Goal: Transaction & Acquisition: Purchase product/service

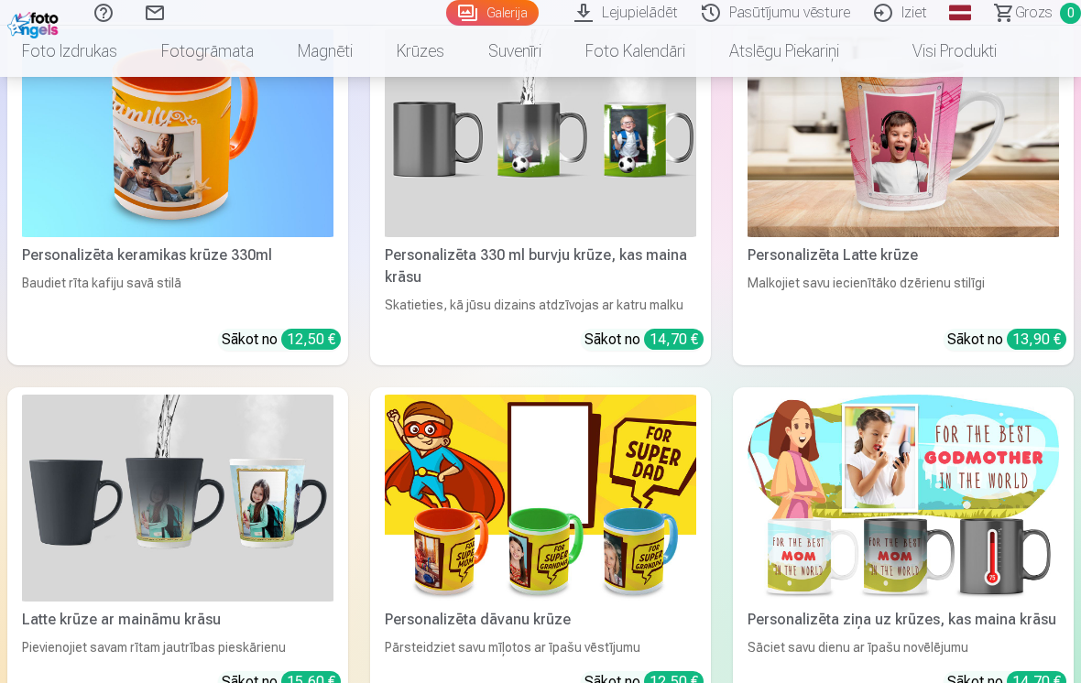
scroll to position [2934, 0]
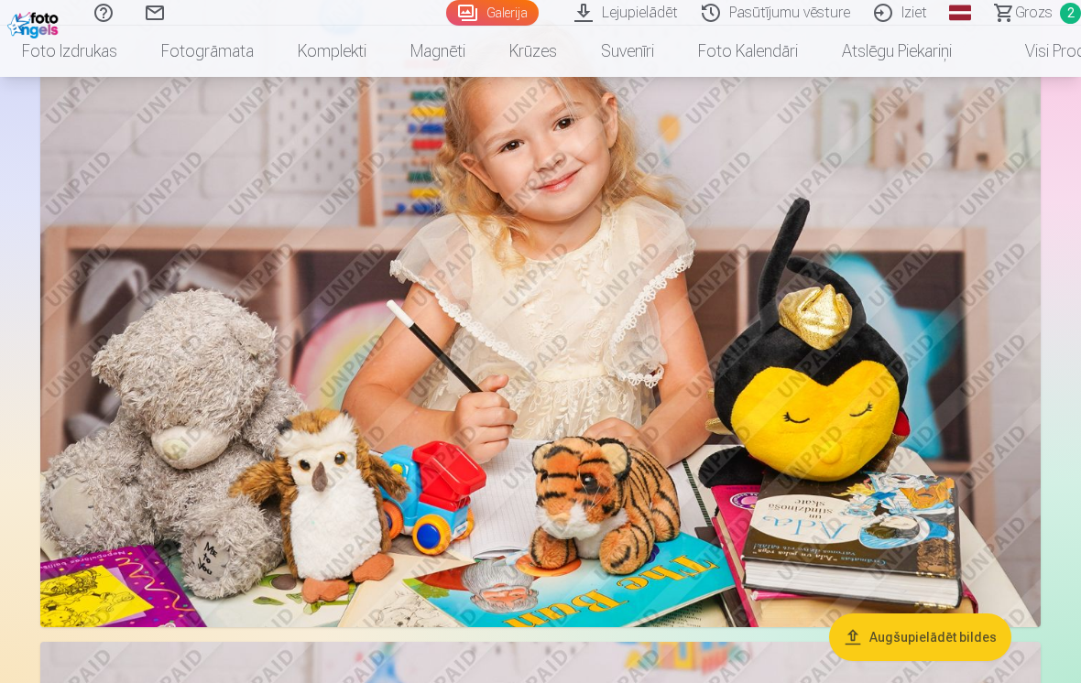
click at [382, 423] on img at bounding box center [540, 295] width 1000 height 667
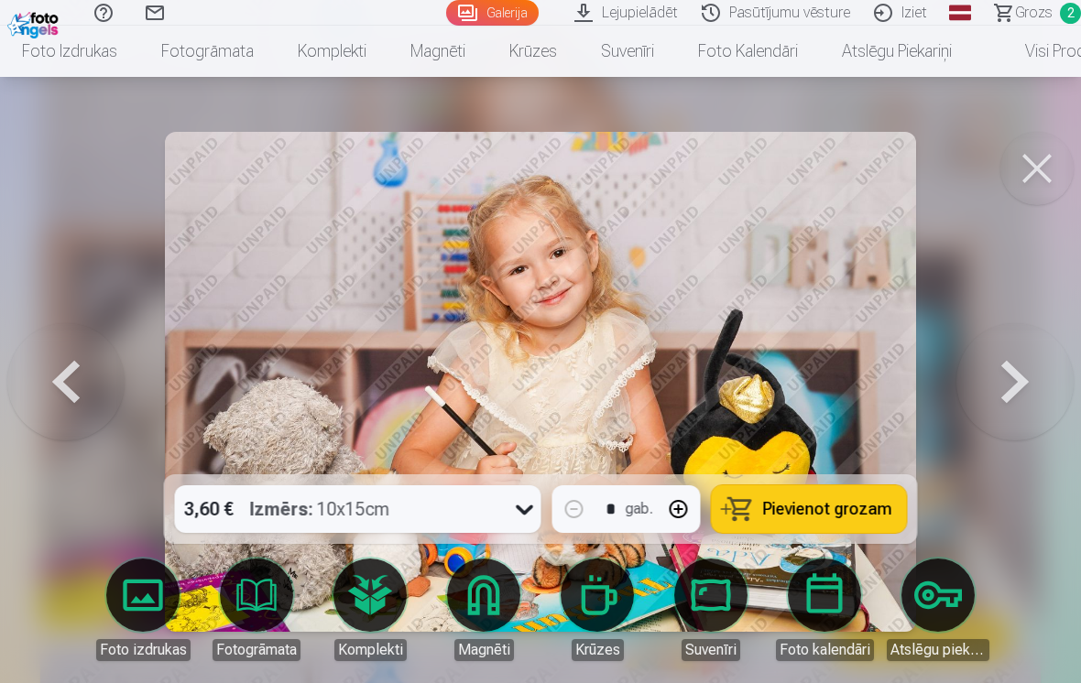
click at [751, 500] on button "Pievienot grozam" at bounding box center [808, 509] width 195 height 48
click at [1051, 8] on span "Grozs" at bounding box center [1034, 13] width 38 height 22
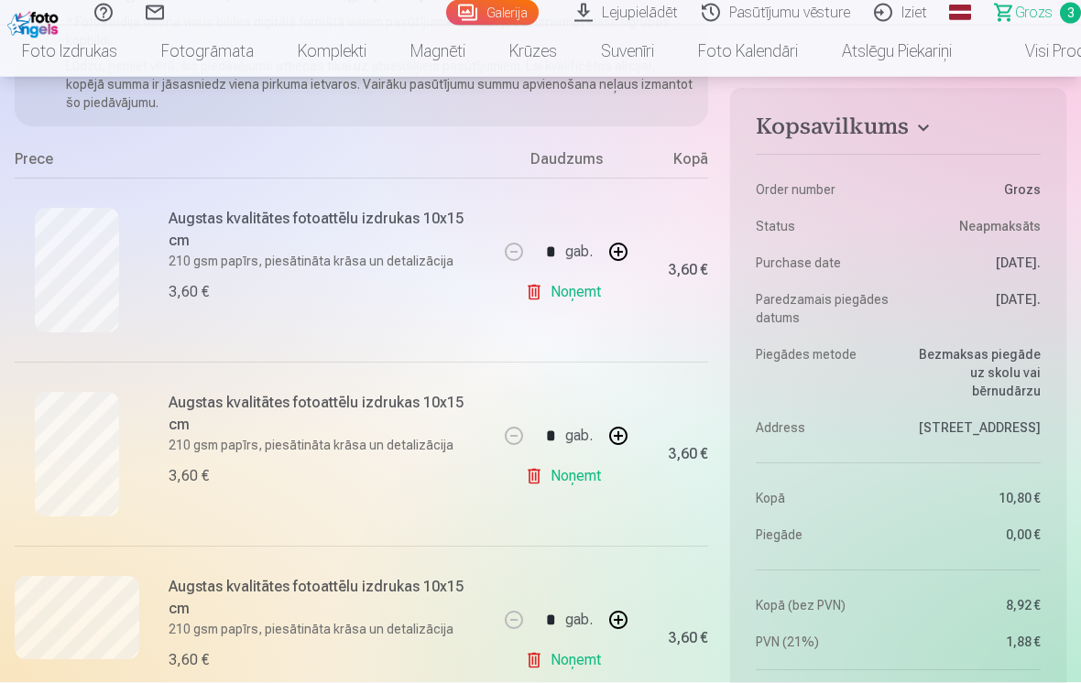
scroll to position [291, 0]
click at [568, 665] on link "Noņemt" at bounding box center [566, 660] width 83 height 37
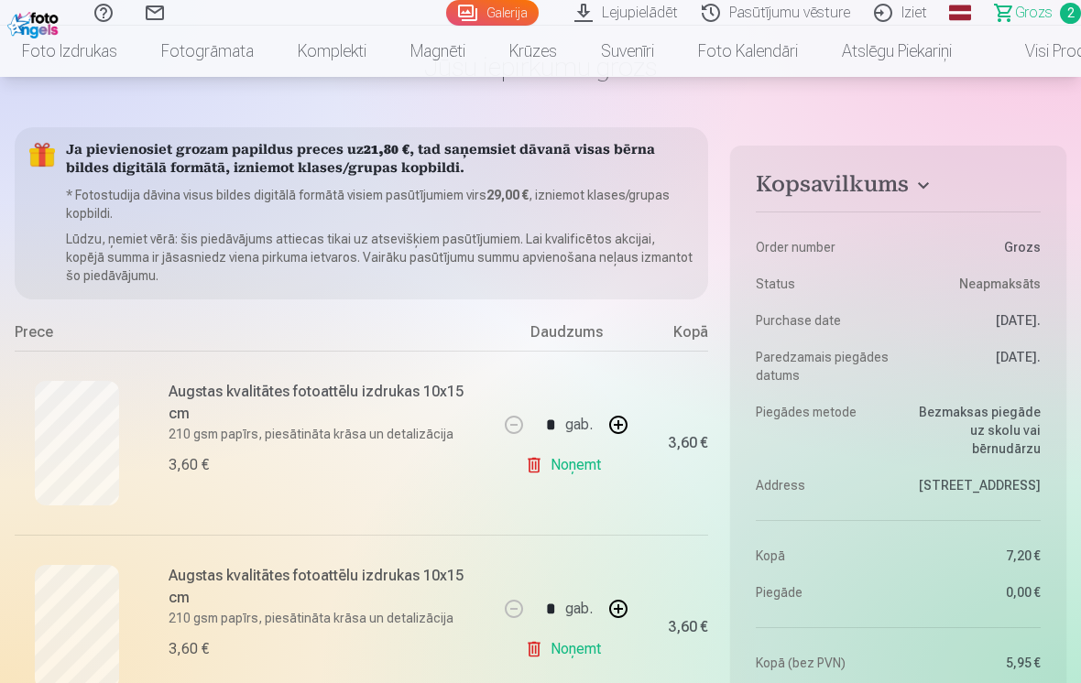
scroll to position [0, 0]
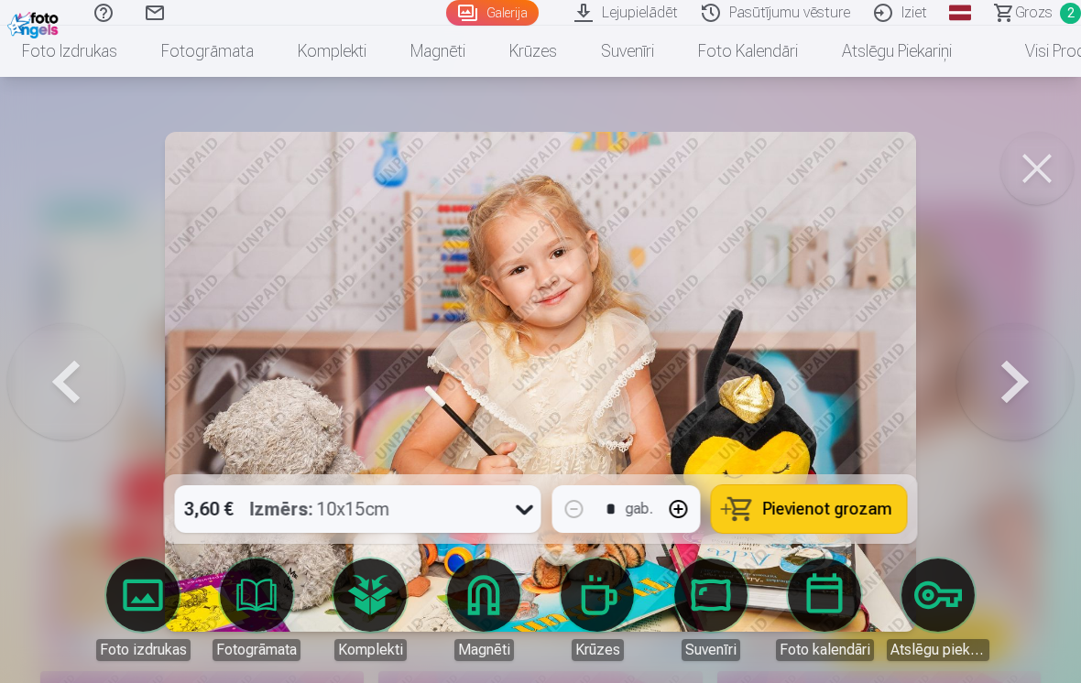
scroll to position [2934, 0]
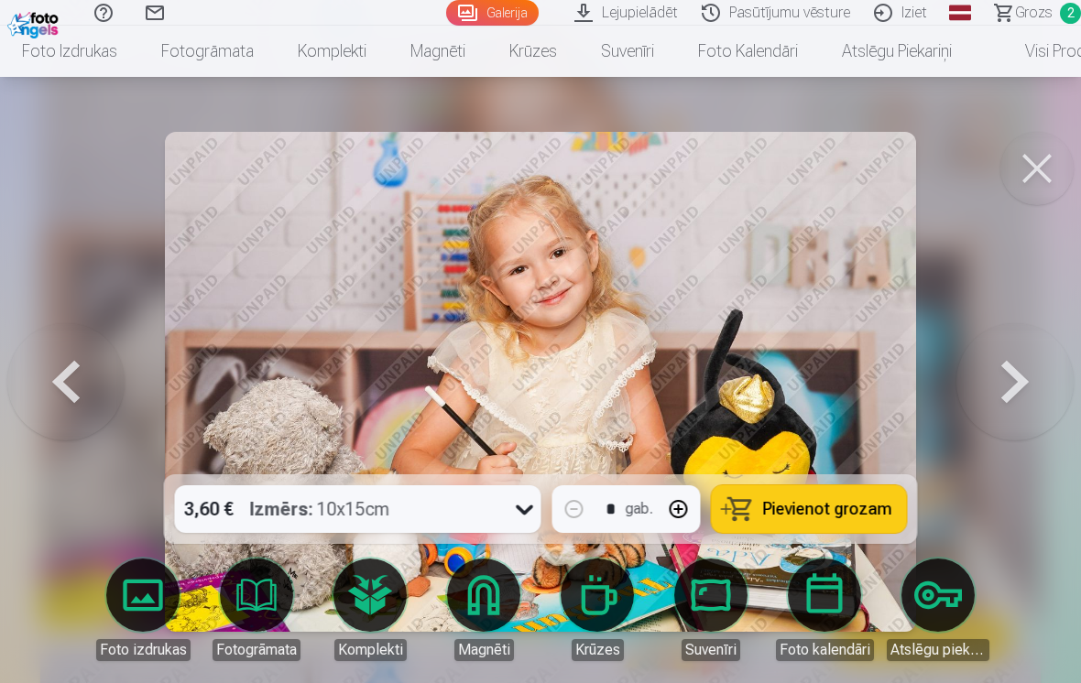
click at [1007, 375] on button at bounding box center [1014, 382] width 117 height 148
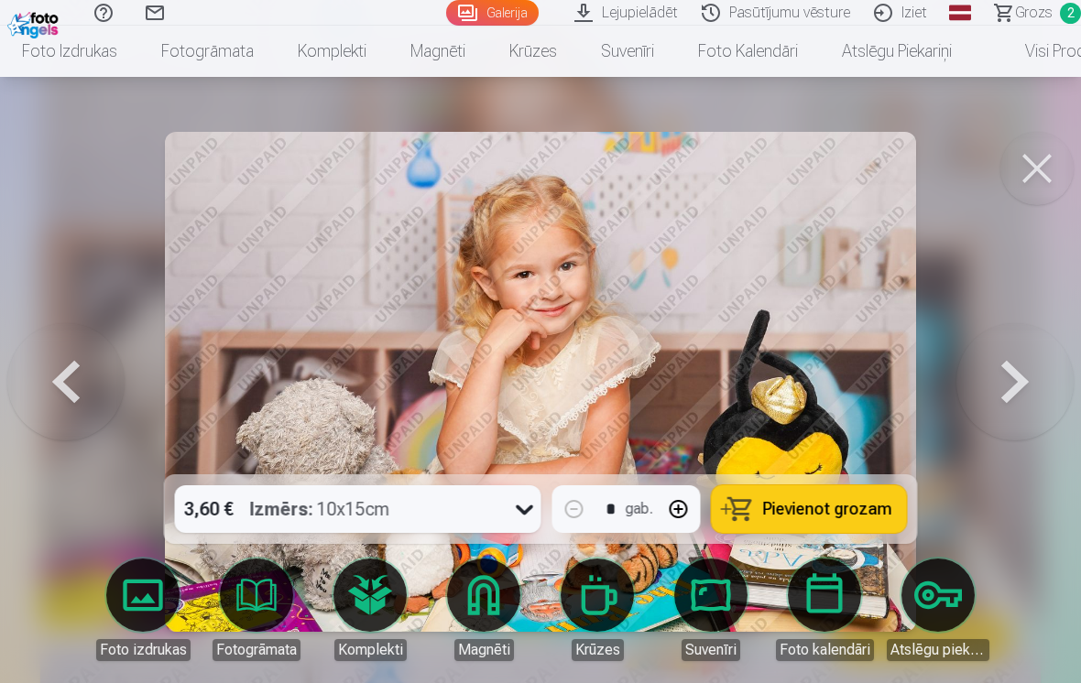
click at [751, 499] on button "Pievienot grozam" at bounding box center [808, 509] width 195 height 48
click at [1007, 374] on button at bounding box center [1014, 382] width 117 height 148
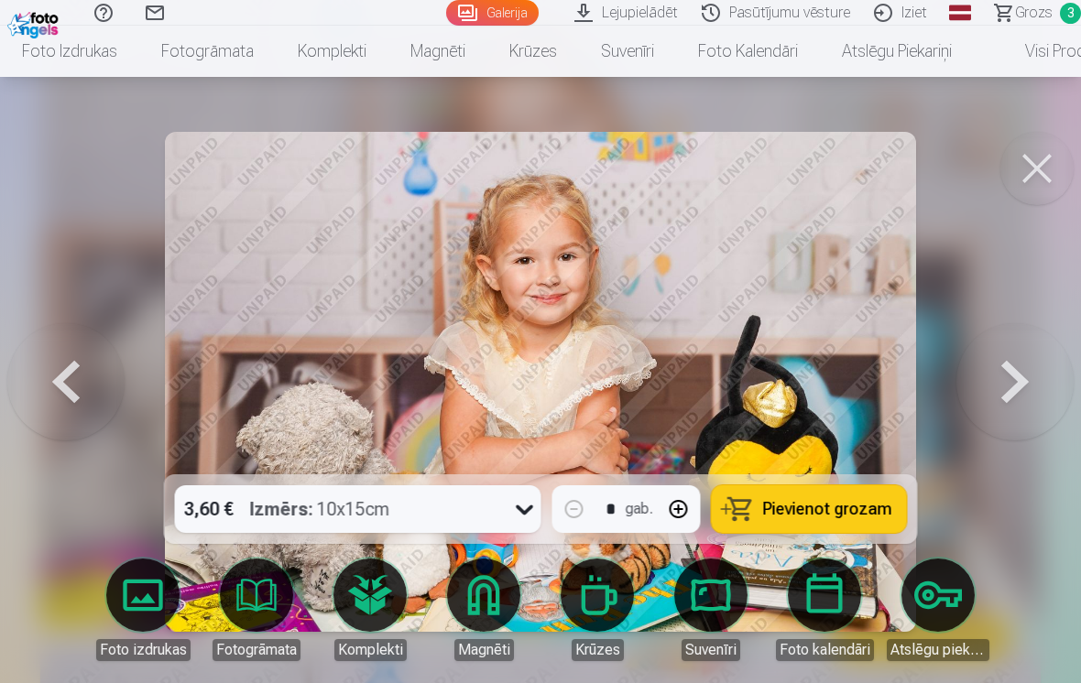
click at [1001, 376] on button at bounding box center [1014, 382] width 117 height 148
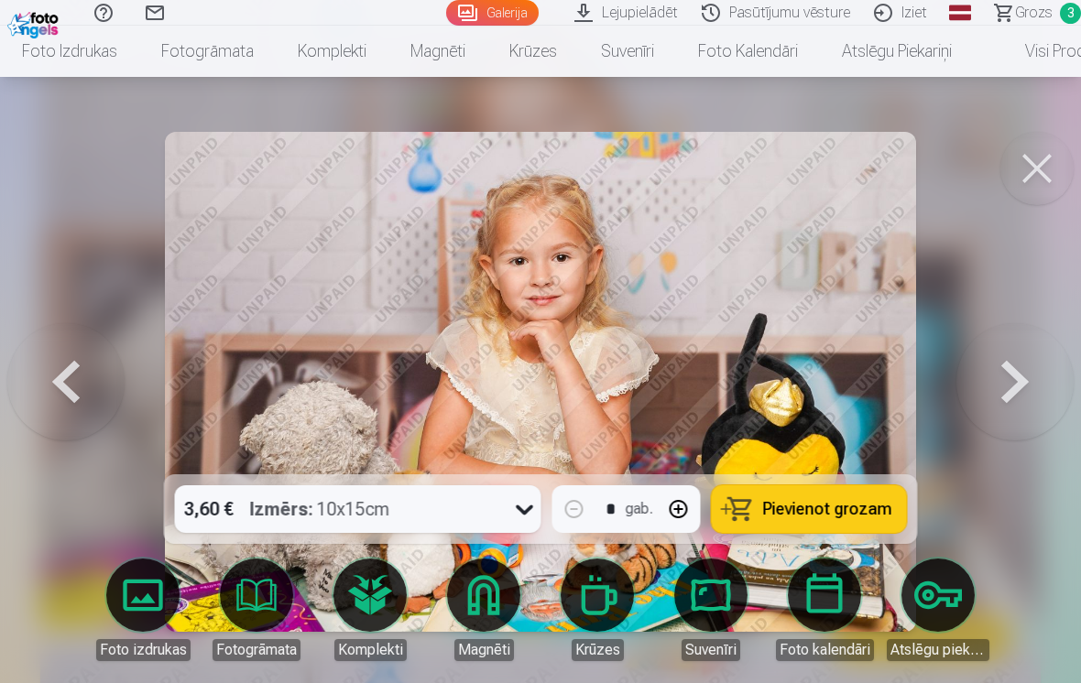
click at [60, 375] on button at bounding box center [65, 382] width 117 height 148
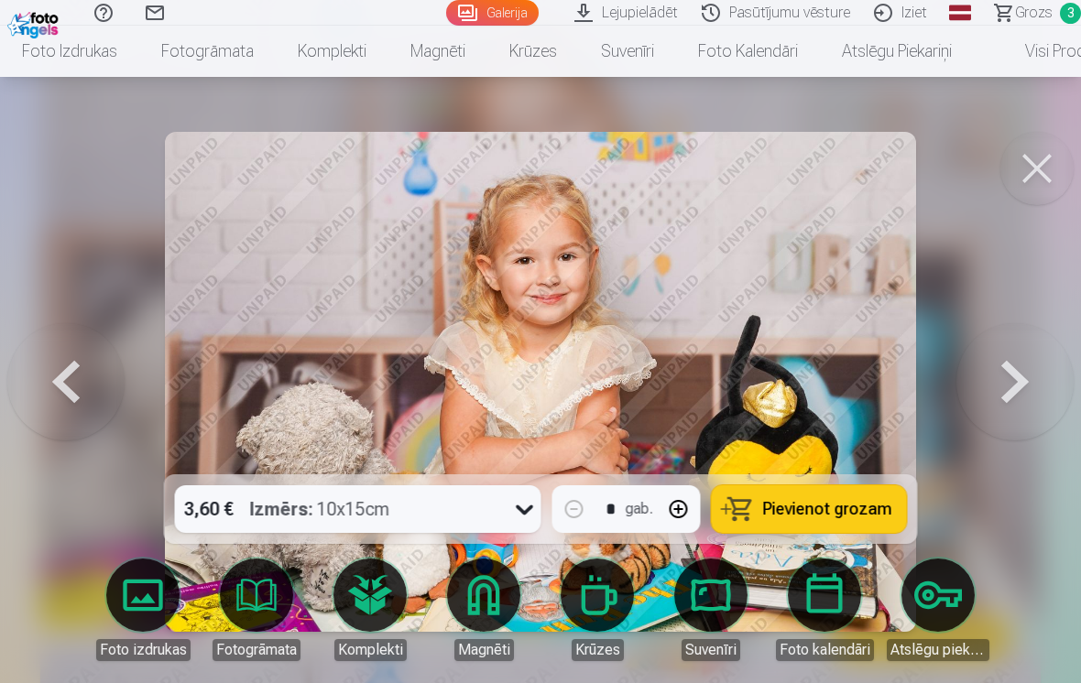
click at [784, 505] on span "Pievienot grozam" at bounding box center [827, 509] width 129 height 16
click at [1011, 378] on button at bounding box center [1014, 382] width 117 height 148
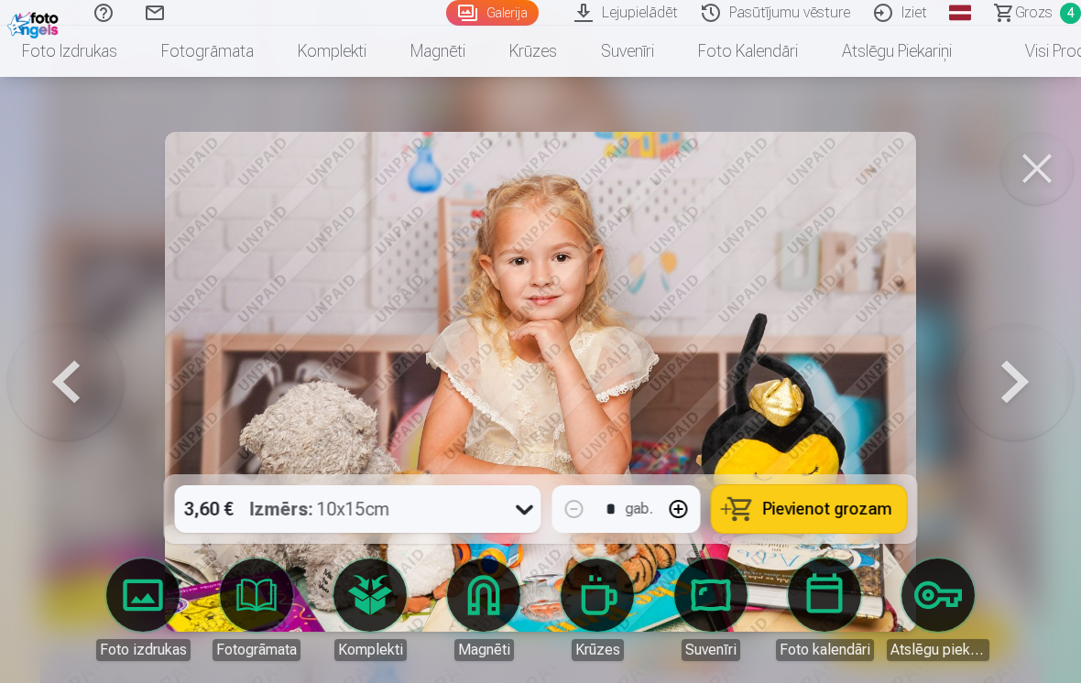
click at [1005, 373] on button at bounding box center [1014, 382] width 117 height 148
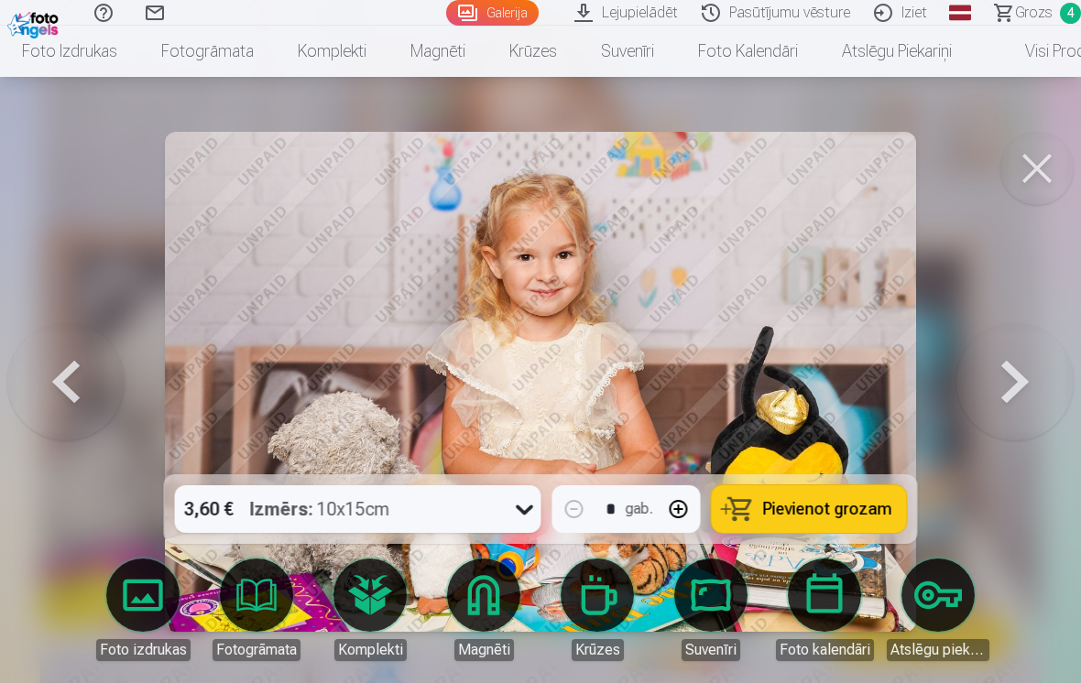
click at [1005, 375] on button at bounding box center [1014, 382] width 117 height 148
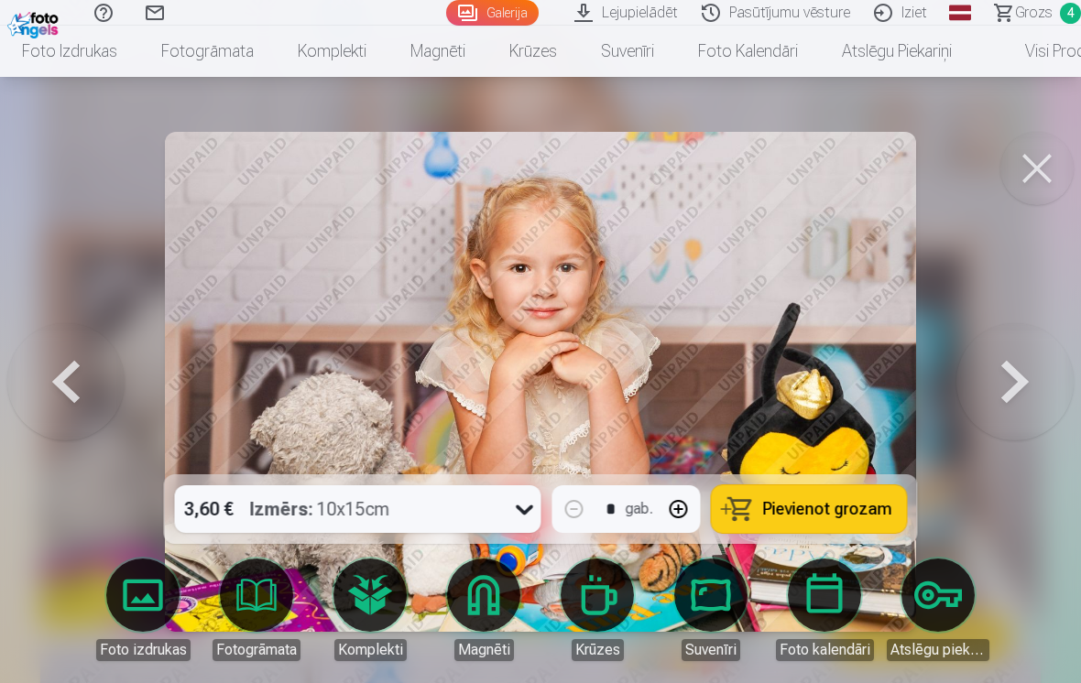
click at [799, 512] on span "Pievienot grozam" at bounding box center [827, 509] width 129 height 16
click at [1004, 379] on button at bounding box center [1014, 382] width 117 height 148
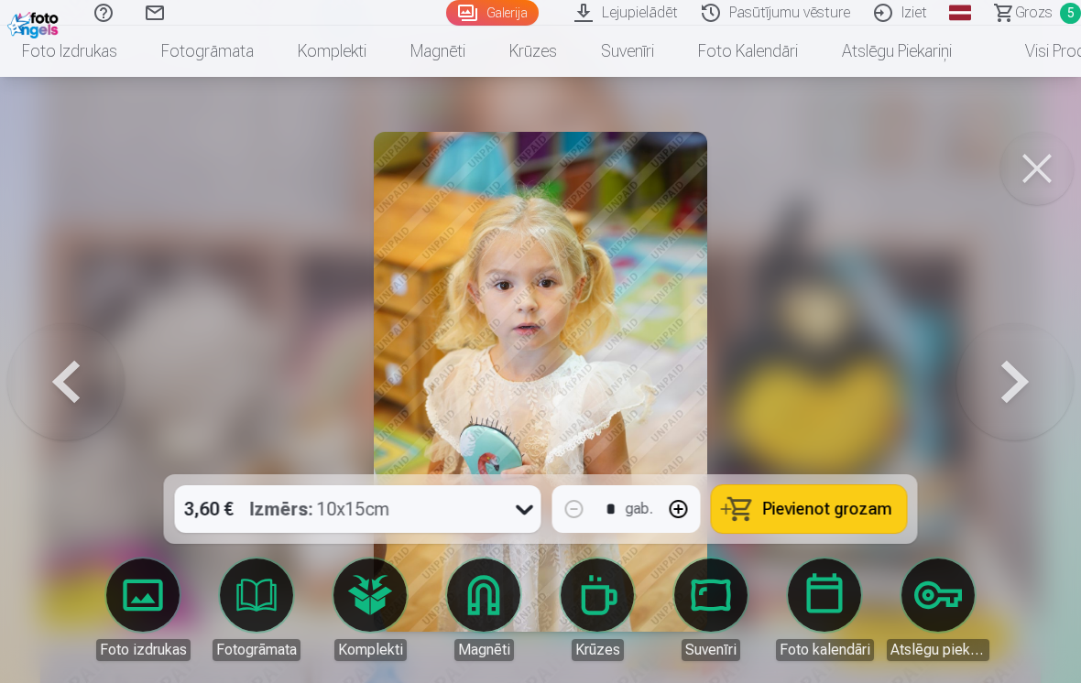
click at [814, 502] on span "Pievienot grozam" at bounding box center [827, 509] width 129 height 16
click at [1004, 371] on button at bounding box center [1014, 382] width 117 height 148
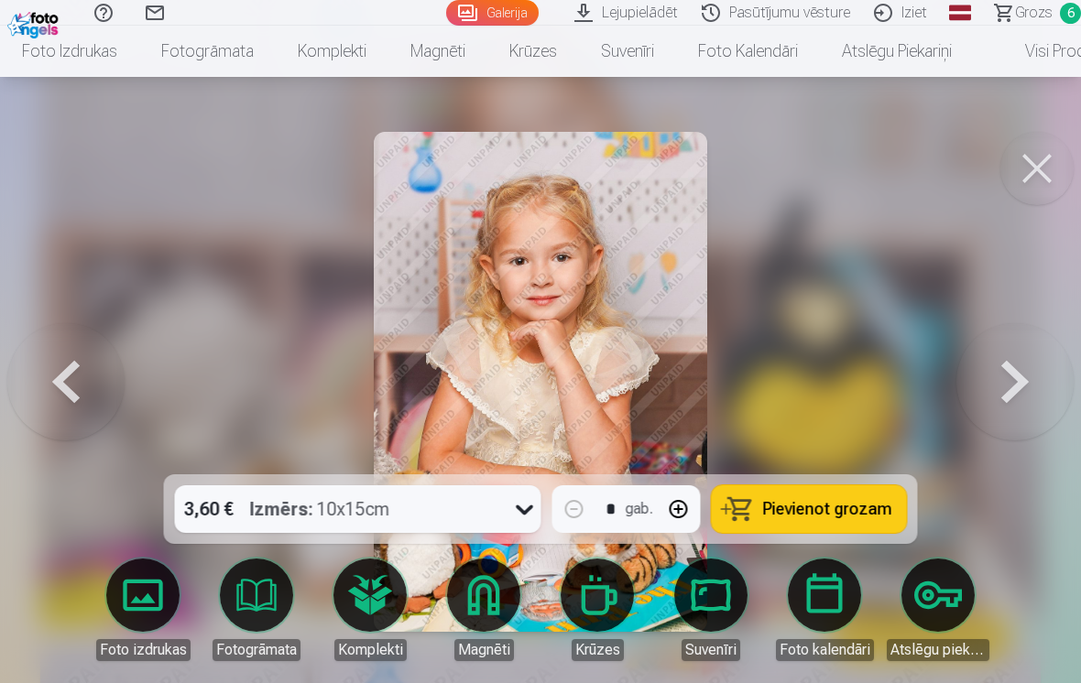
click at [1008, 375] on button at bounding box center [1014, 382] width 117 height 148
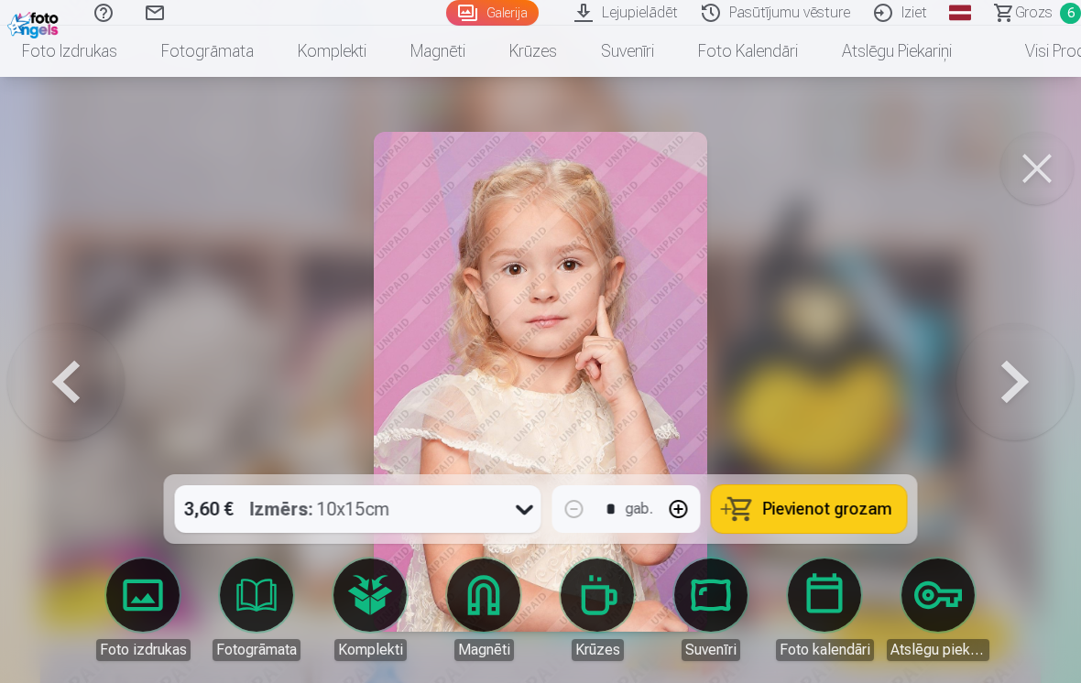
click at [1001, 380] on button at bounding box center [1014, 382] width 117 height 148
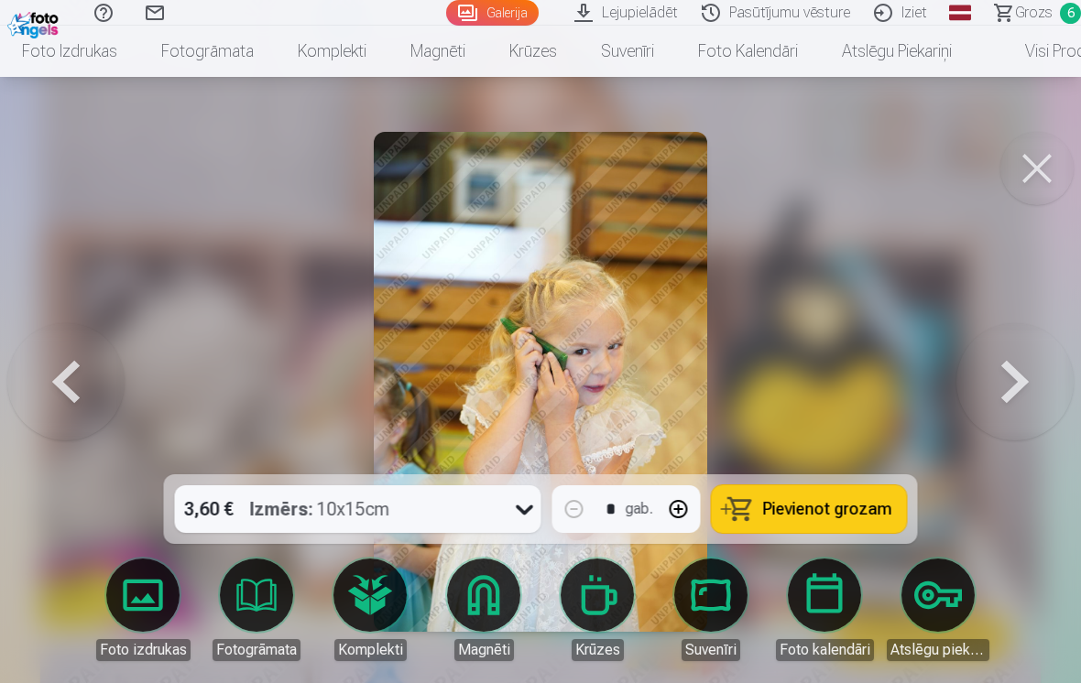
click at [1011, 382] on button at bounding box center [1014, 382] width 117 height 148
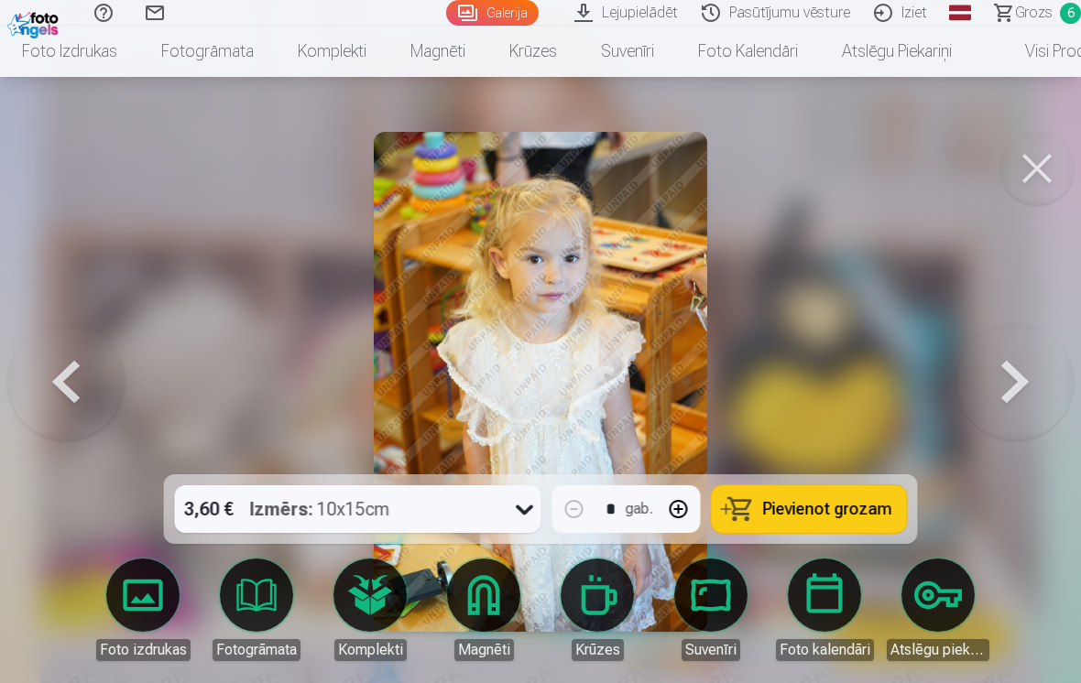
click at [1002, 369] on button at bounding box center [1014, 382] width 117 height 148
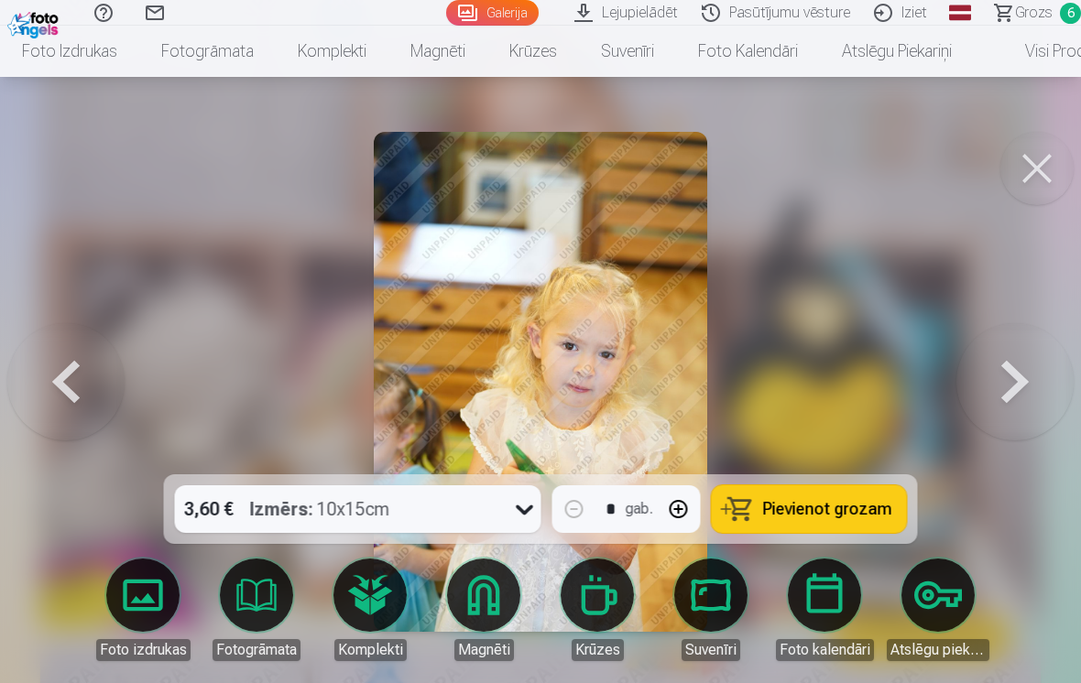
click at [1012, 371] on button at bounding box center [1014, 382] width 117 height 148
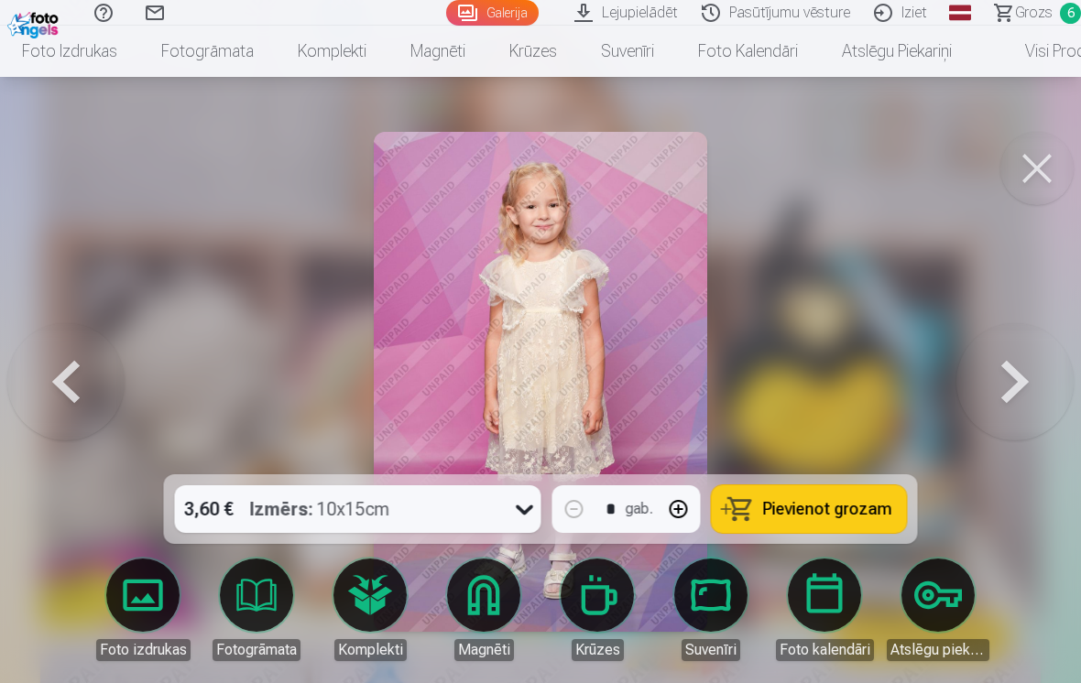
click at [1001, 379] on button at bounding box center [1014, 382] width 117 height 148
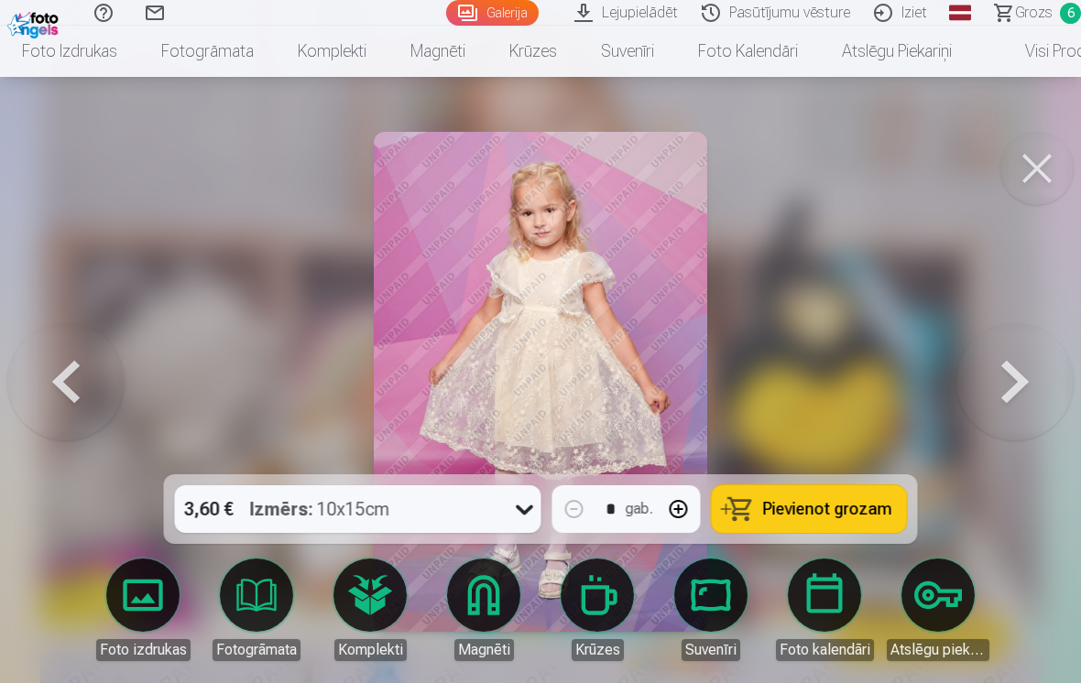
click at [806, 501] on span "Pievienot grozam" at bounding box center [827, 509] width 129 height 16
click at [1010, 382] on button at bounding box center [1014, 382] width 117 height 148
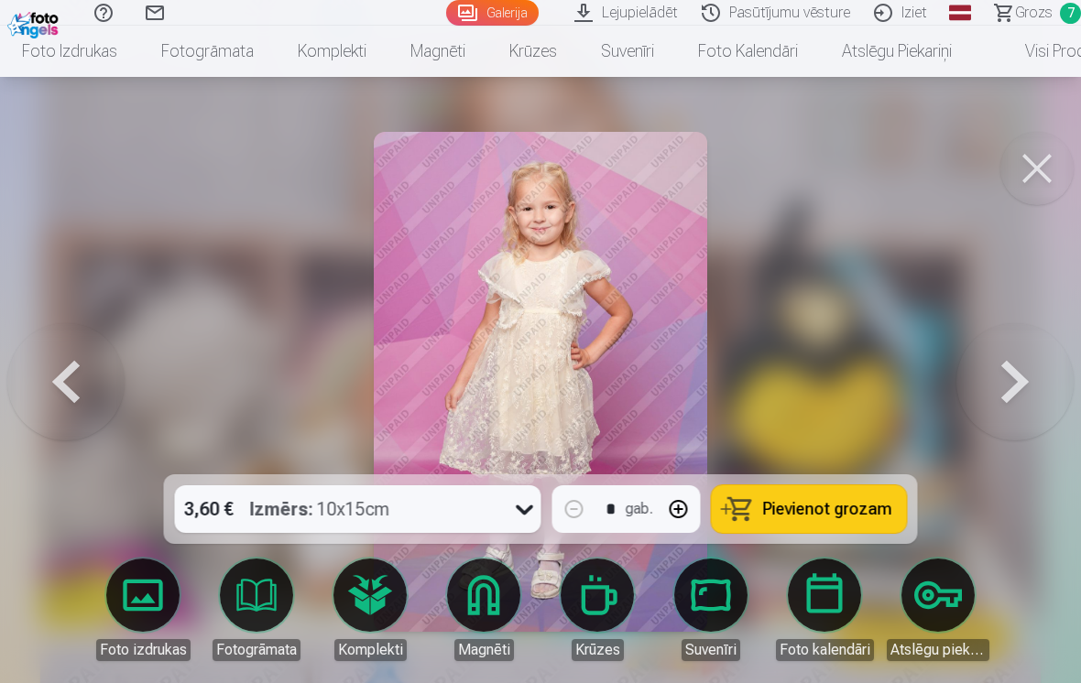
click at [830, 507] on span "Pievienot grozam" at bounding box center [827, 509] width 129 height 16
click at [1010, 382] on button at bounding box center [1014, 382] width 117 height 148
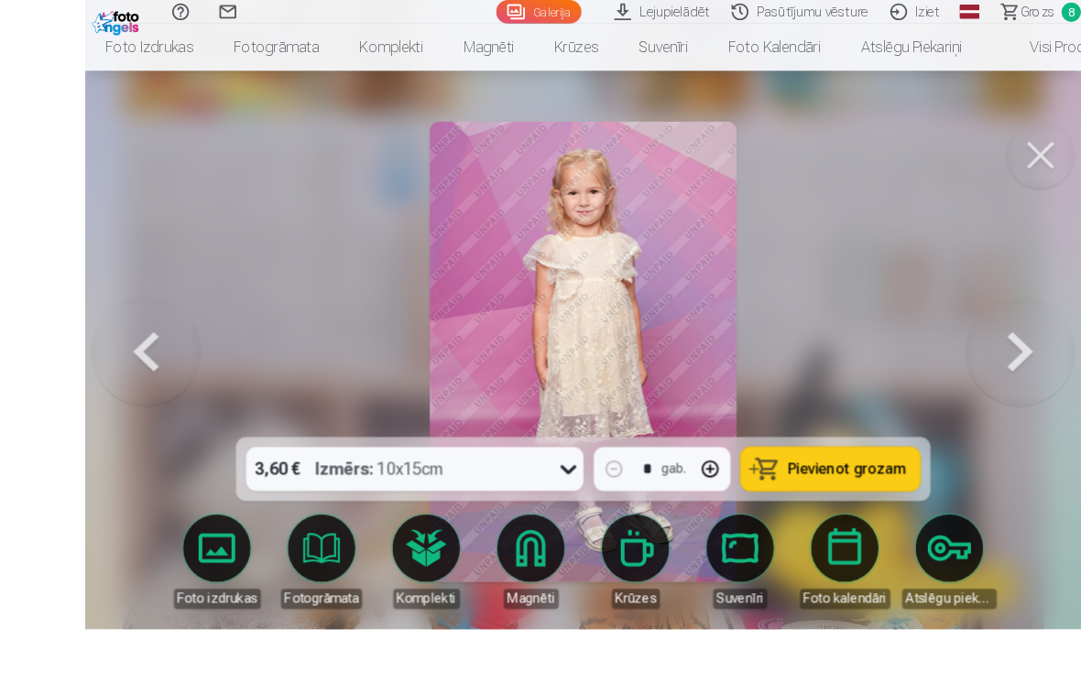
scroll to position [2882, 0]
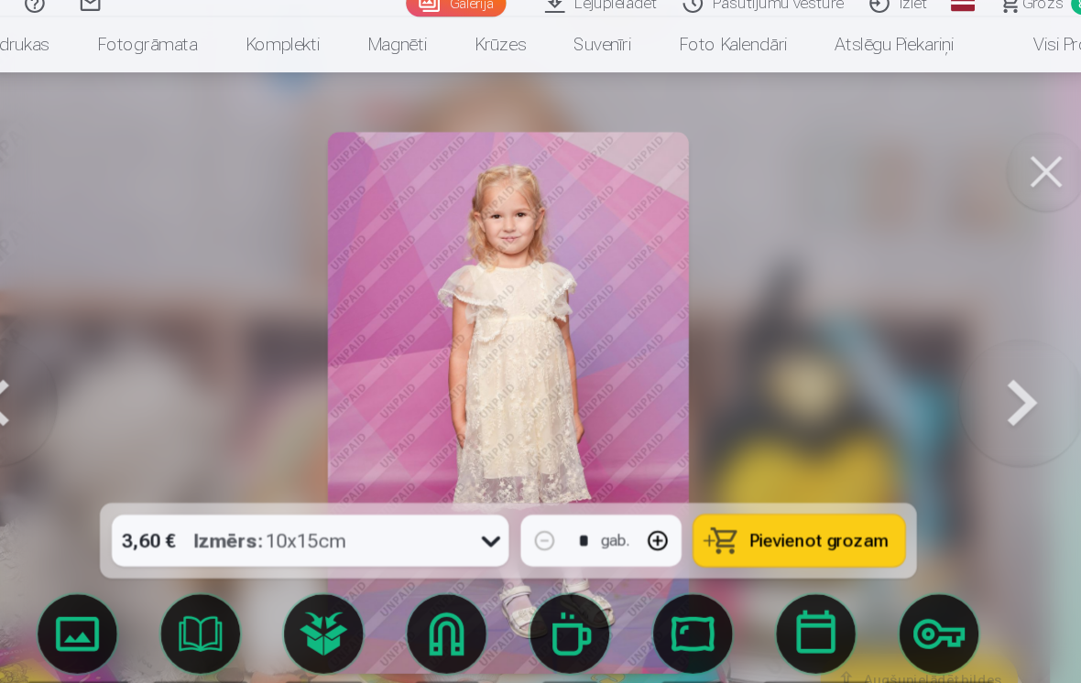
click at [956, 381] on button at bounding box center [1014, 382] width 117 height 148
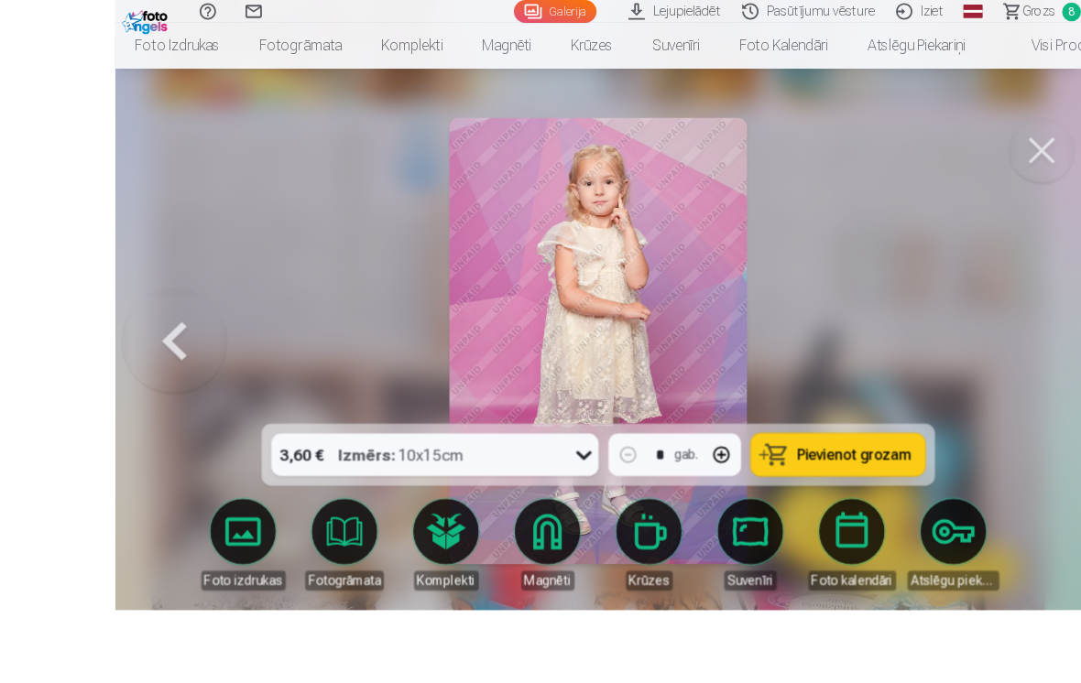
scroll to position [2869, 0]
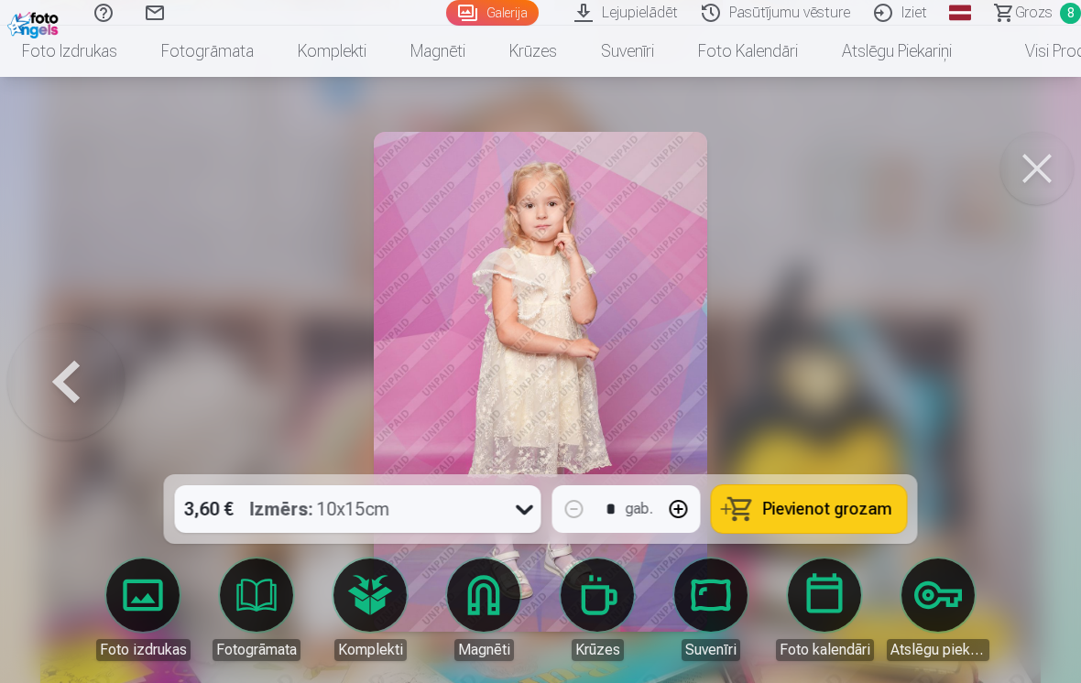
click at [74, 381] on button at bounding box center [65, 382] width 117 height 148
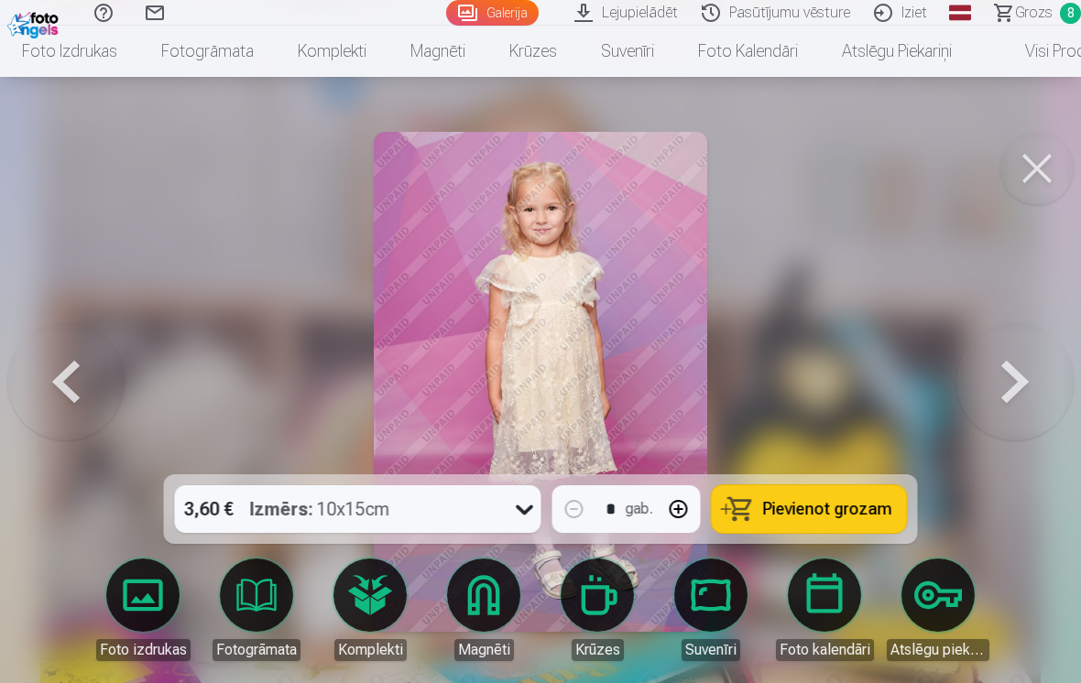
click at [66, 394] on button at bounding box center [65, 382] width 117 height 148
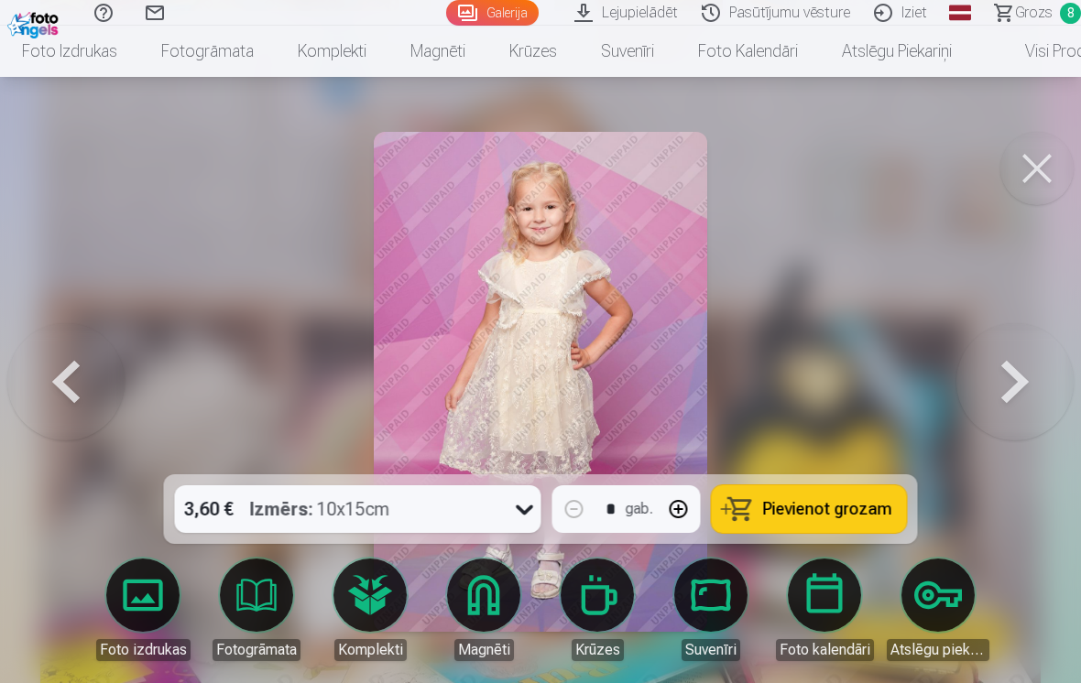
click at [63, 370] on button at bounding box center [65, 382] width 117 height 148
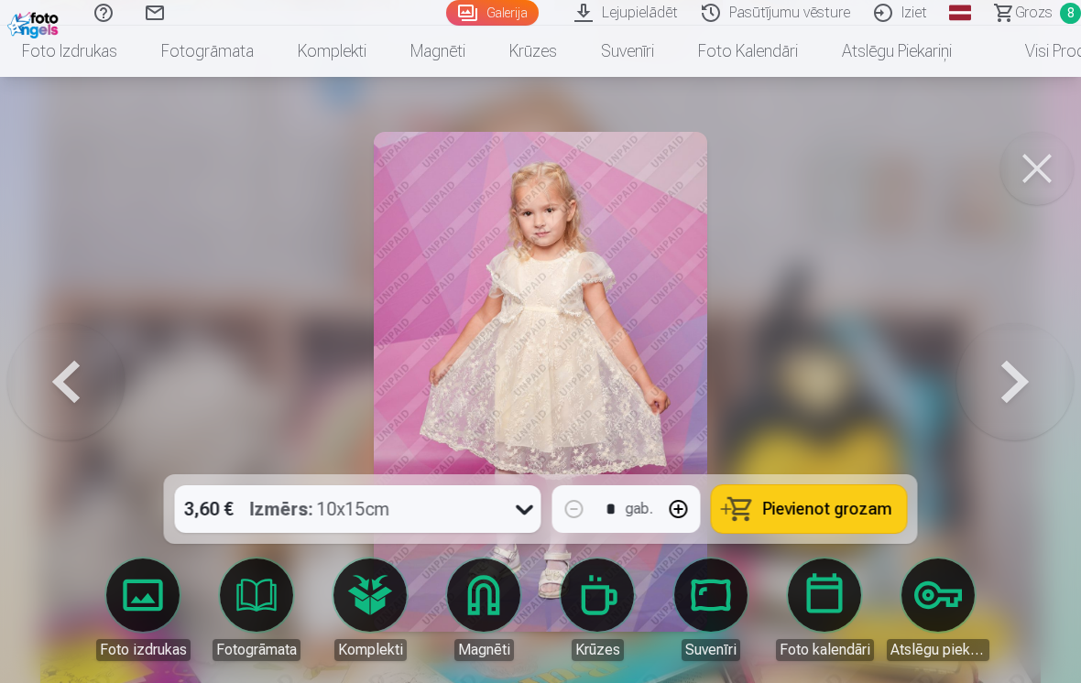
click at [65, 389] on button at bounding box center [65, 382] width 117 height 148
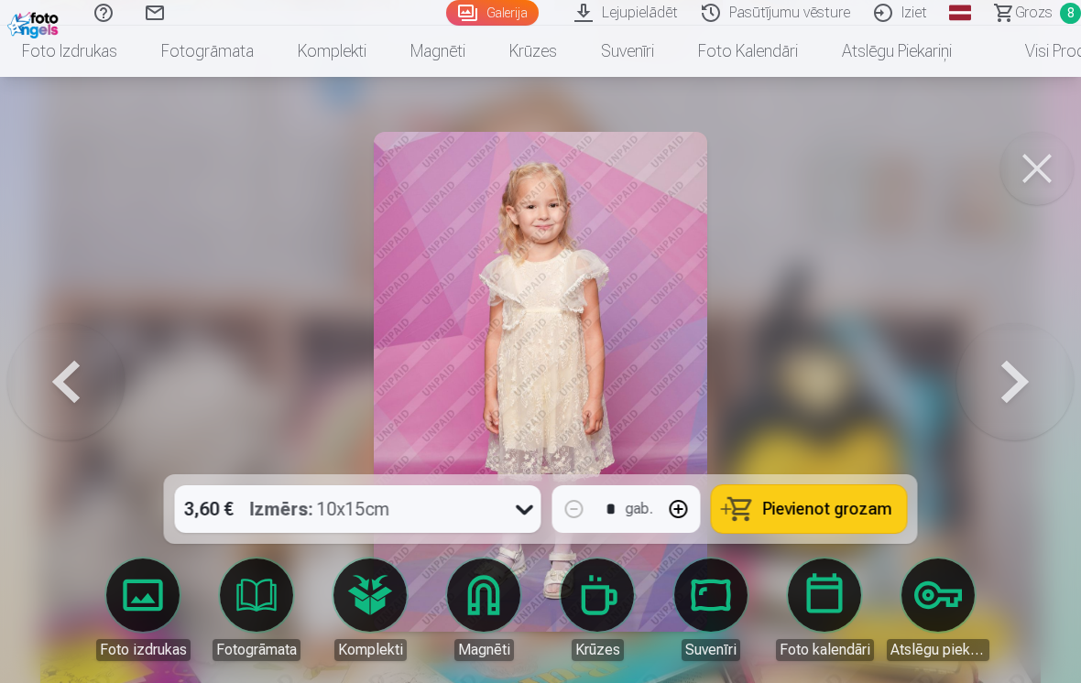
click at [64, 391] on button at bounding box center [65, 382] width 117 height 148
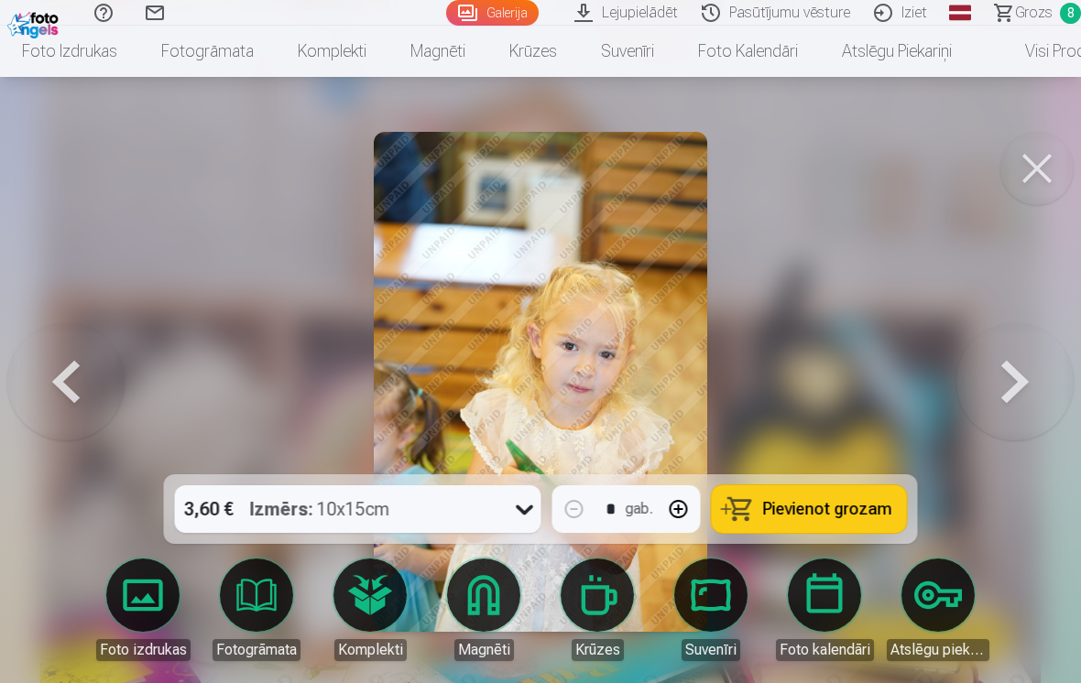
click at [62, 391] on button at bounding box center [65, 382] width 117 height 148
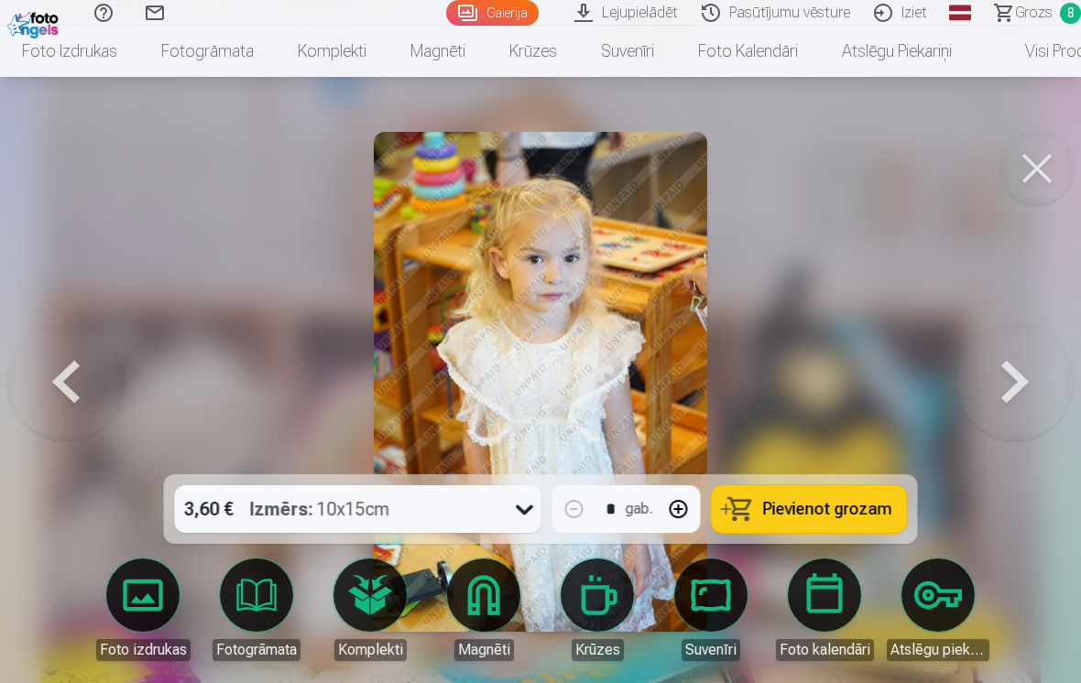
click at [57, 391] on button at bounding box center [65, 382] width 117 height 148
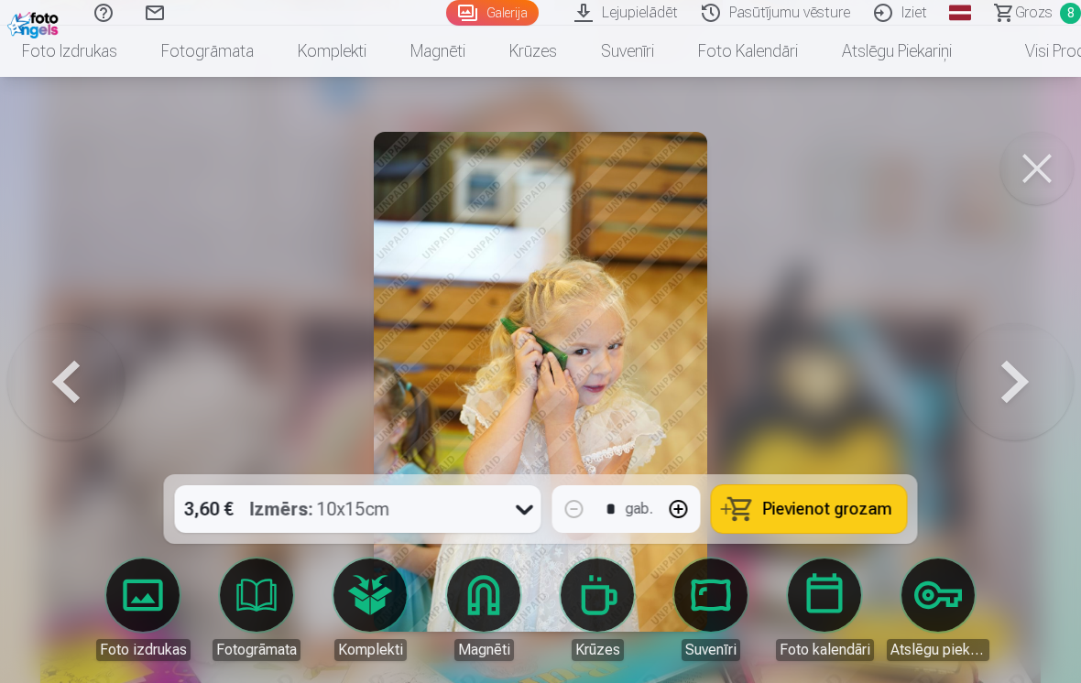
click at [59, 390] on button at bounding box center [65, 382] width 117 height 148
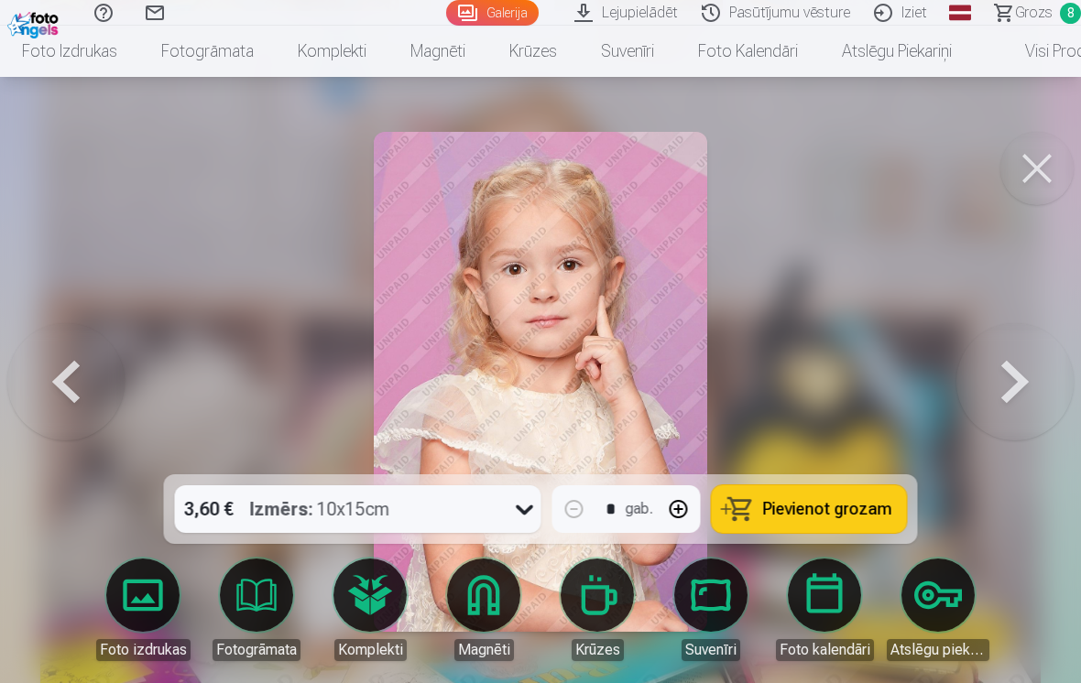
click at [72, 396] on button at bounding box center [65, 382] width 117 height 148
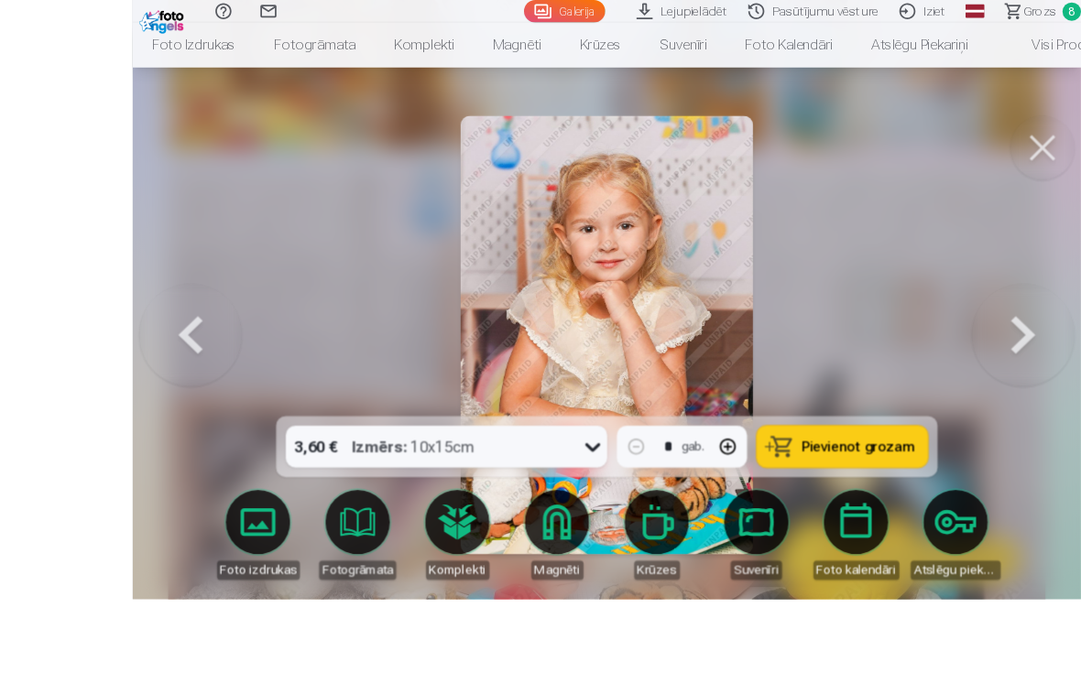
scroll to position [2818, 0]
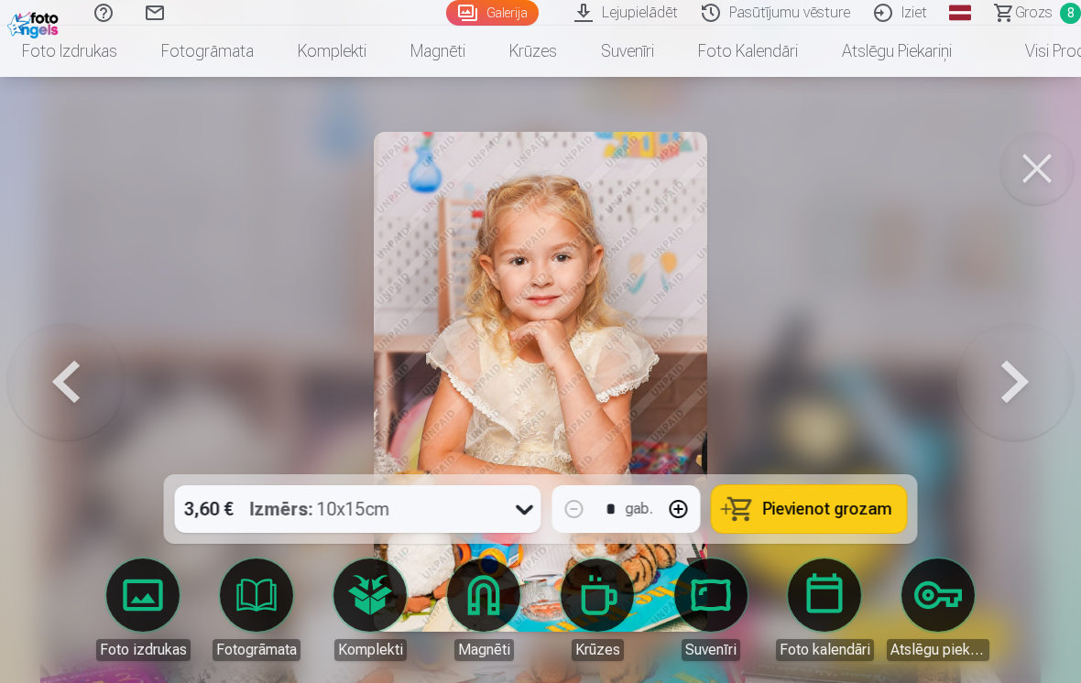
click at [63, 393] on button at bounding box center [65, 382] width 117 height 148
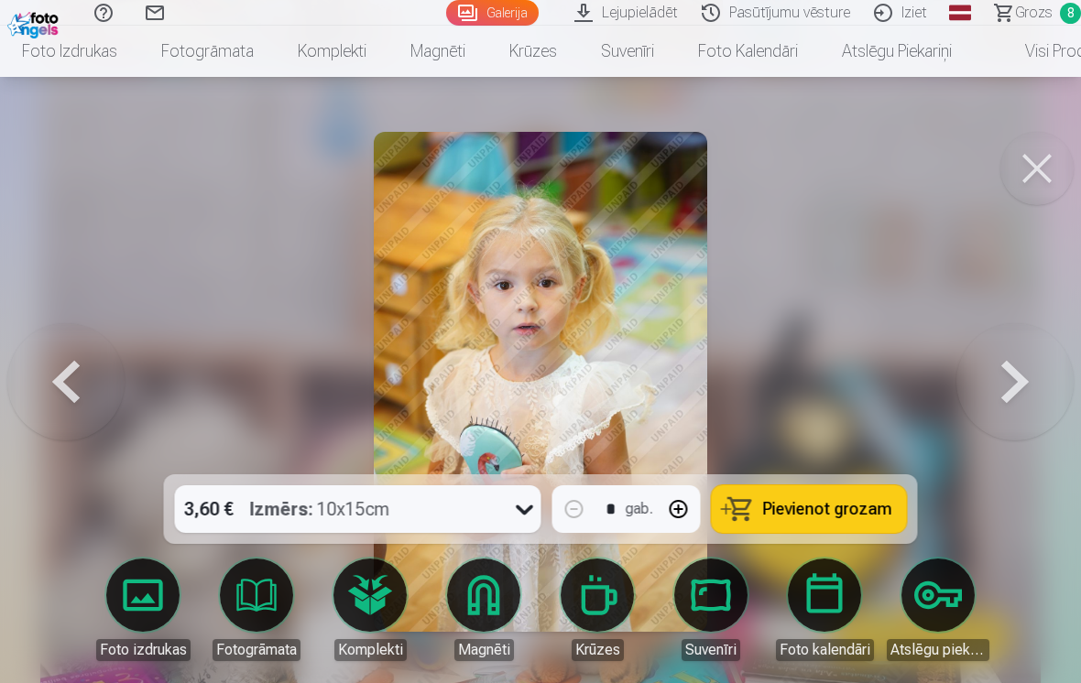
click at [73, 401] on button at bounding box center [65, 382] width 117 height 148
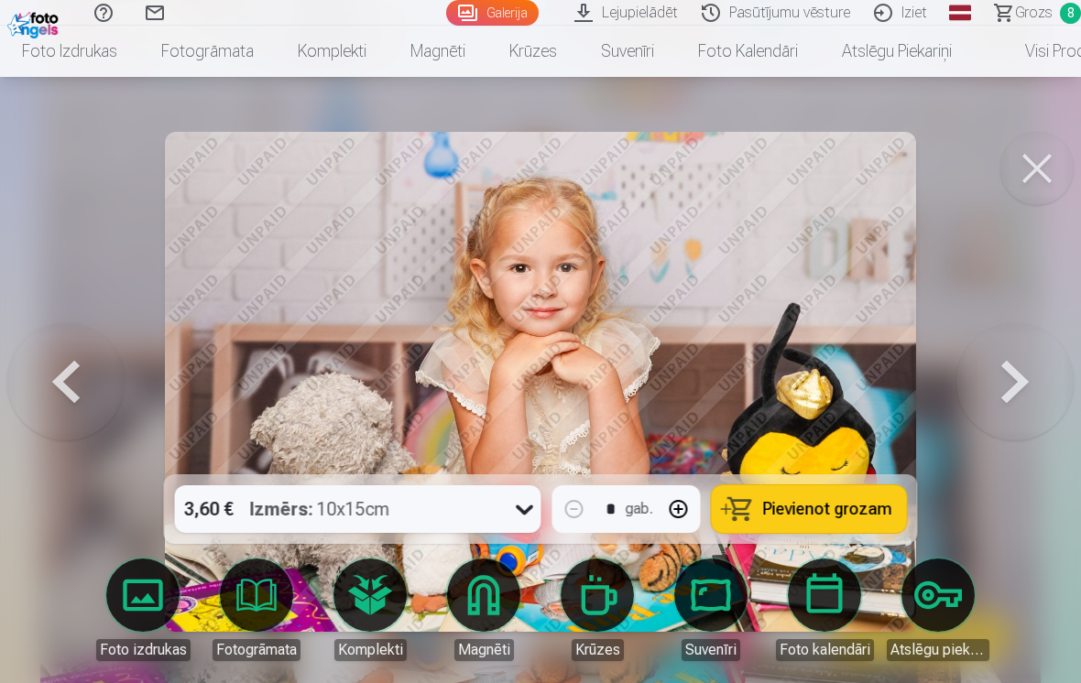
click at [66, 411] on button at bounding box center [65, 382] width 117 height 148
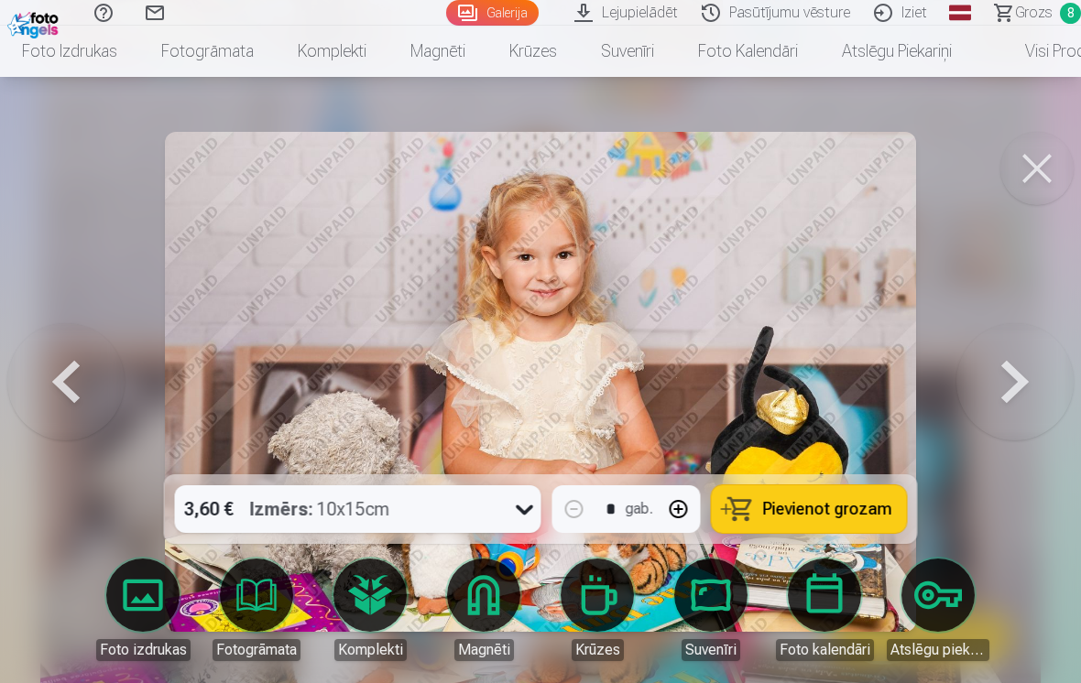
click at [64, 407] on button at bounding box center [65, 382] width 117 height 148
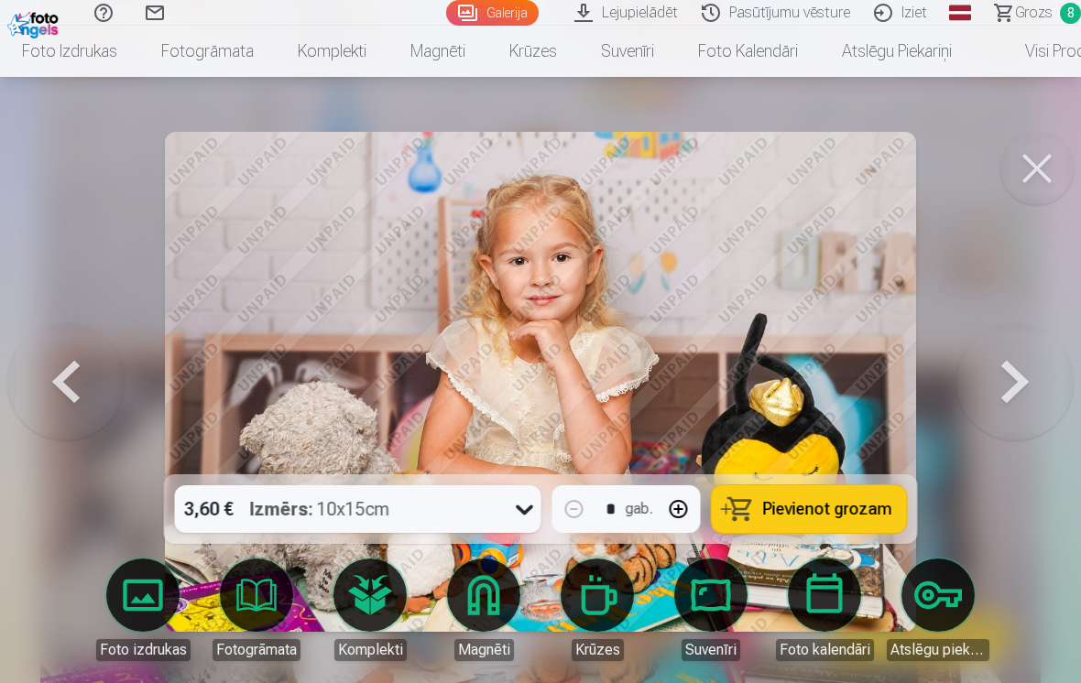
click at [60, 417] on button at bounding box center [65, 382] width 117 height 148
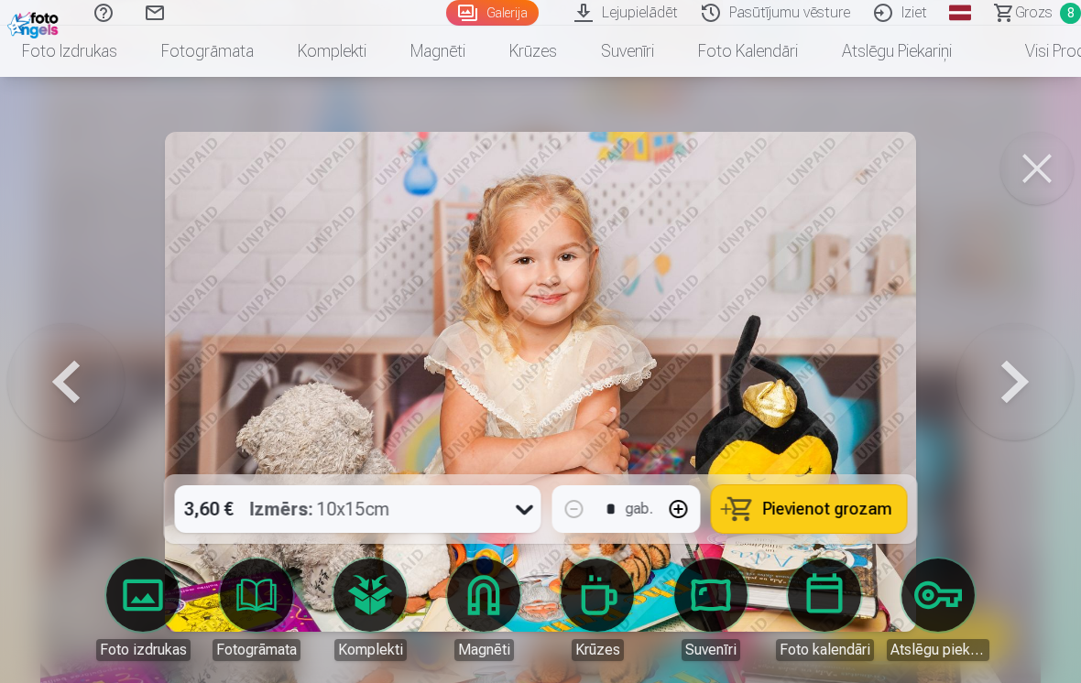
click at [60, 407] on button at bounding box center [65, 382] width 117 height 148
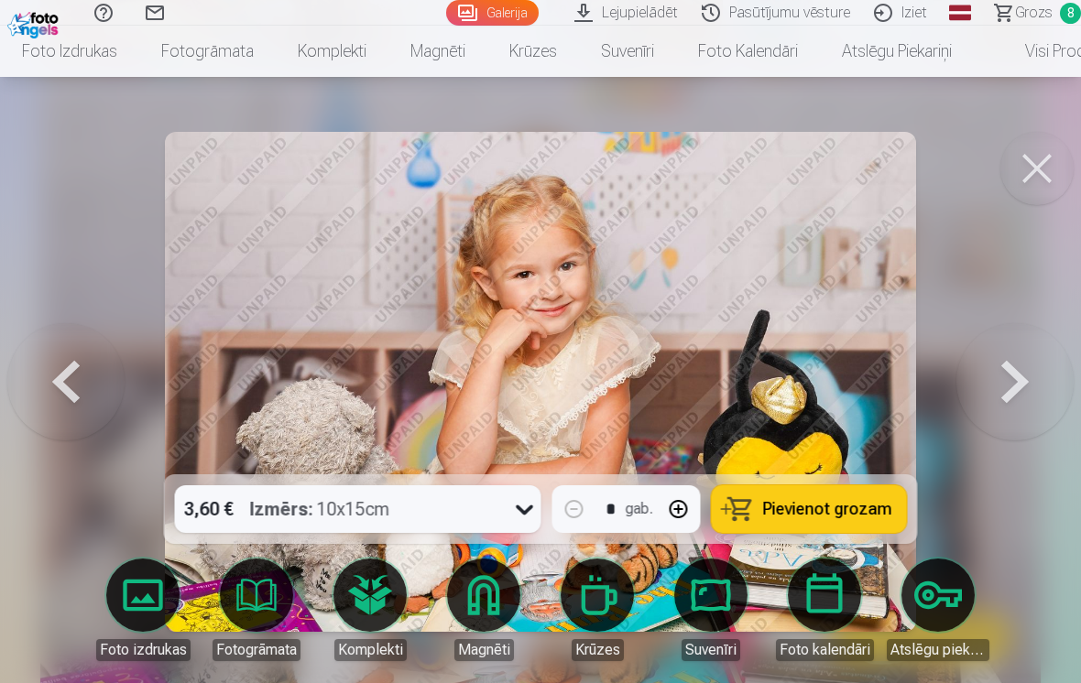
click at [63, 389] on button at bounding box center [65, 382] width 117 height 148
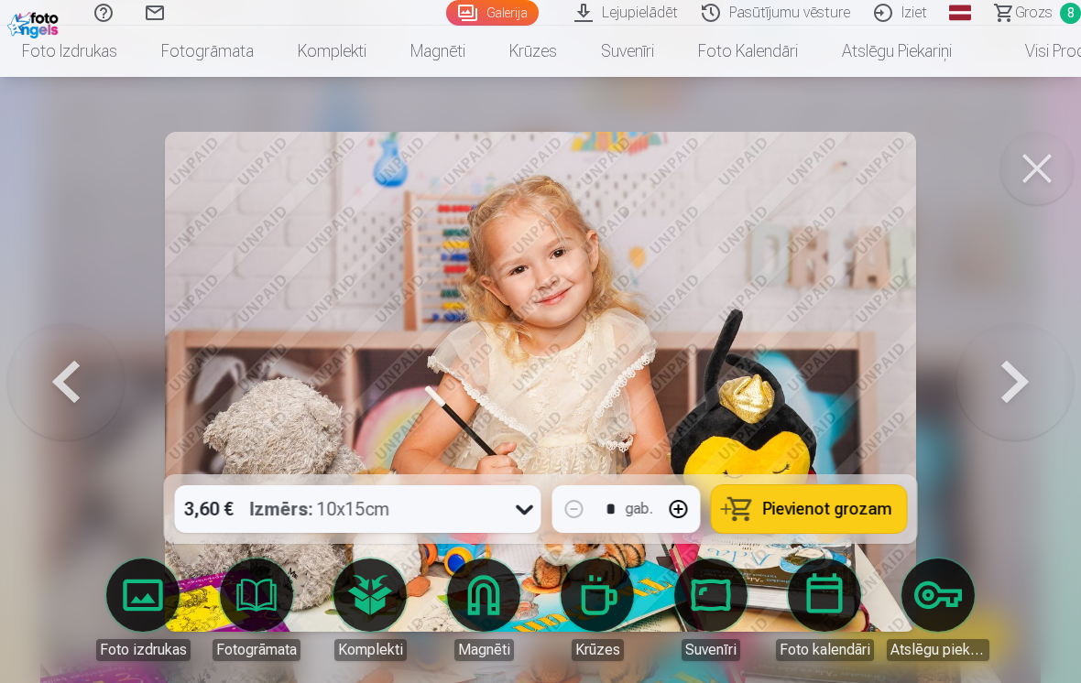
click at [59, 396] on button at bounding box center [65, 382] width 117 height 148
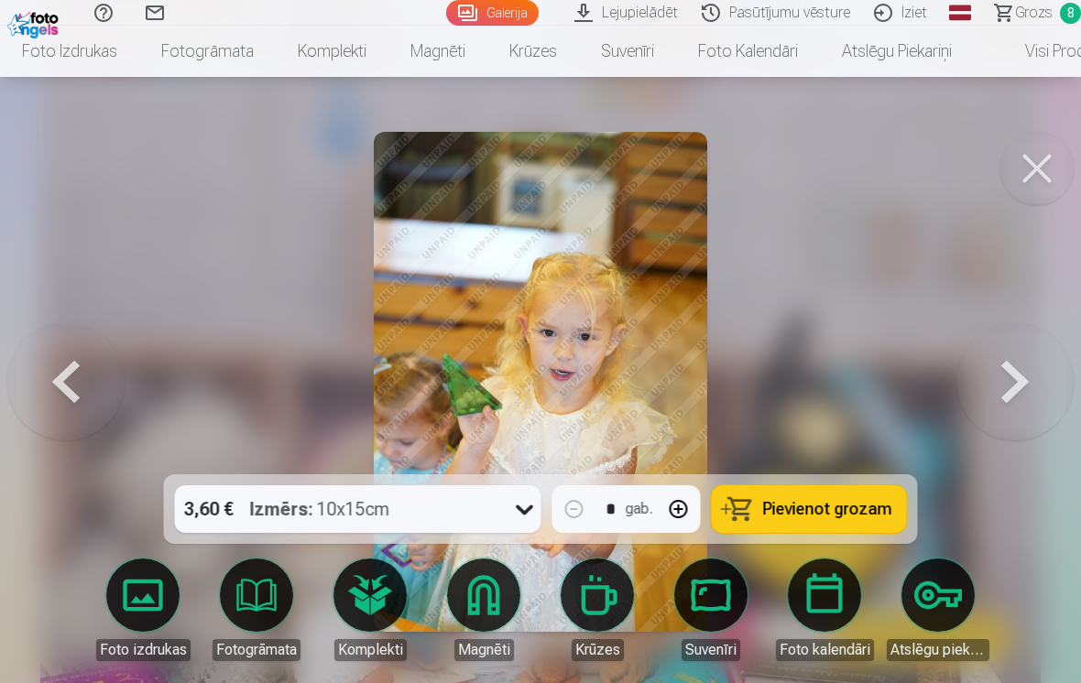
click at [59, 403] on button at bounding box center [65, 382] width 117 height 148
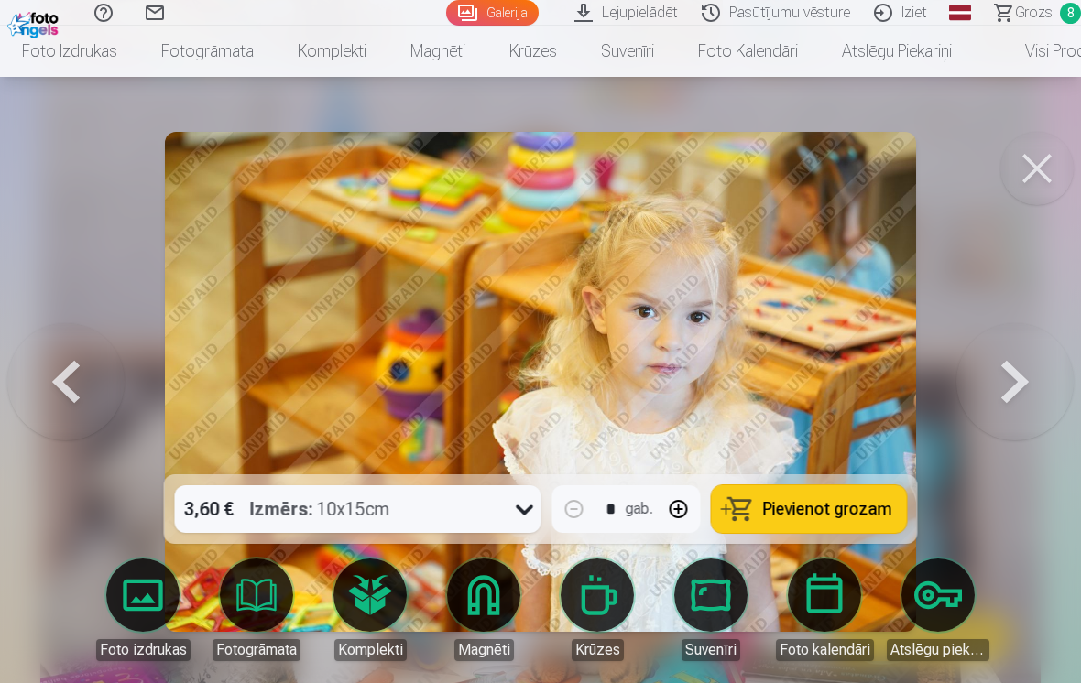
click at [55, 397] on button at bounding box center [65, 382] width 117 height 148
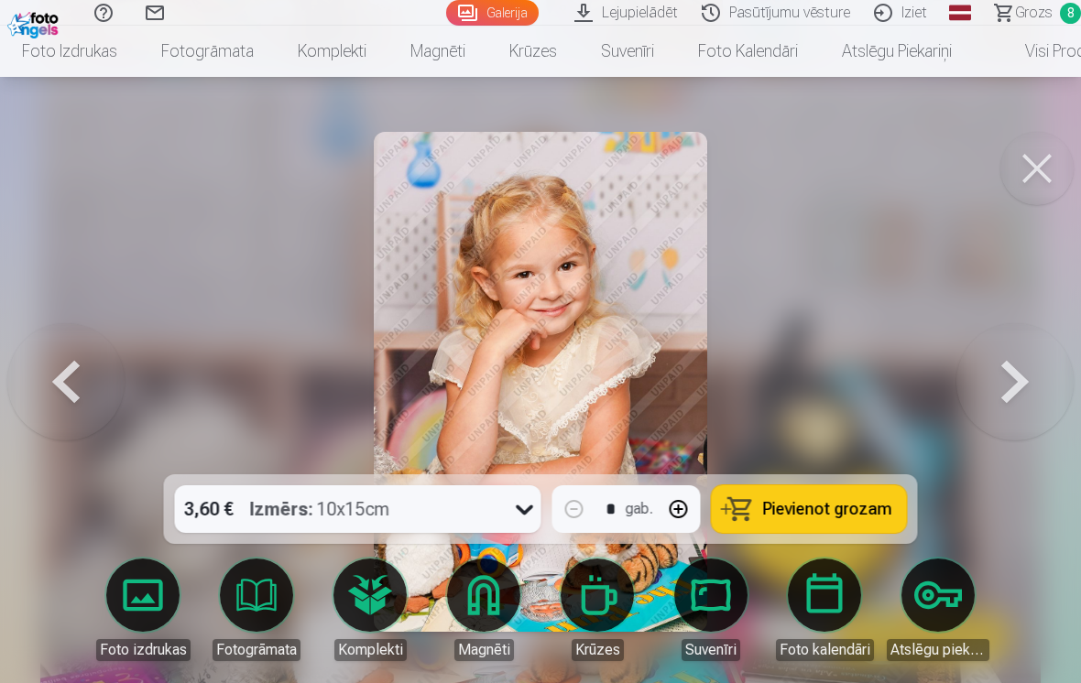
click at [58, 393] on button at bounding box center [65, 382] width 117 height 148
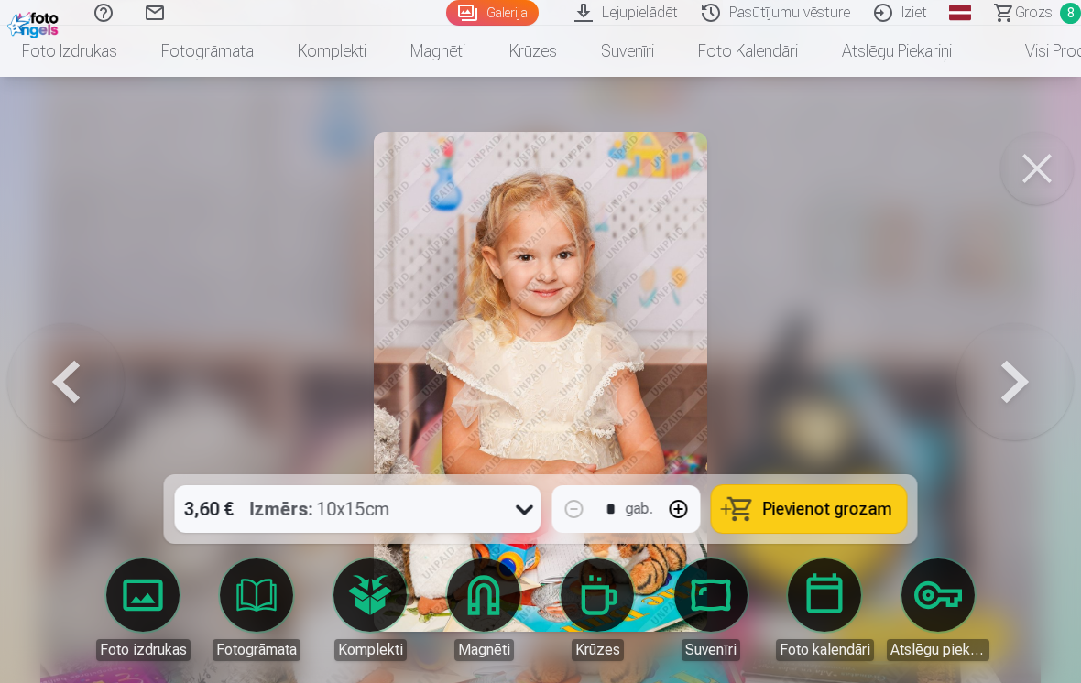
click at [58, 392] on button at bounding box center [65, 382] width 117 height 148
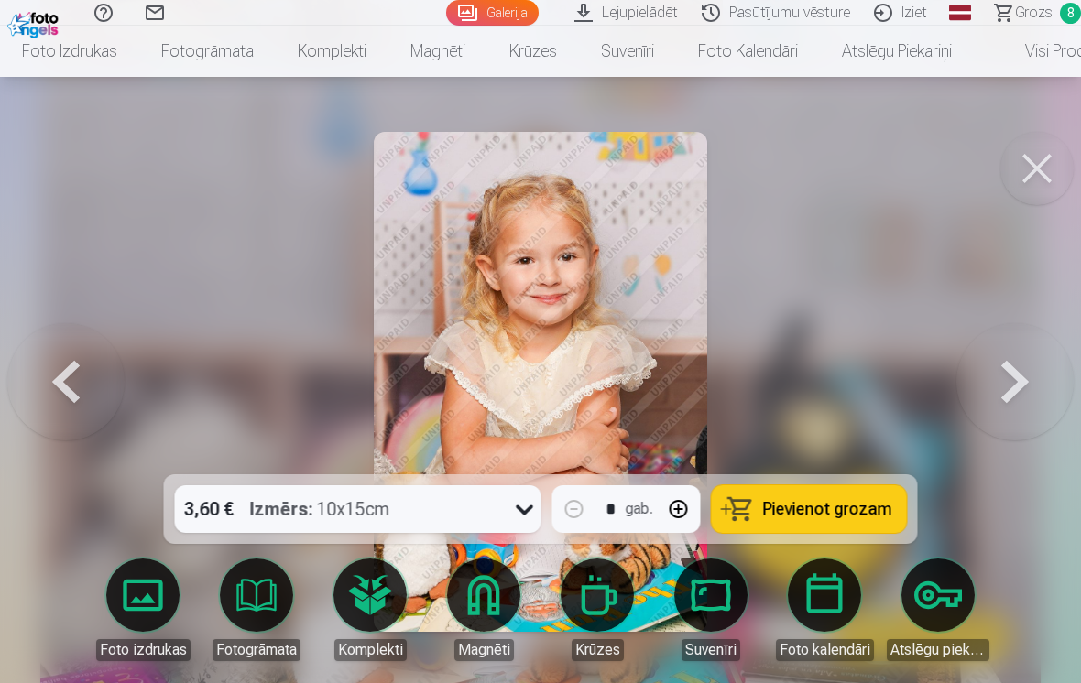
click at [55, 394] on button at bounding box center [65, 382] width 117 height 148
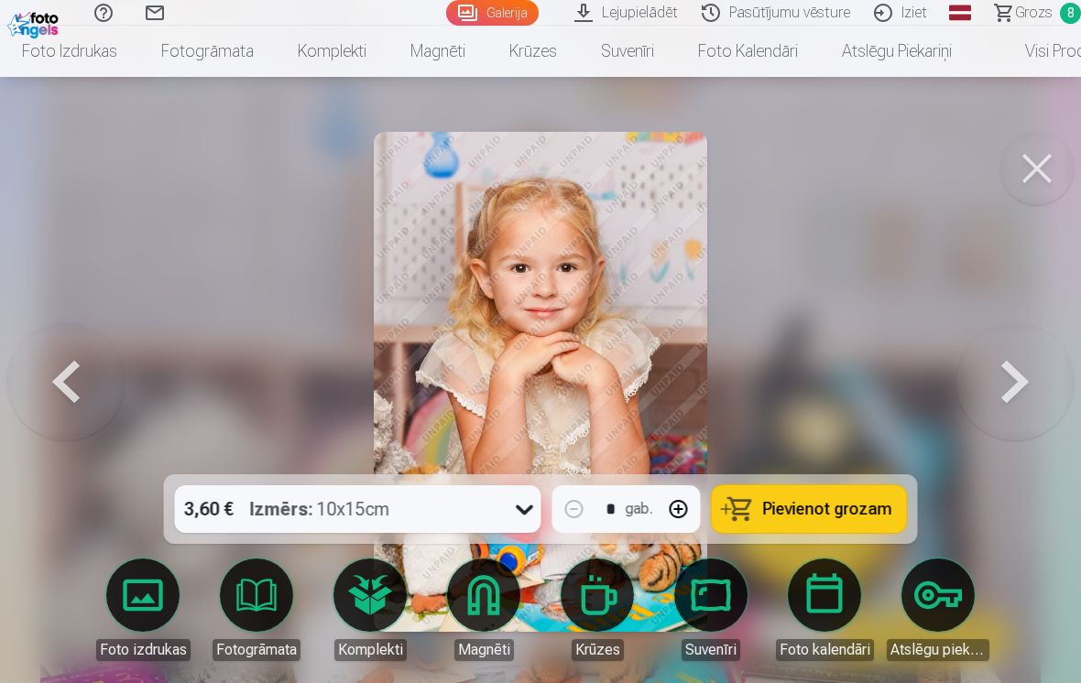
click at [67, 397] on button at bounding box center [65, 382] width 117 height 148
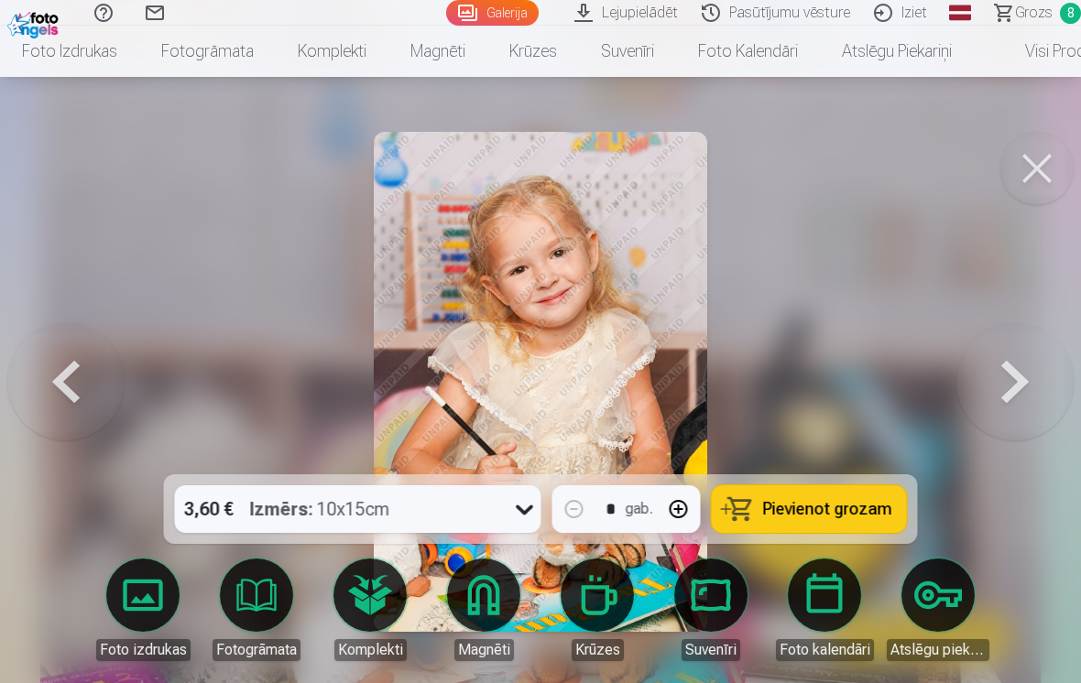
click at [60, 402] on button at bounding box center [65, 382] width 117 height 148
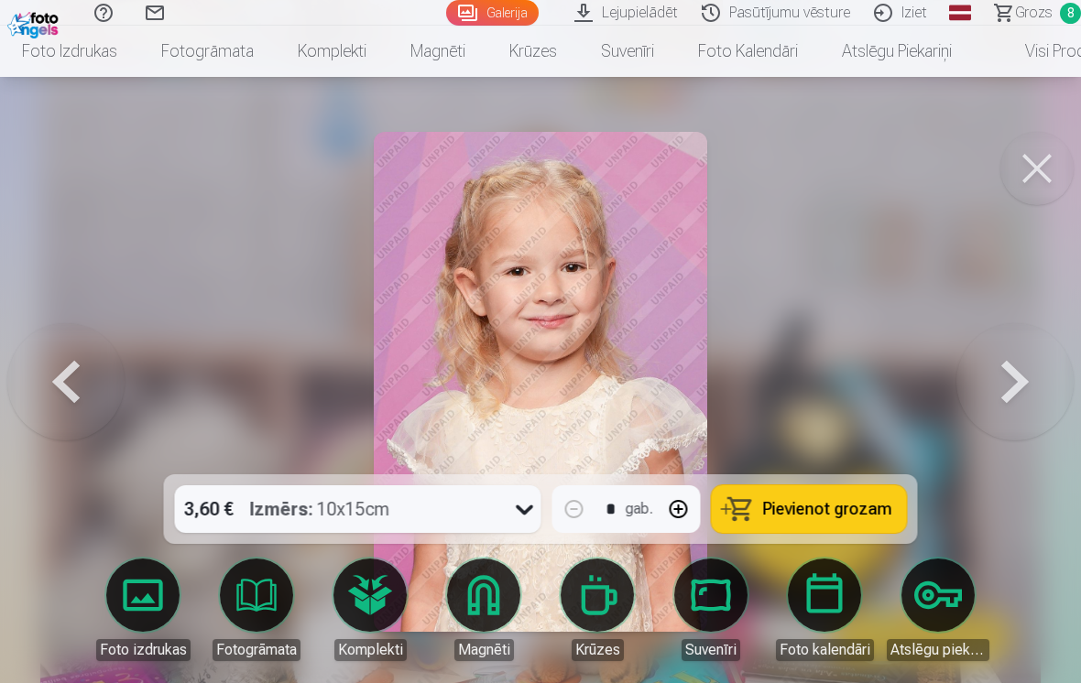
click at [60, 396] on button at bounding box center [65, 382] width 117 height 148
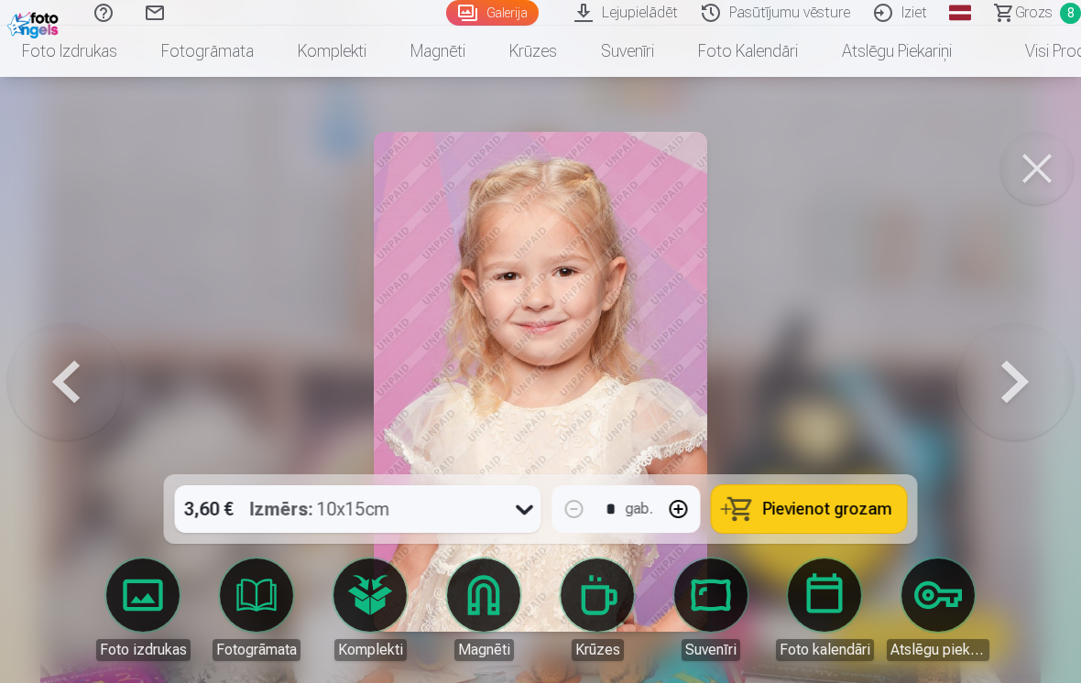
click at [69, 405] on button at bounding box center [65, 382] width 117 height 148
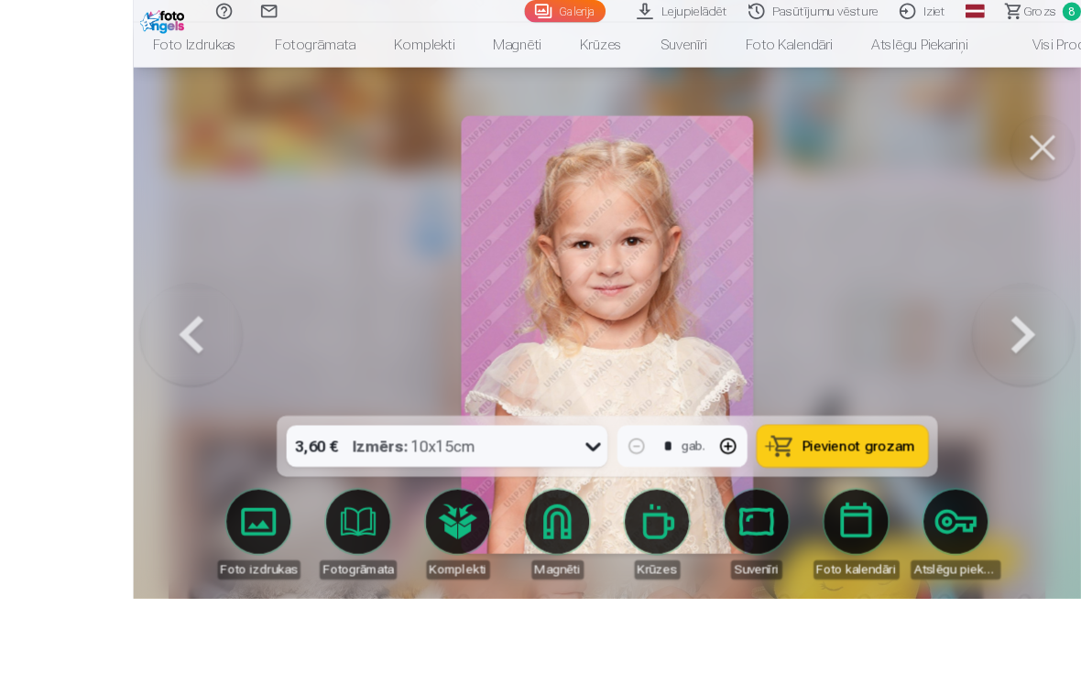
scroll to position [2800, 0]
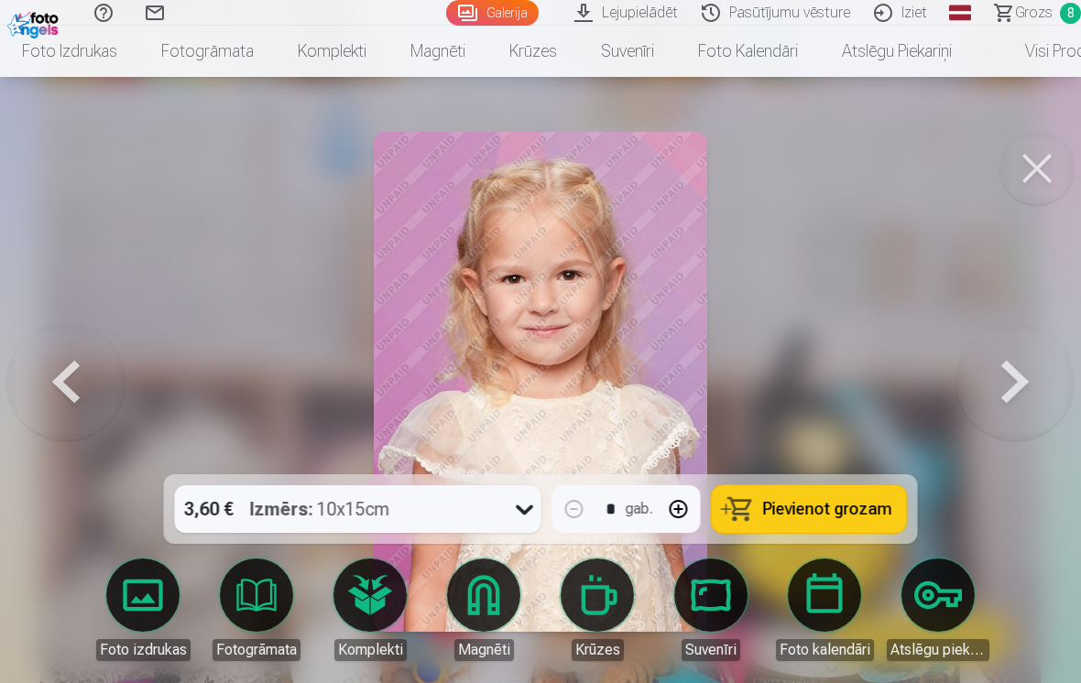
click at [61, 402] on button at bounding box center [65, 382] width 117 height 148
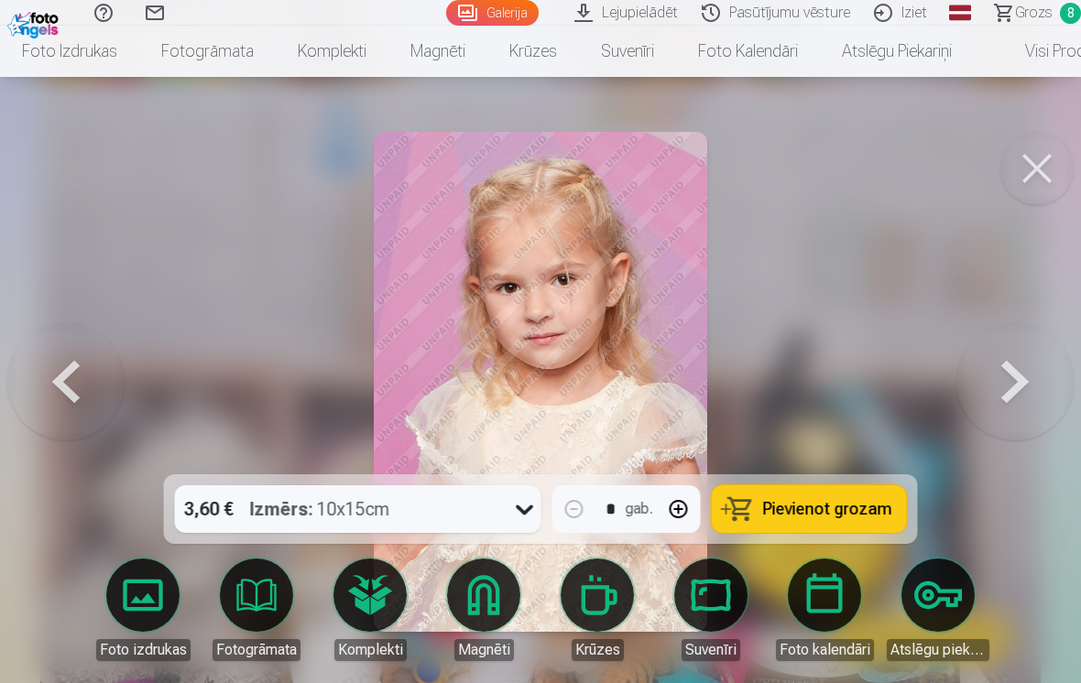
click at [845, 517] on span "Pievienot grozam" at bounding box center [827, 509] width 129 height 16
click at [76, 396] on button at bounding box center [65, 382] width 117 height 148
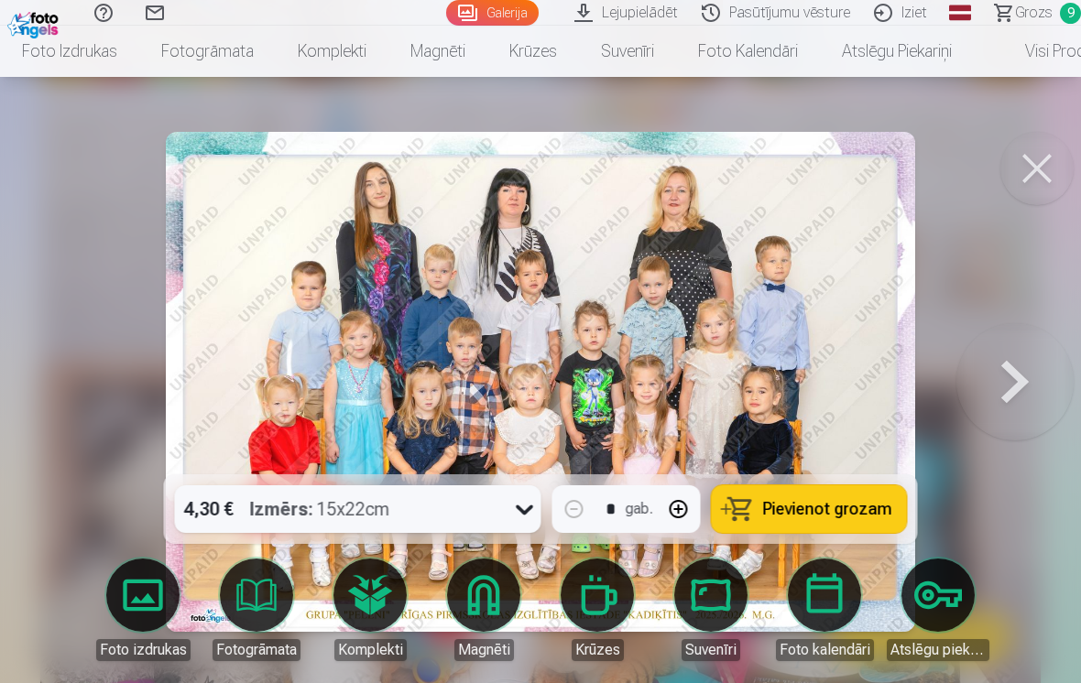
click at [1021, 394] on button at bounding box center [1014, 382] width 117 height 148
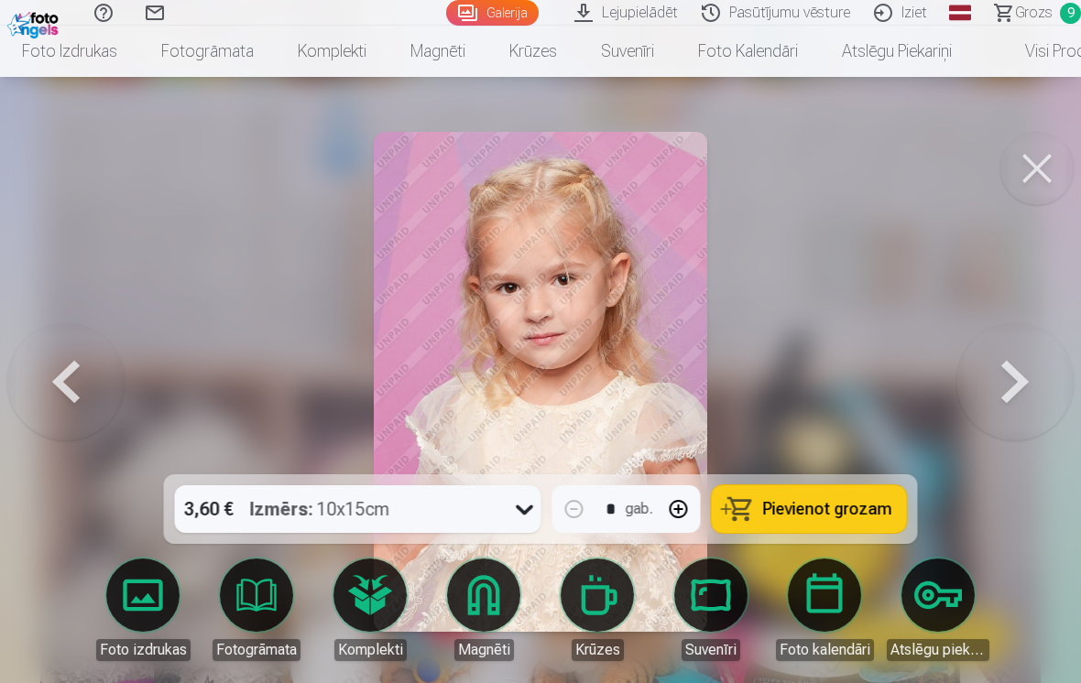
click at [1027, 383] on button at bounding box center [1014, 382] width 117 height 148
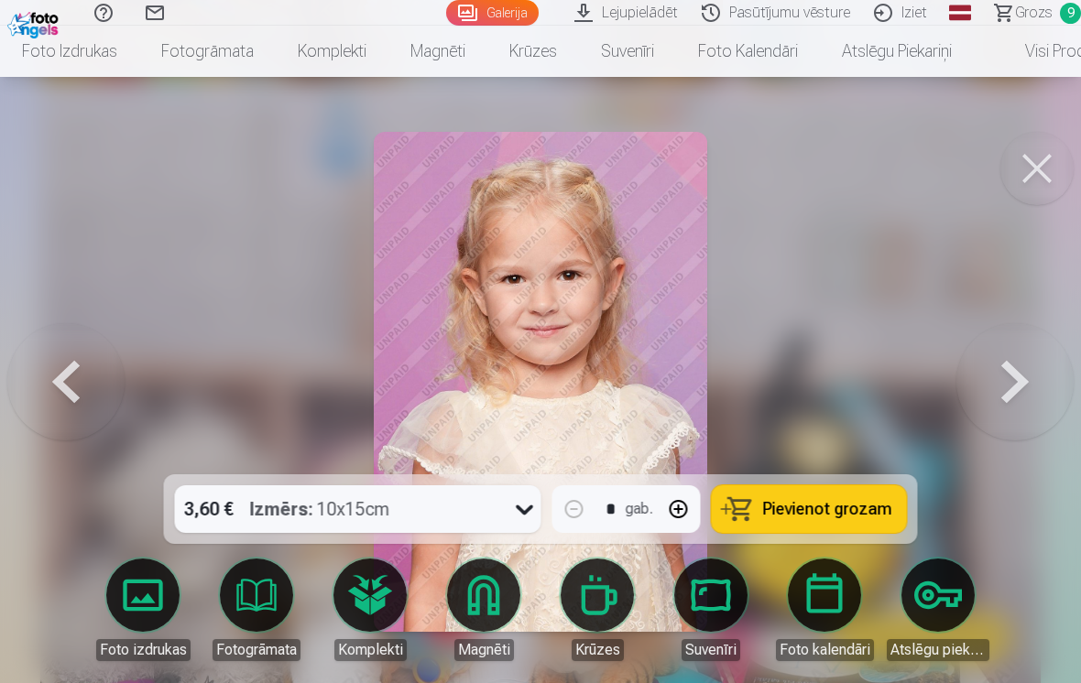
click at [101, 390] on button at bounding box center [65, 382] width 117 height 148
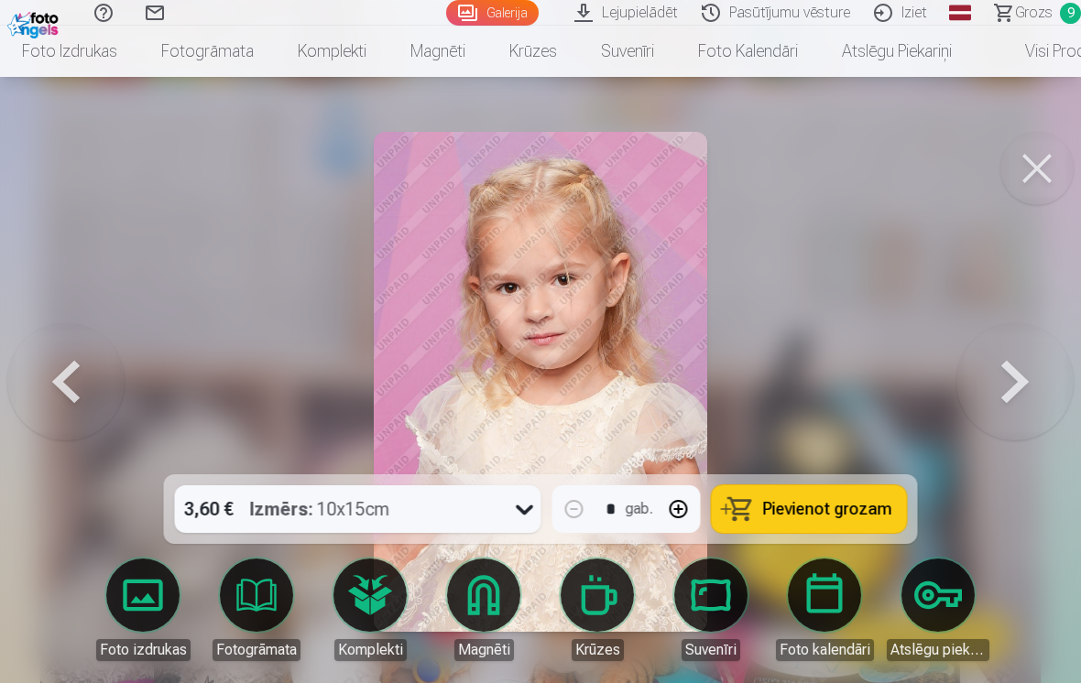
click at [1022, 387] on button at bounding box center [1014, 382] width 117 height 148
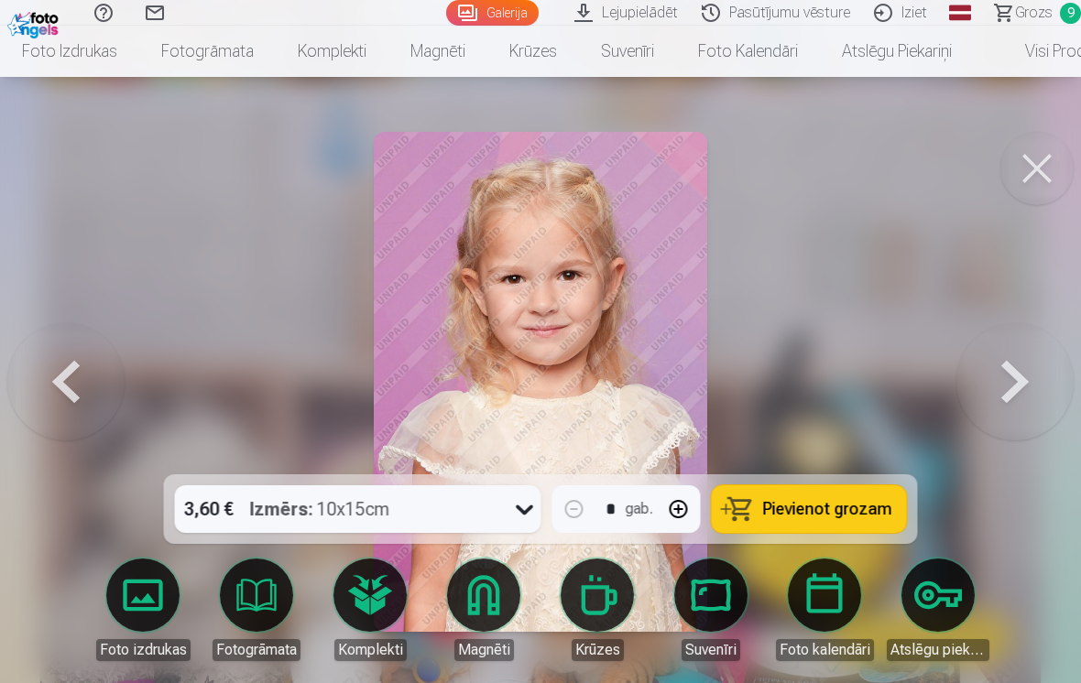
click at [1030, 381] on button at bounding box center [1014, 382] width 117 height 148
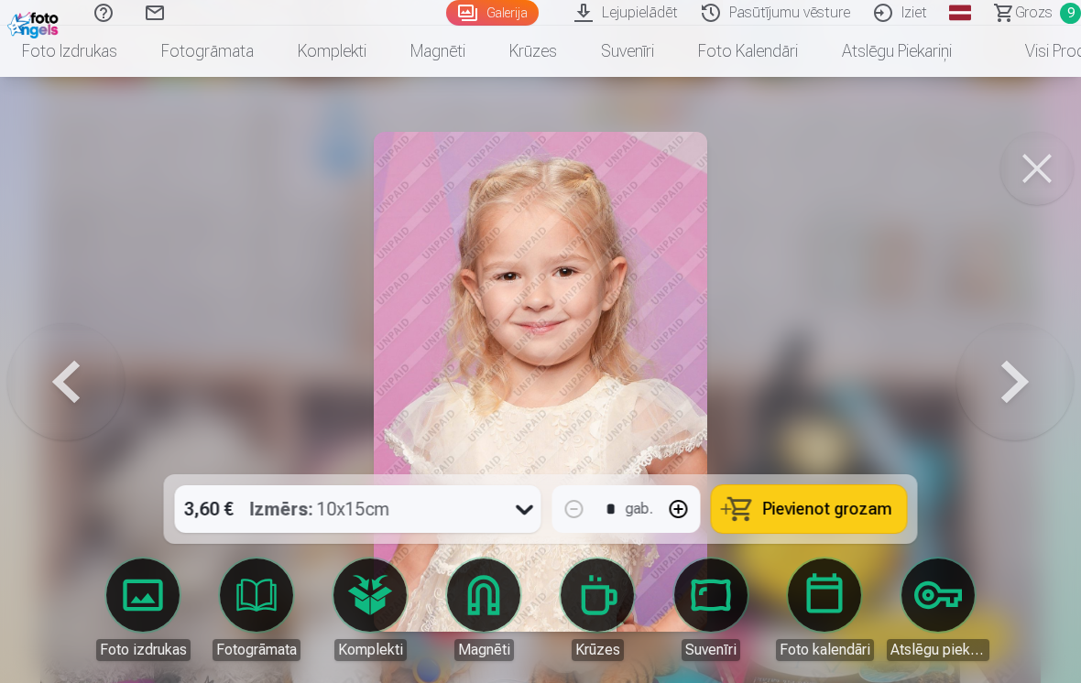
click at [1030, 384] on button at bounding box center [1014, 382] width 117 height 148
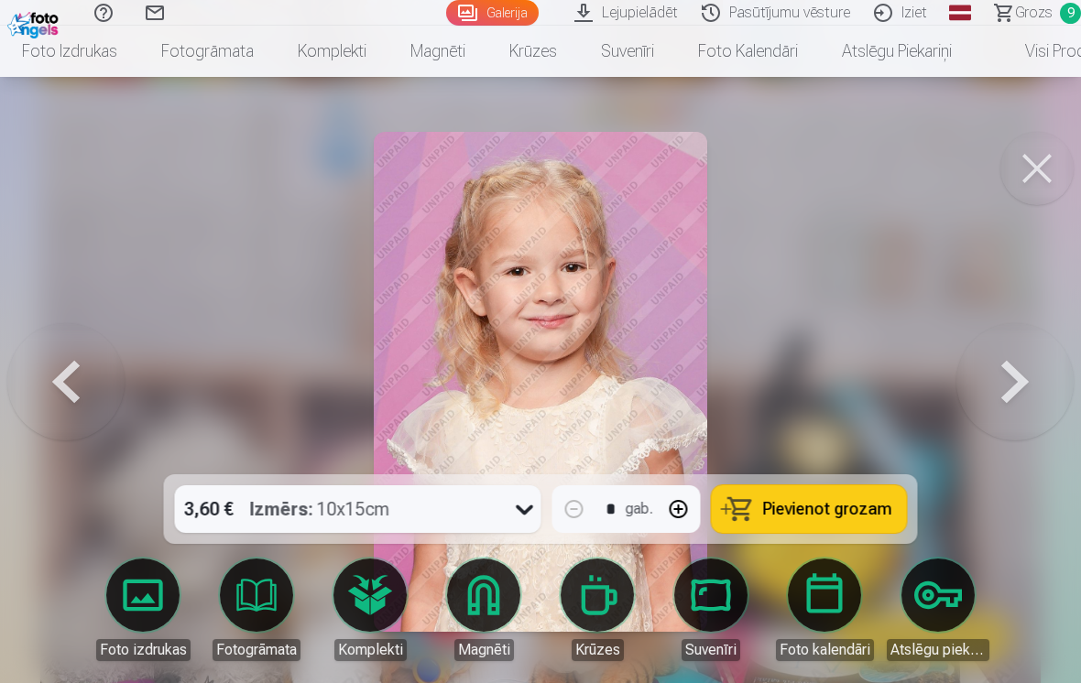
click at [1019, 396] on button at bounding box center [1014, 382] width 117 height 148
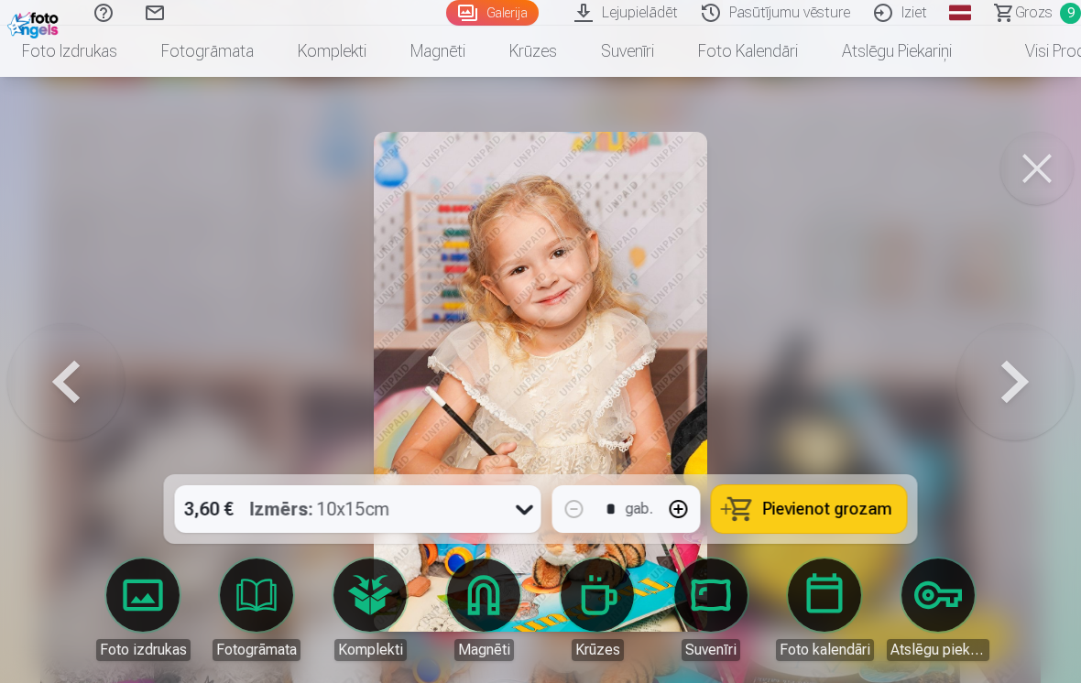
click at [1018, 397] on button at bounding box center [1014, 382] width 117 height 148
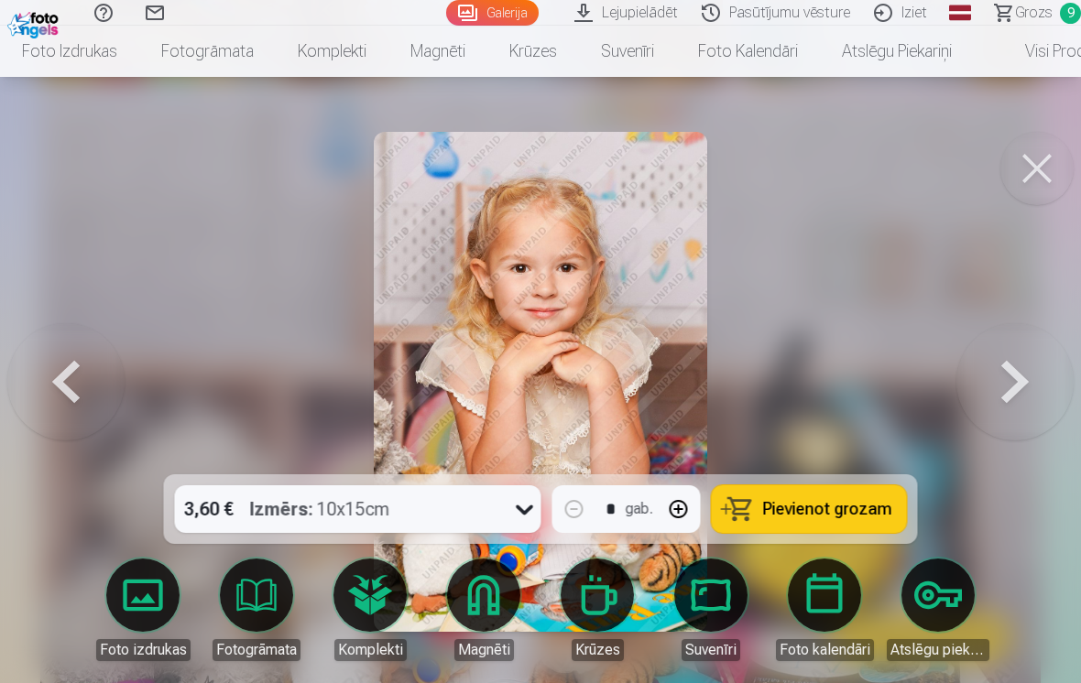
click at [1074, 7] on span "9" at bounding box center [1069, 13] width 21 height 21
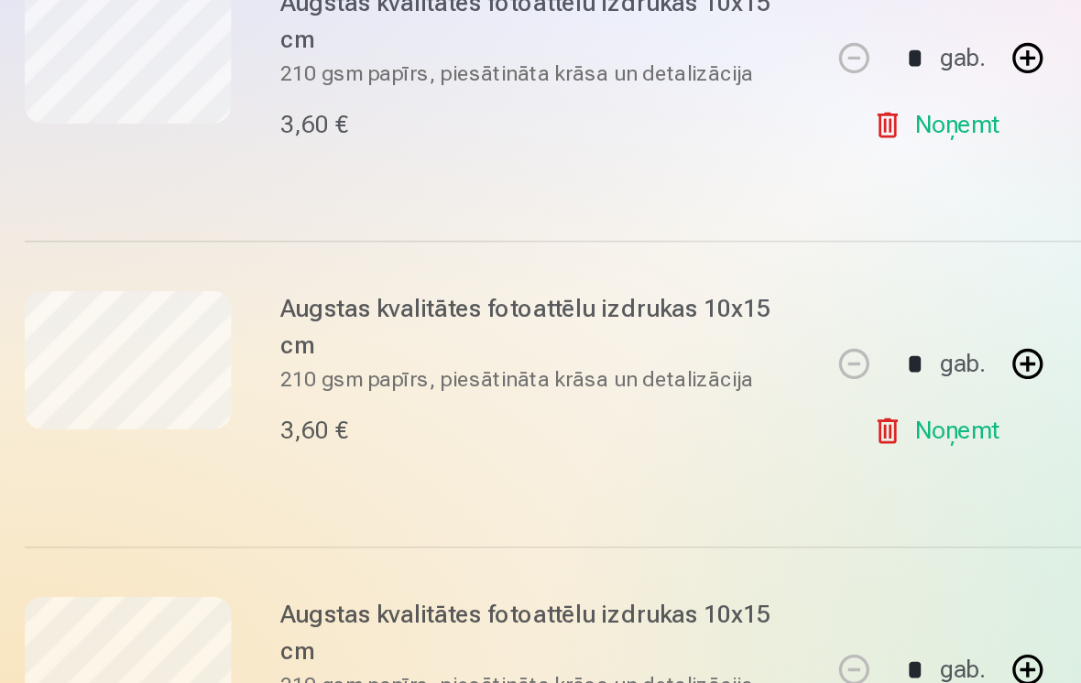
scroll to position [603, 0]
click at [527, 496] on link "Noņemt" at bounding box center [566, 514] width 83 height 37
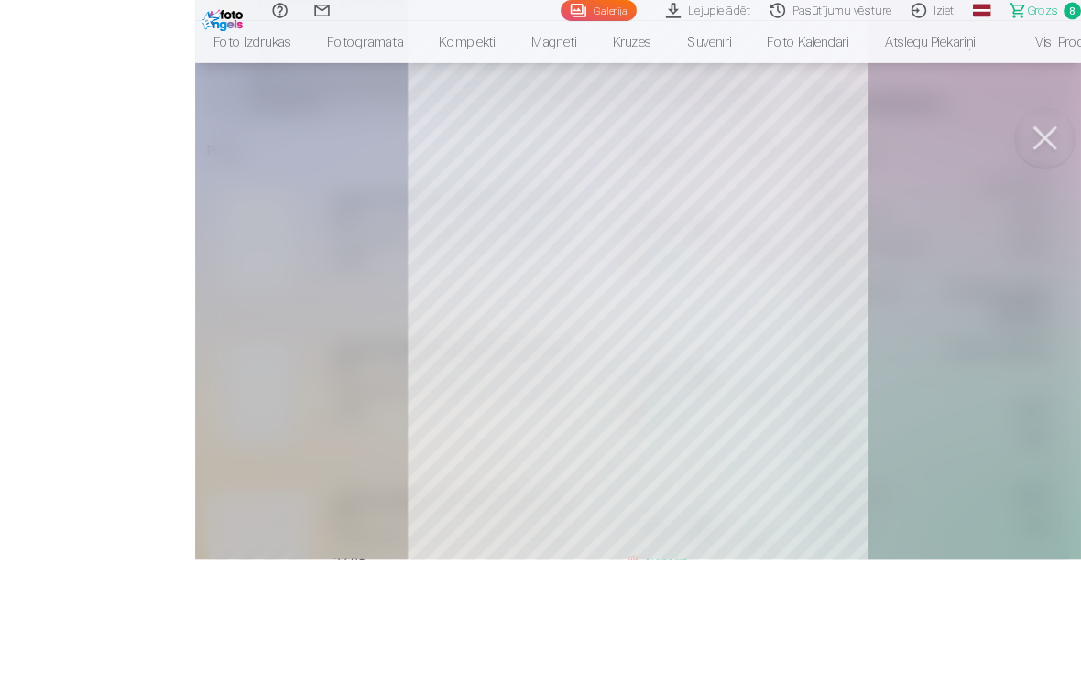
scroll to position [410, 0]
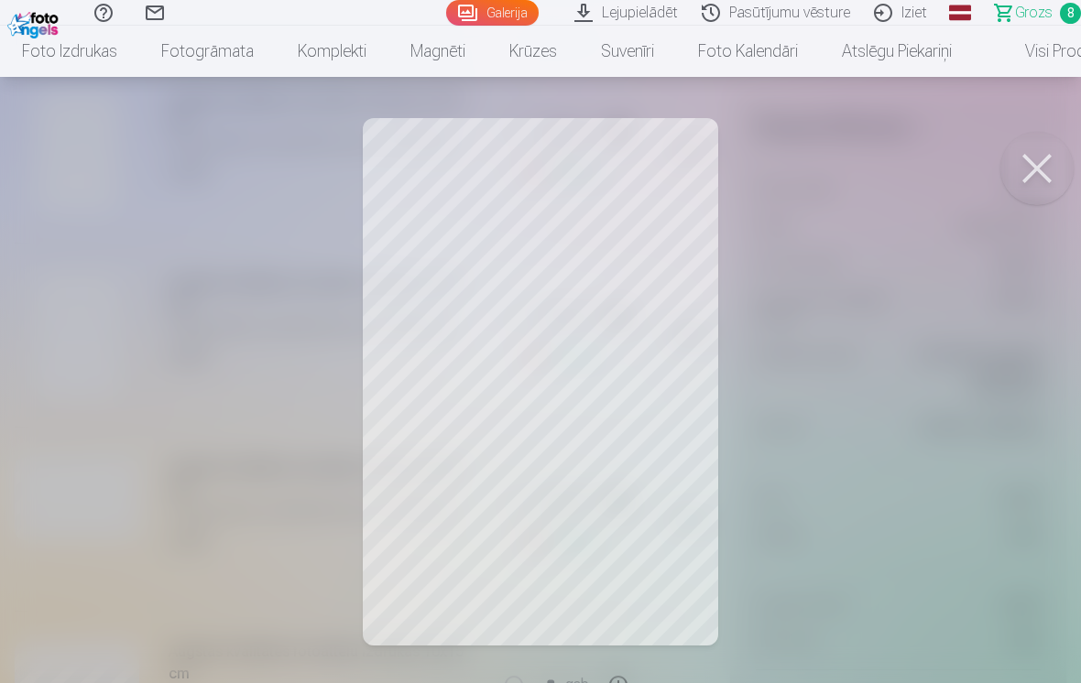
click at [1030, 165] on button at bounding box center [1036, 168] width 73 height 73
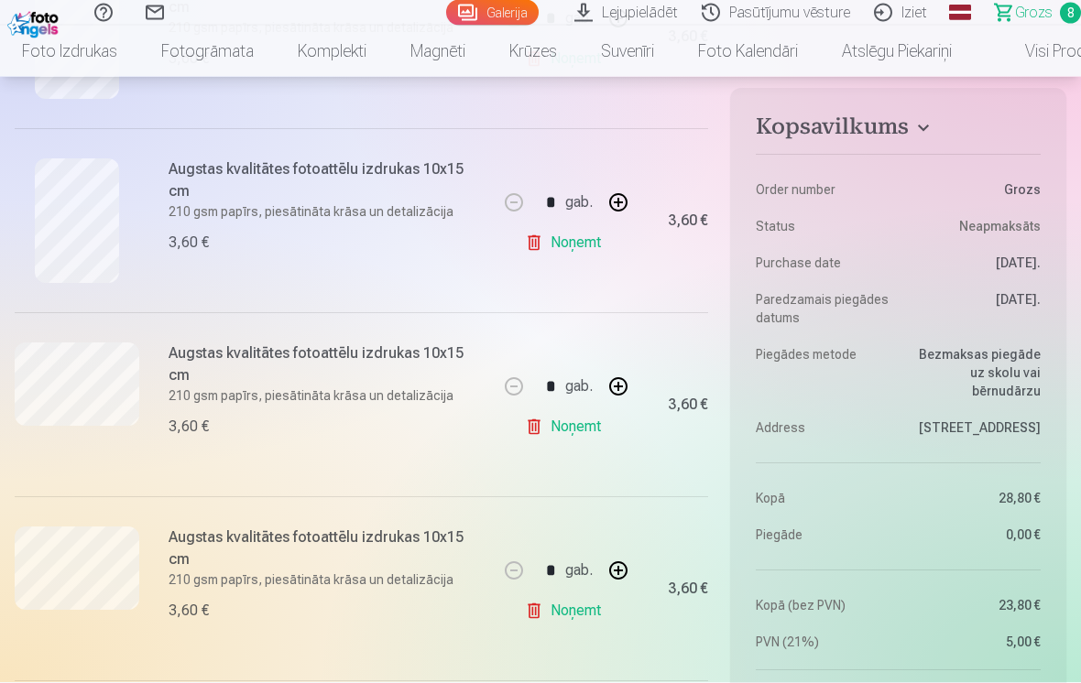
scroll to position [526, 0]
click at [548, 416] on link "Noņemt" at bounding box center [566, 425] width 83 height 37
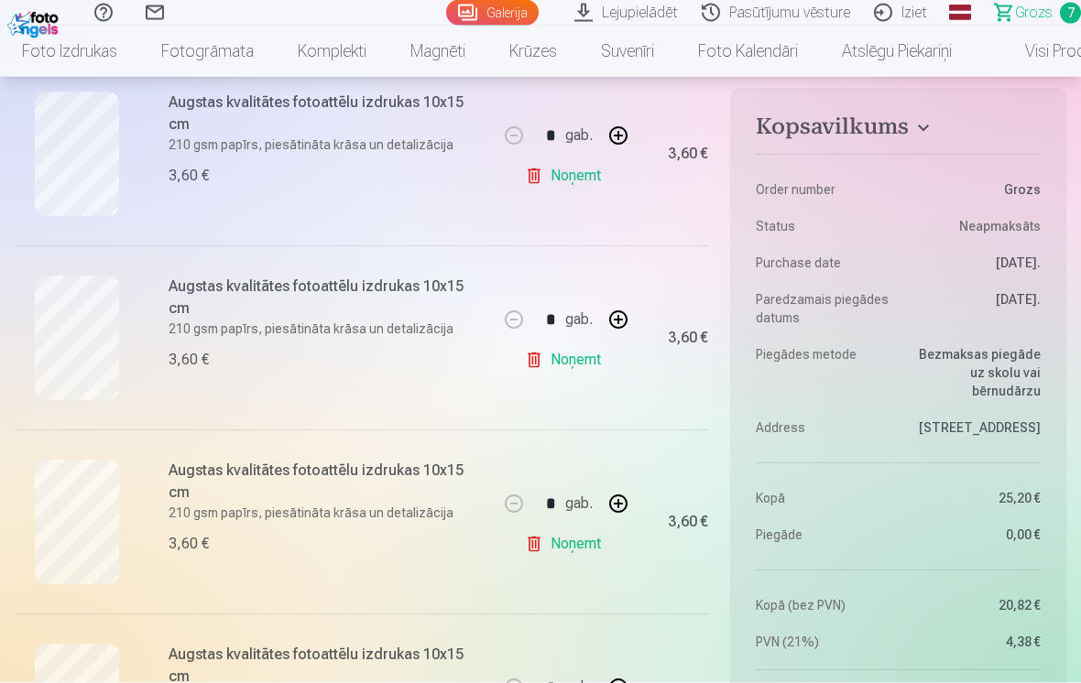
scroll to position [960, 0]
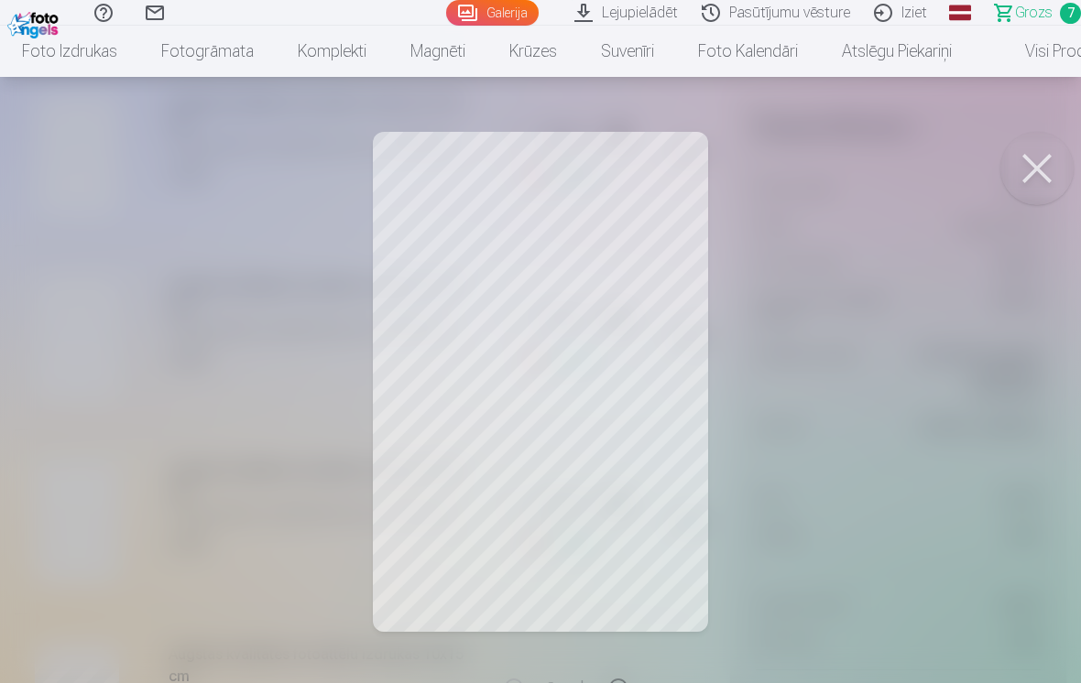
click at [1047, 163] on button at bounding box center [1036, 168] width 73 height 73
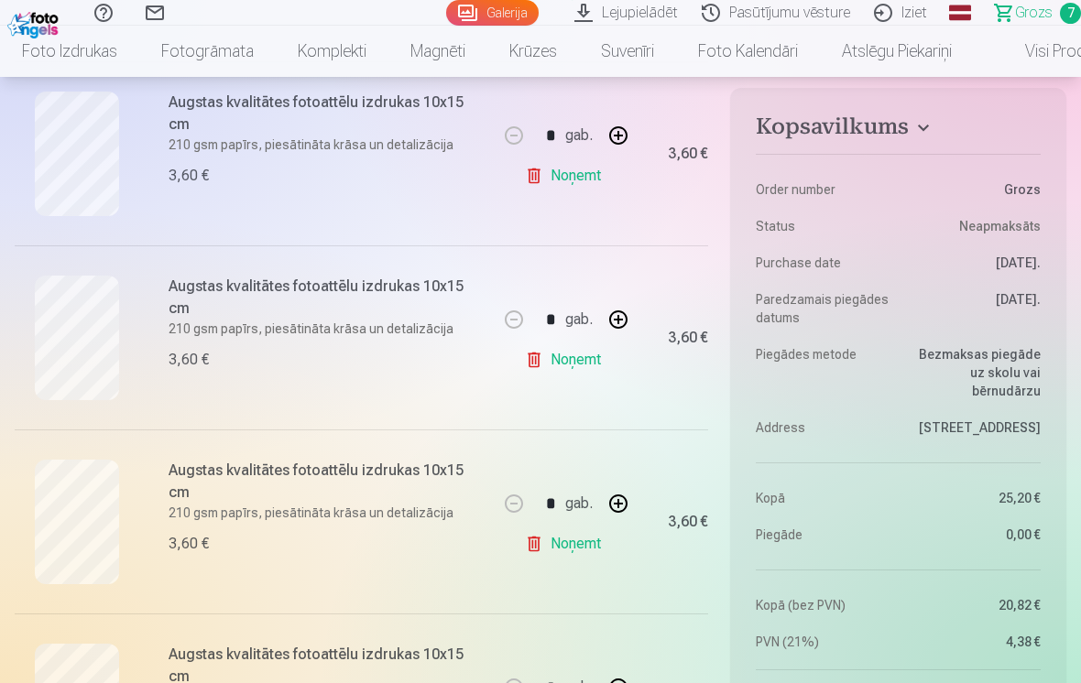
click at [566, 541] on link "Noņemt" at bounding box center [566, 544] width 83 height 37
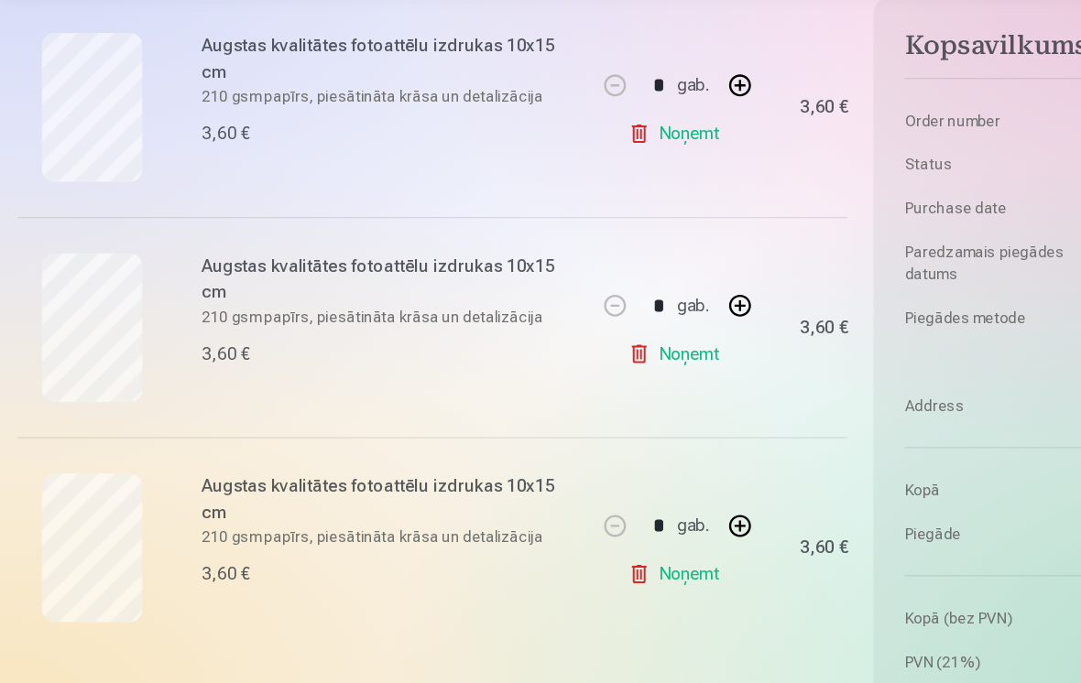
scroll to position [936, 0]
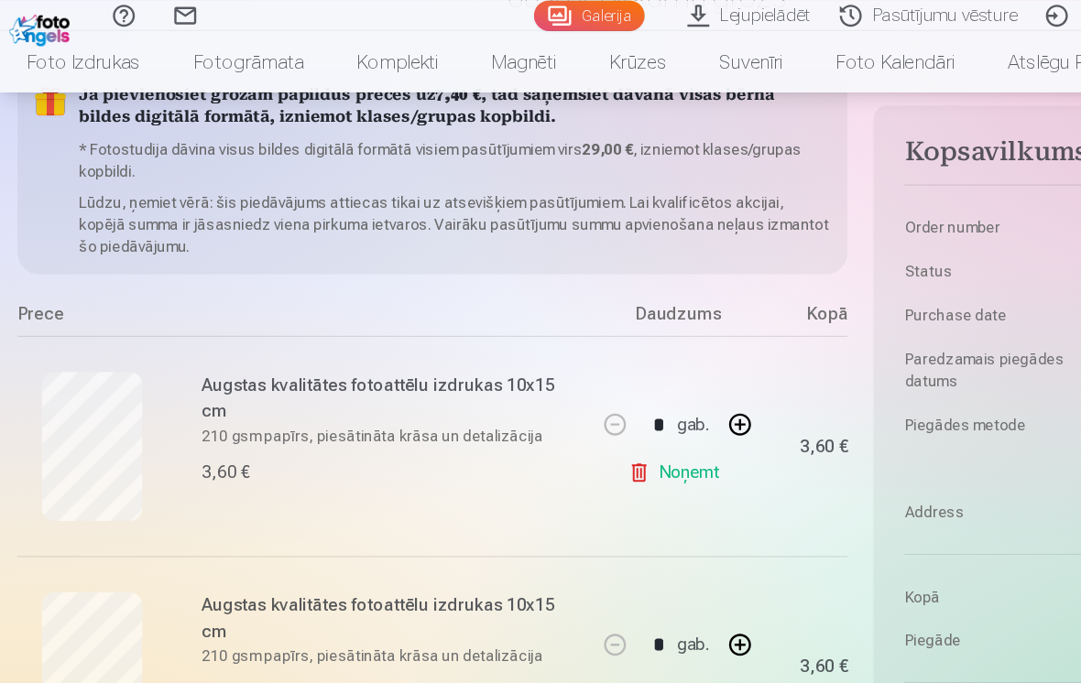
scroll to position [2829, 0]
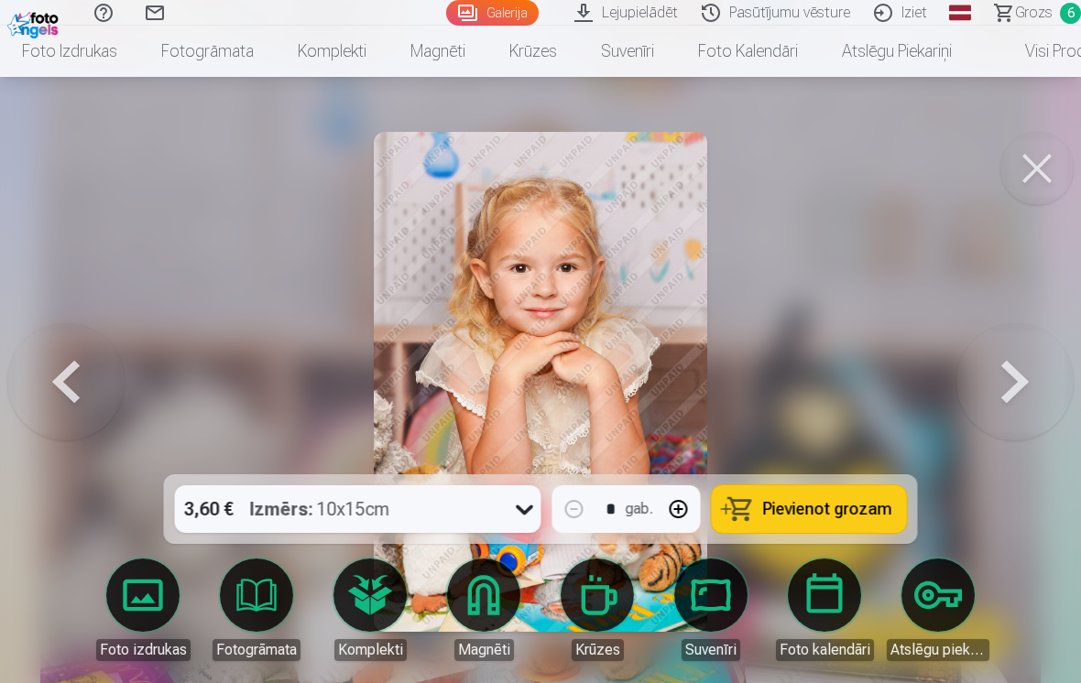
click at [806, 505] on span "Pievienot grozam" at bounding box center [827, 509] width 129 height 16
click at [1035, 6] on span "Grozs" at bounding box center [1034, 13] width 38 height 22
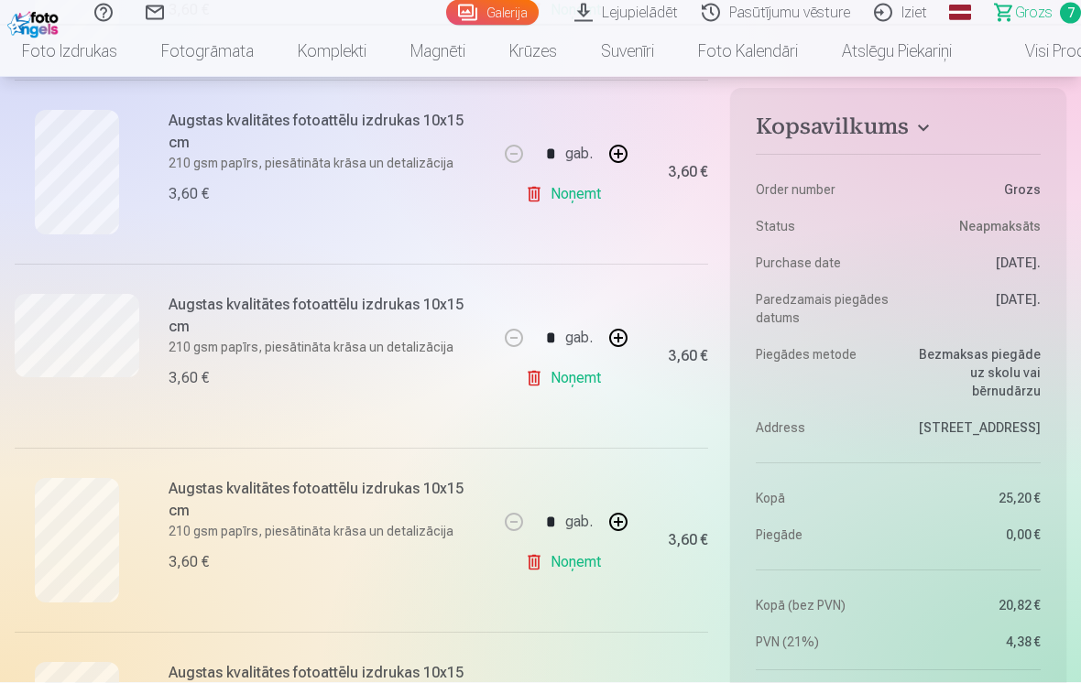
scroll to position [575, 0]
click at [565, 370] on link "Noņemt" at bounding box center [566, 376] width 83 height 37
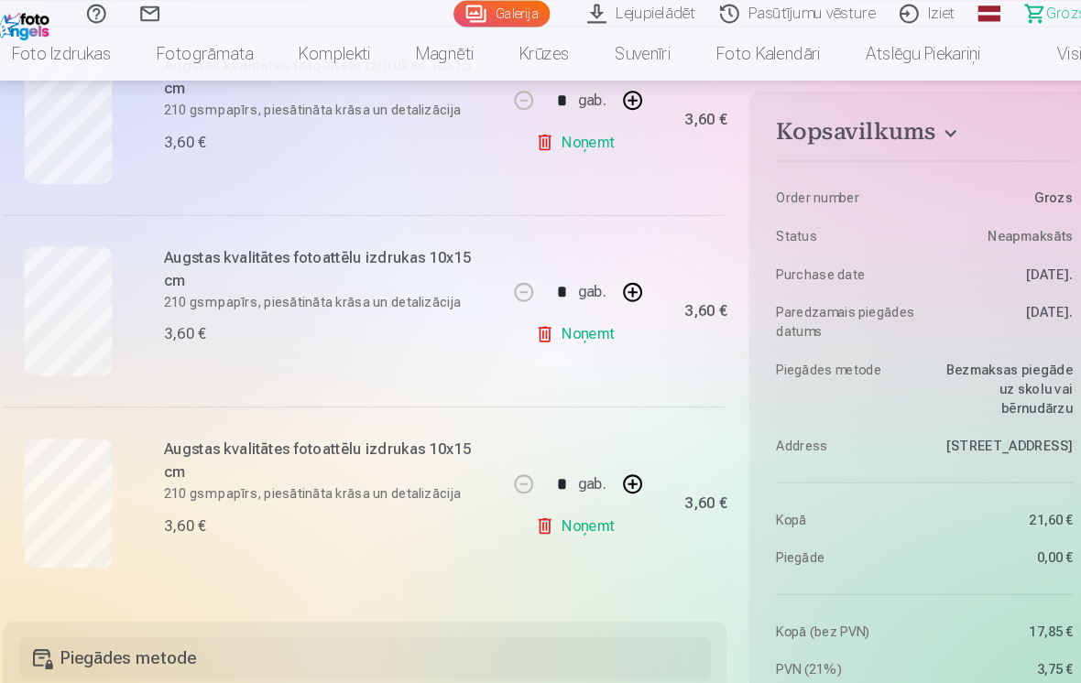
scroll to position [999, 0]
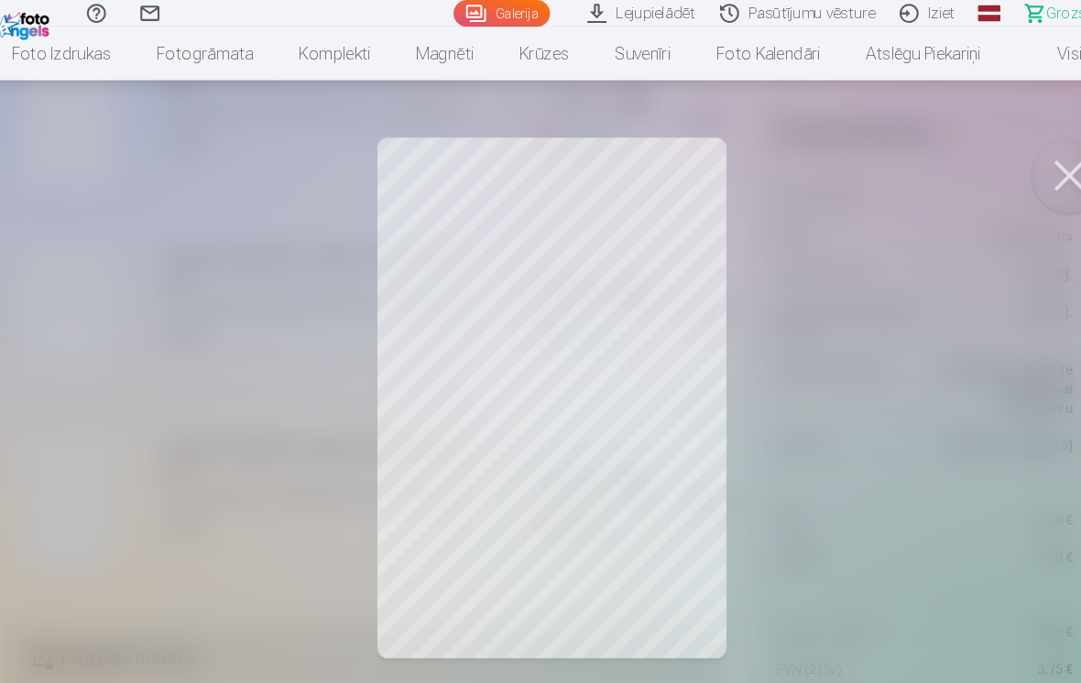
click at [1011, 156] on button at bounding box center [1036, 168] width 73 height 73
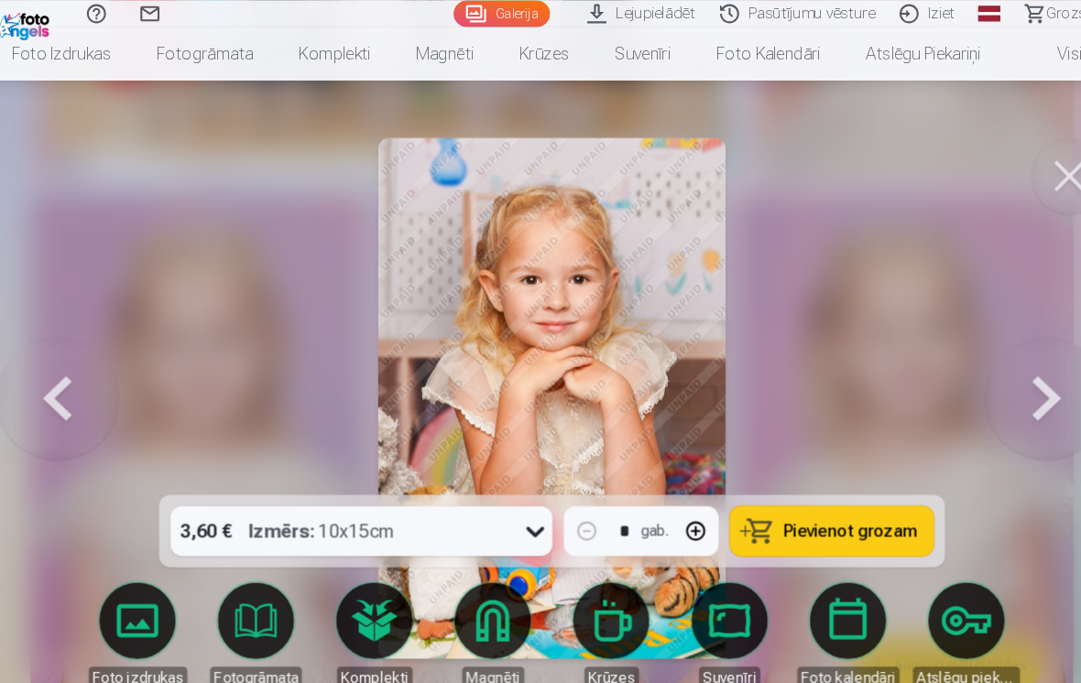
scroll to position [2829, 0]
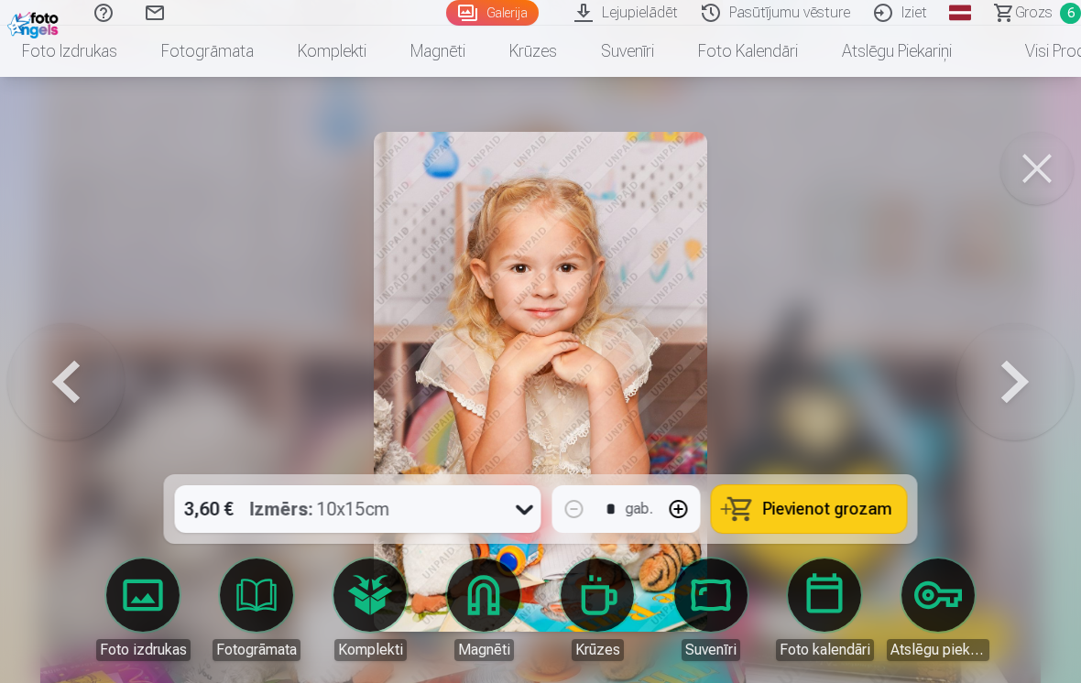
click at [1002, 386] on button at bounding box center [1014, 382] width 117 height 148
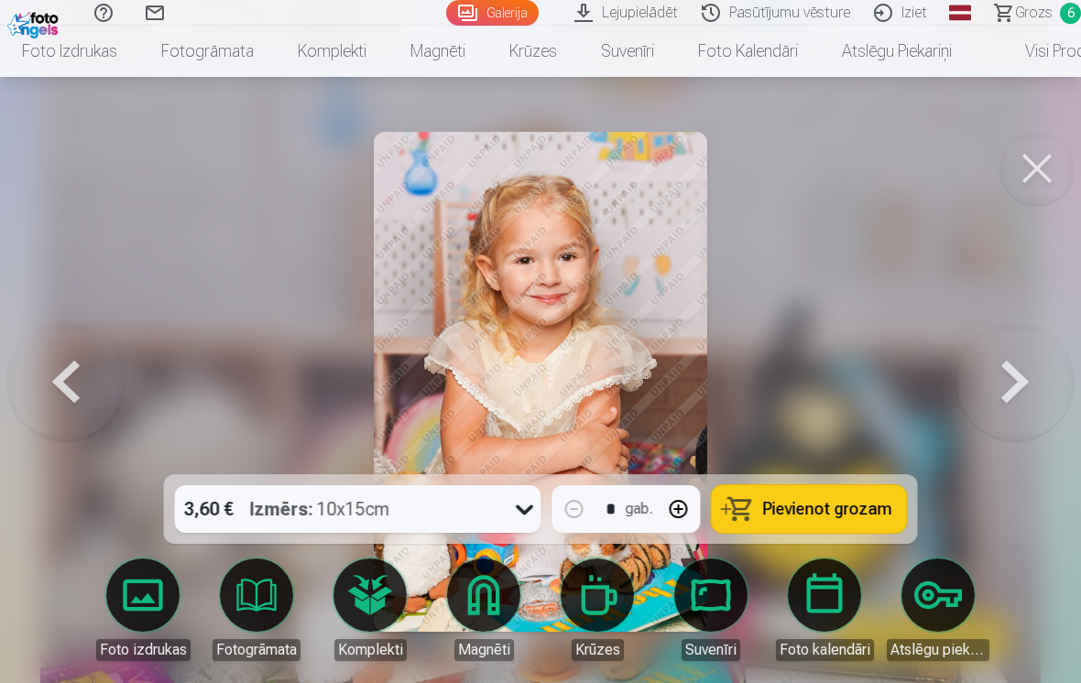
click at [1008, 375] on button at bounding box center [1014, 382] width 117 height 148
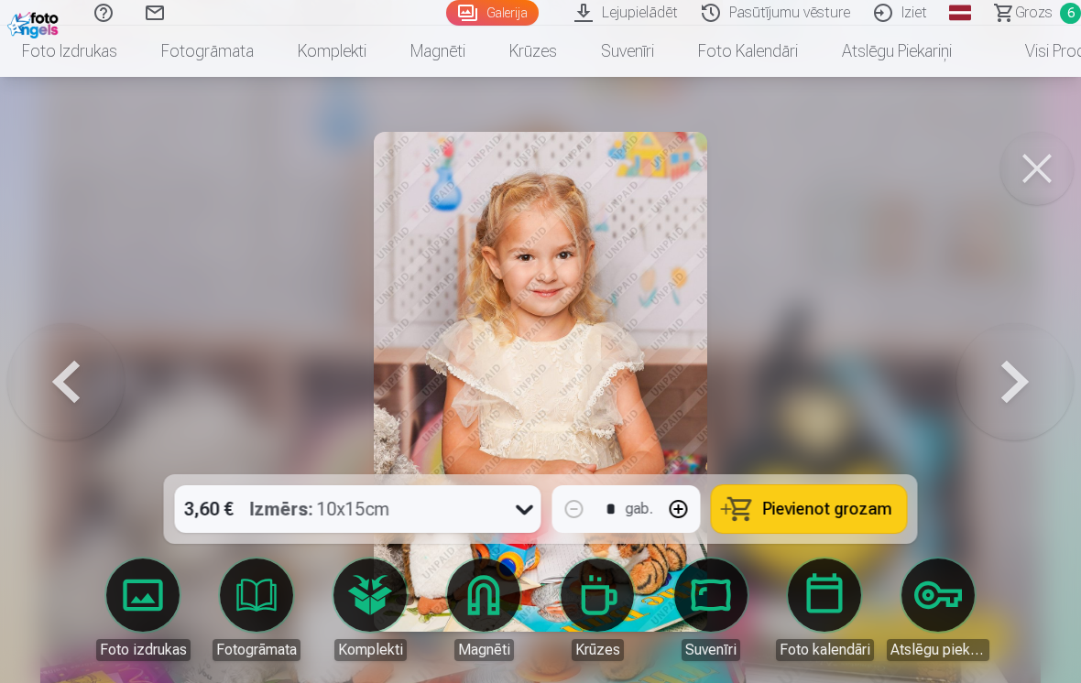
click at [776, 510] on span "Pievienot grozam" at bounding box center [827, 509] width 129 height 16
click at [1046, 10] on span "Grozs" at bounding box center [1034, 13] width 38 height 22
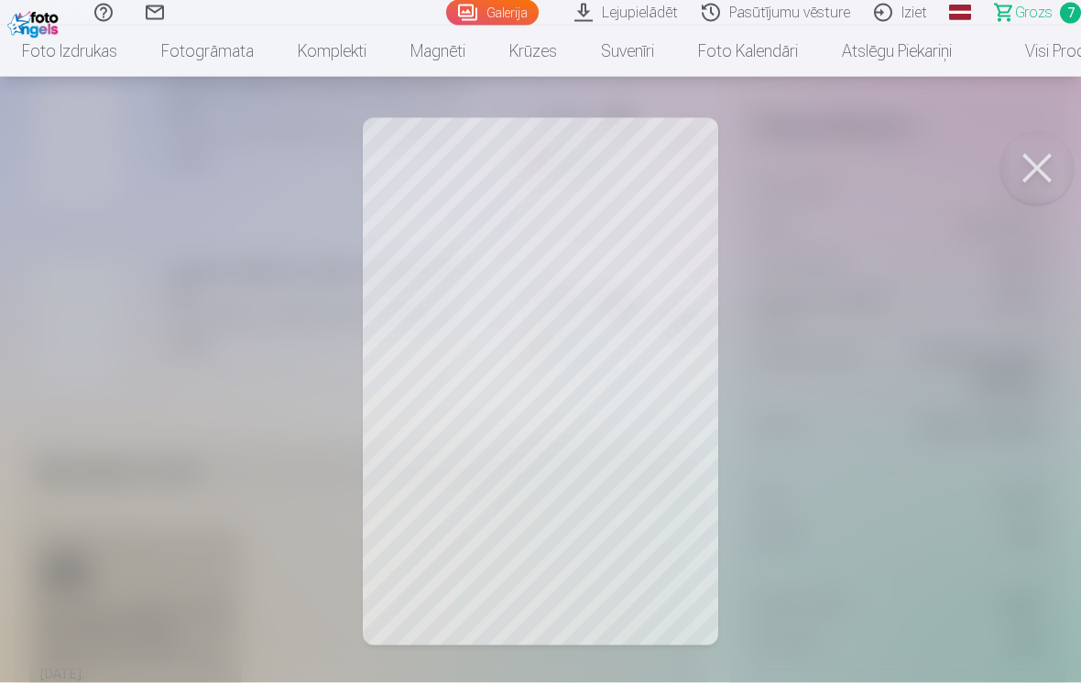
scroll to position [1342, 0]
click at [1024, 174] on button at bounding box center [1036, 168] width 73 height 73
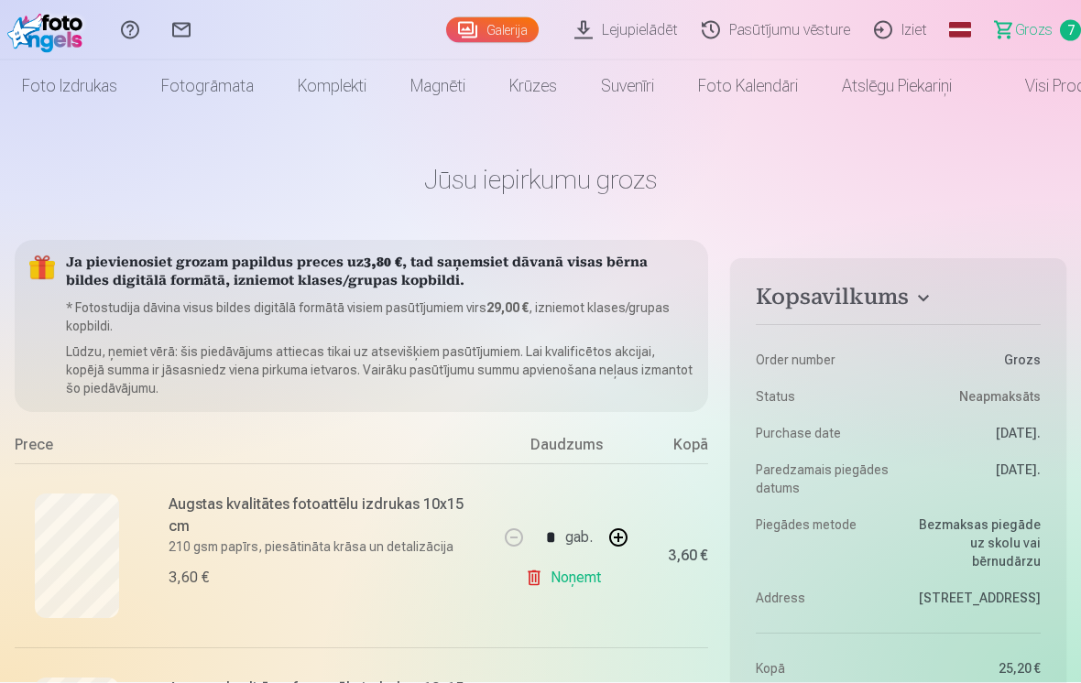
scroll to position [0, 0]
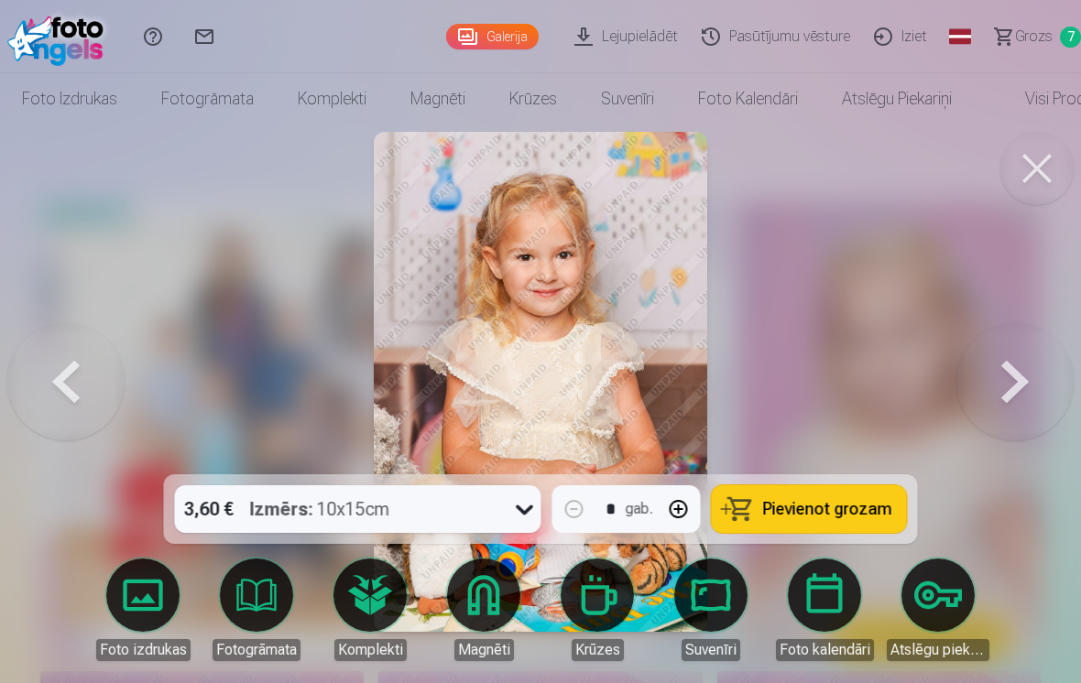
click at [1002, 376] on button at bounding box center [1014, 382] width 117 height 148
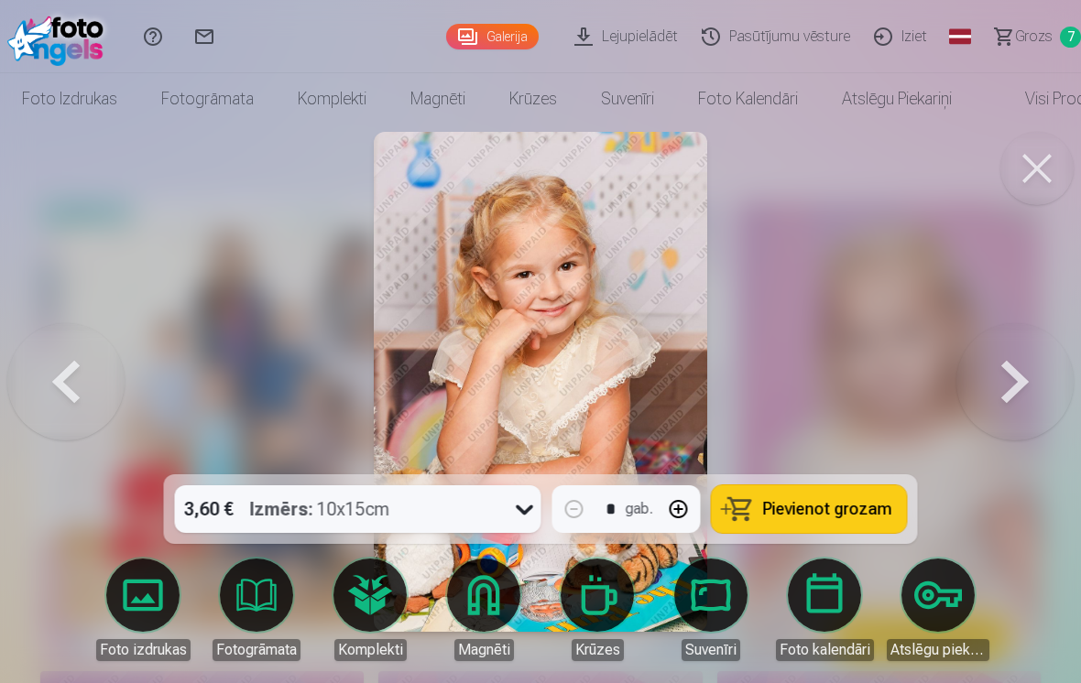
click at [1006, 386] on button at bounding box center [1014, 382] width 117 height 148
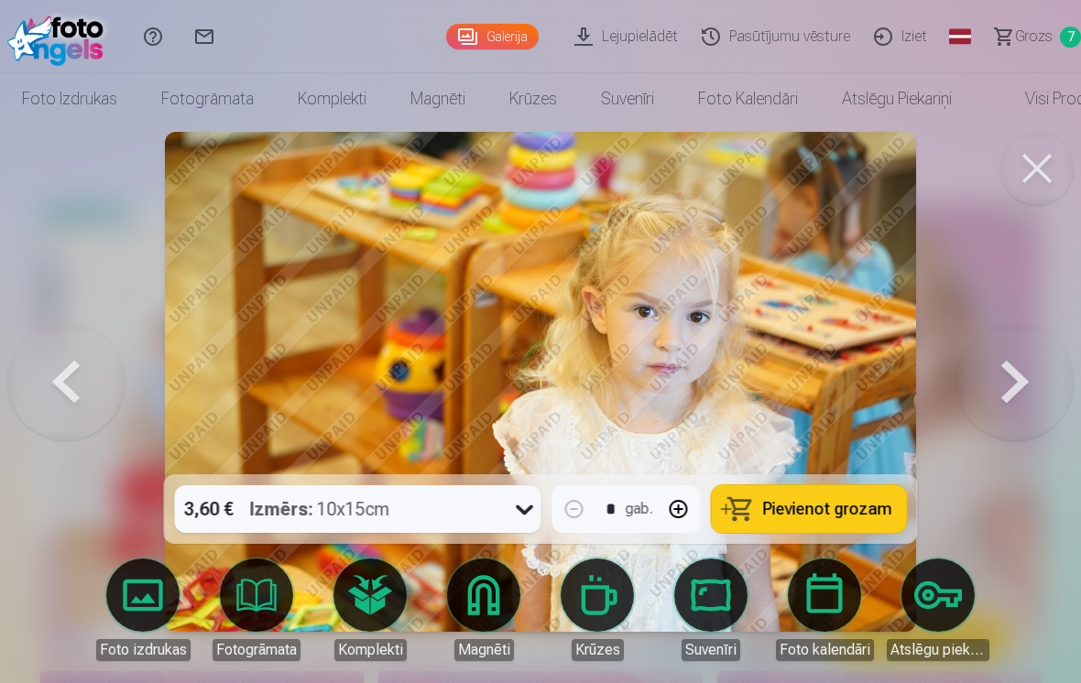
click at [1005, 386] on button at bounding box center [1014, 382] width 117 height 148
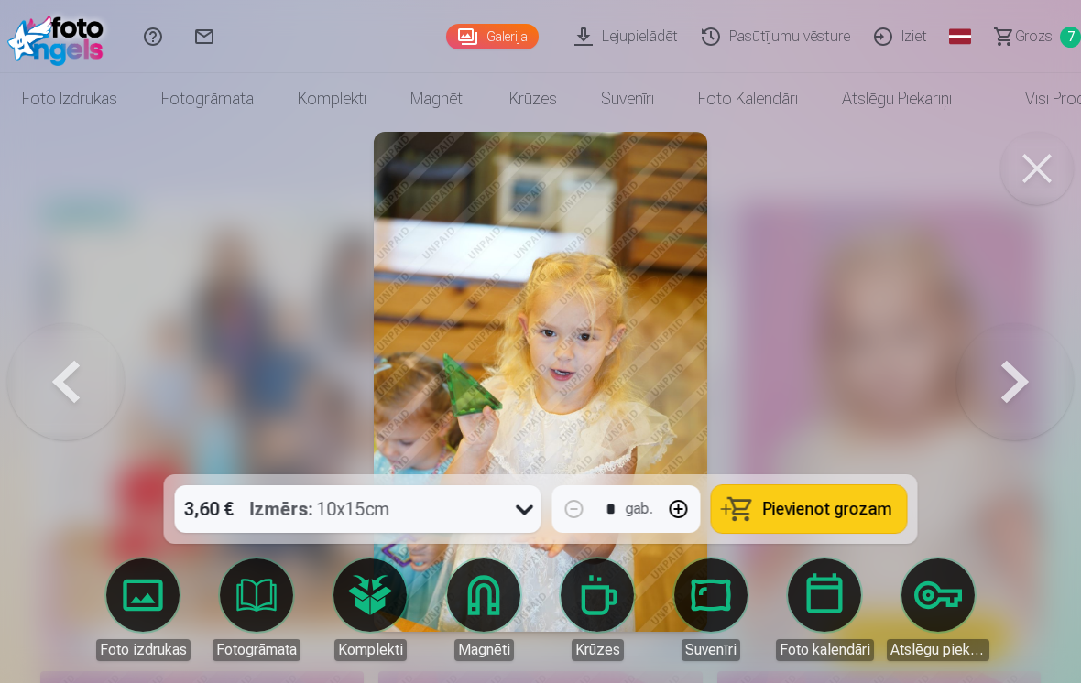
click at [1005, 386] on button at bounding box center [1014, 382] width 117 height 148
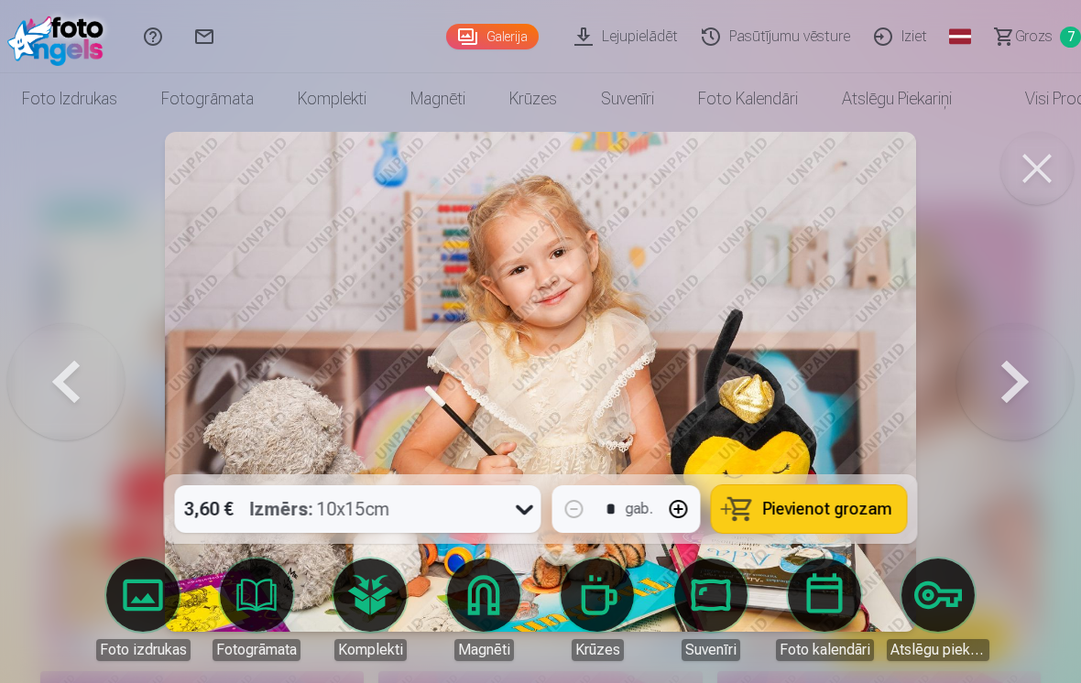
click at [1008, 385] on button at bounding box center [1014, 382] width 117 height 148
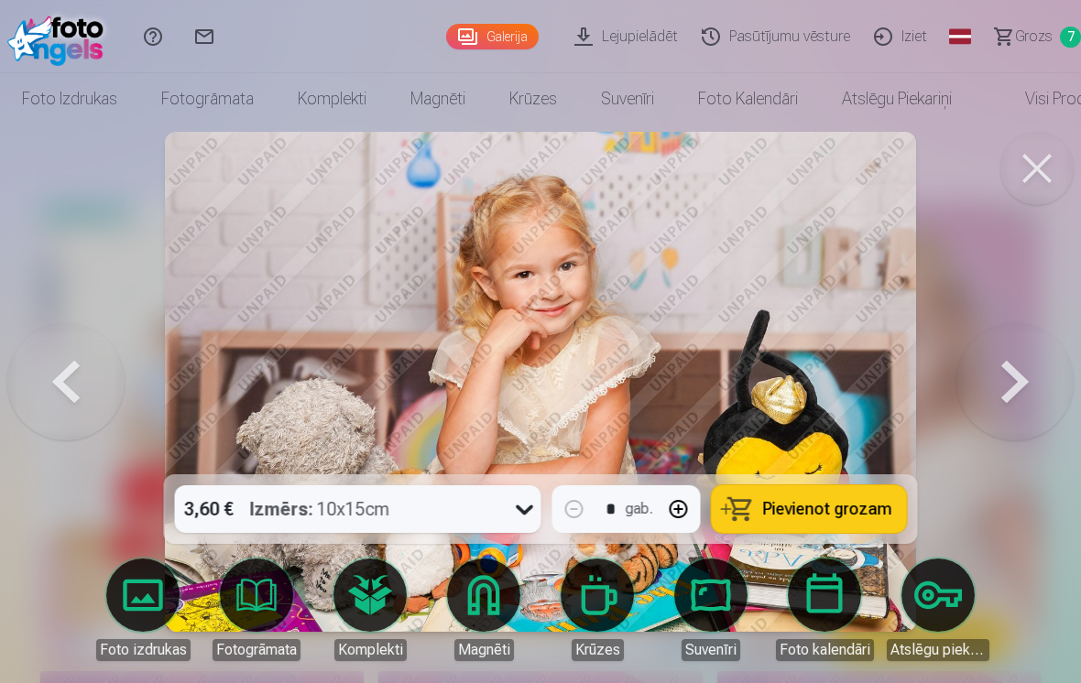
click at [1005, 364] on button at bounding box center [1014, 382] width 117 height 148
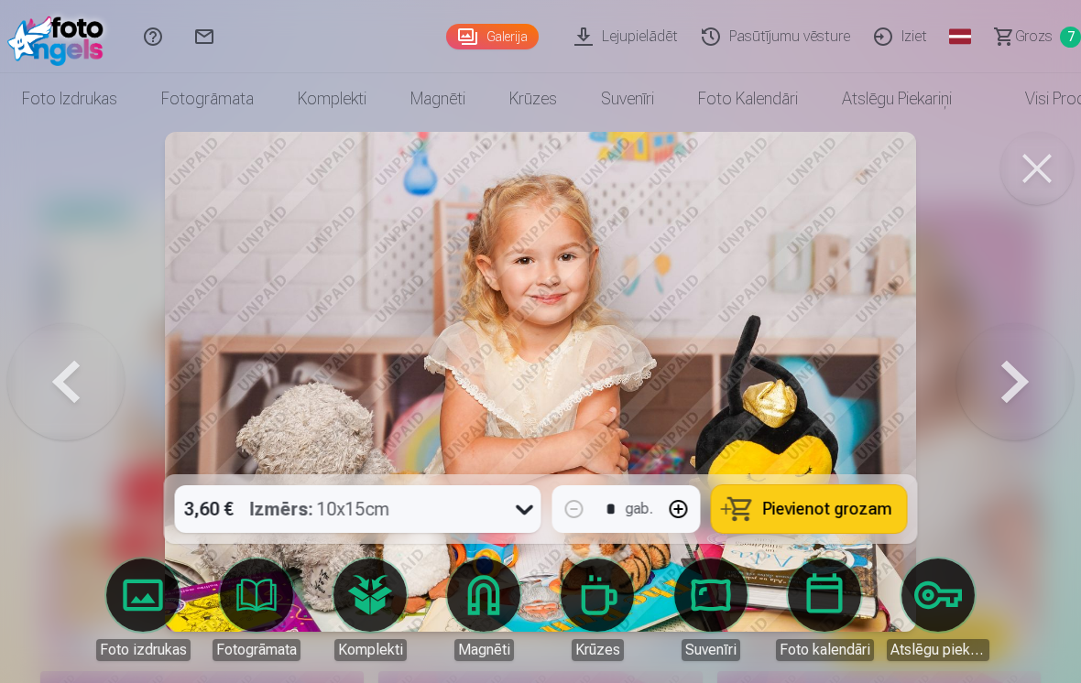
click at [1003, 365] on button at bounding box center [1014, 382] width 117 height 148
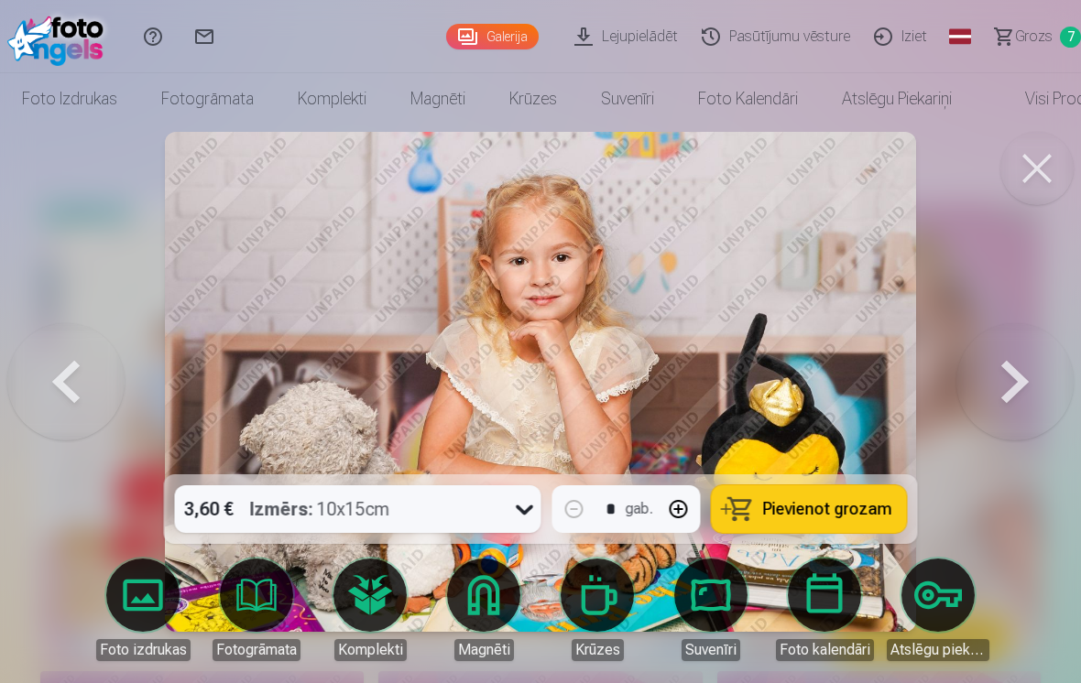
click at [1003, 392] on button at bounding box center [1014, 382] width 117 height 148
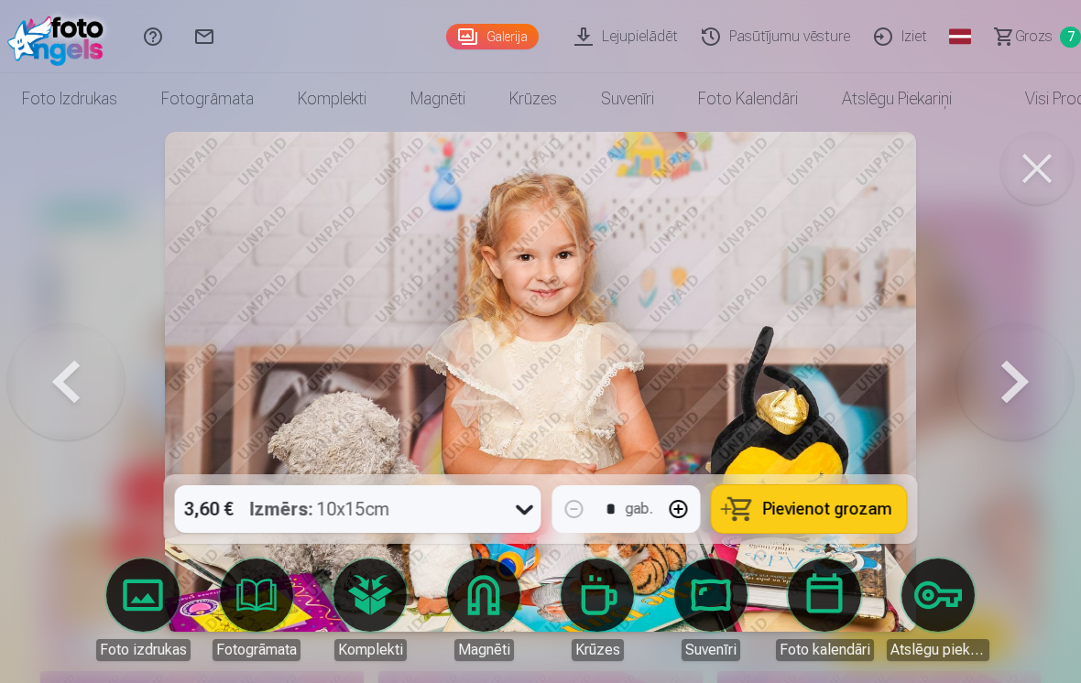
click at [1008, 386] on button at bounding box center [1014, 382] width 117 height 148
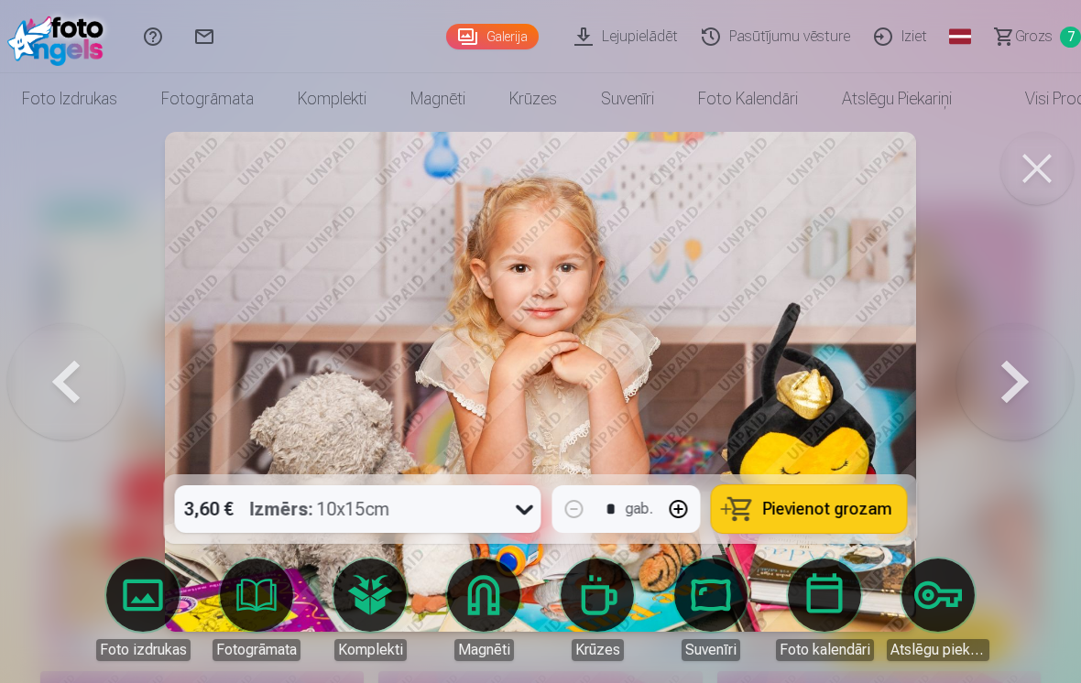
click at [1010, 386] on button at bounding box center [1014, 382] width 117 height 148
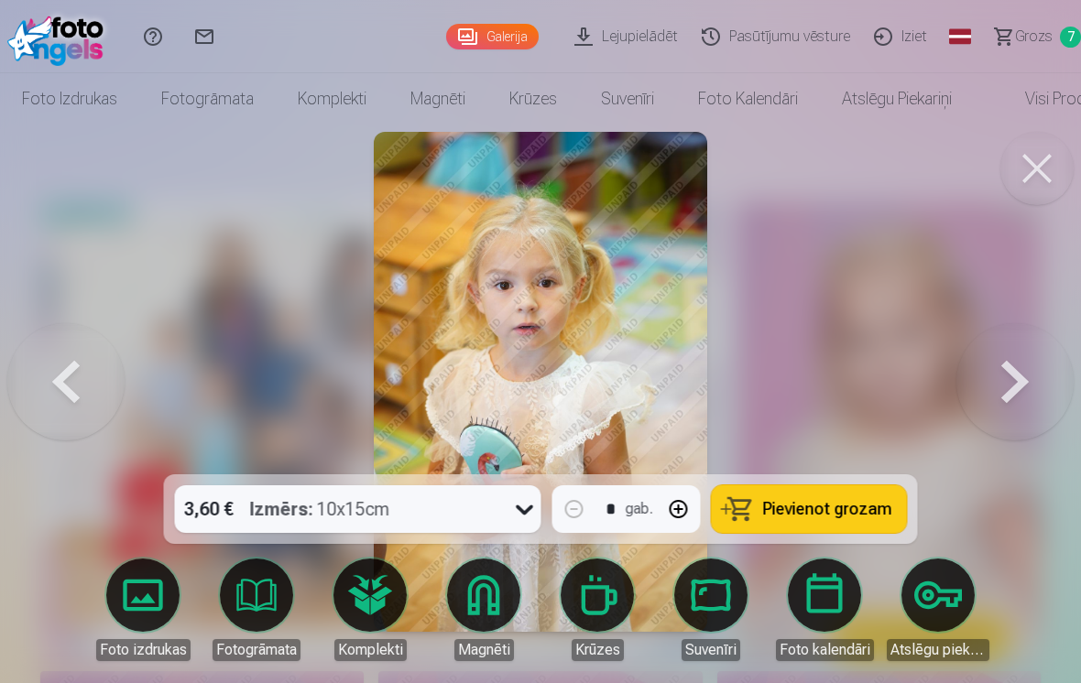
click at [1005, 392] on button at bounding box center [1014, 382] width 117 height 148
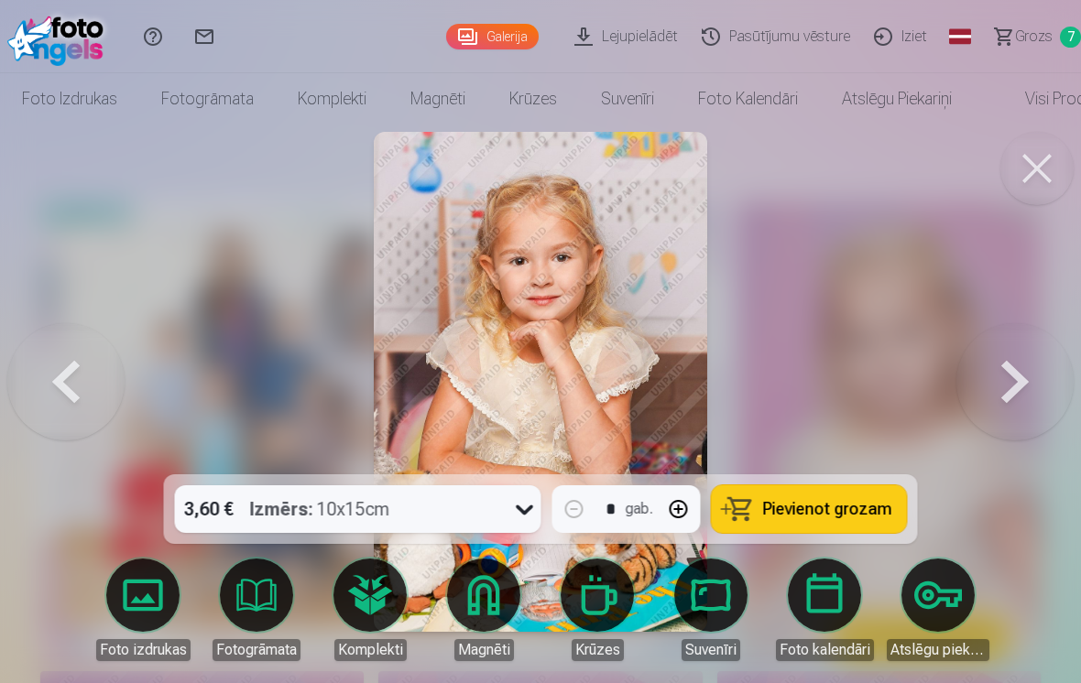
click at [1001, 386] on button at bounding box center [1014, 382] width 117 height 148
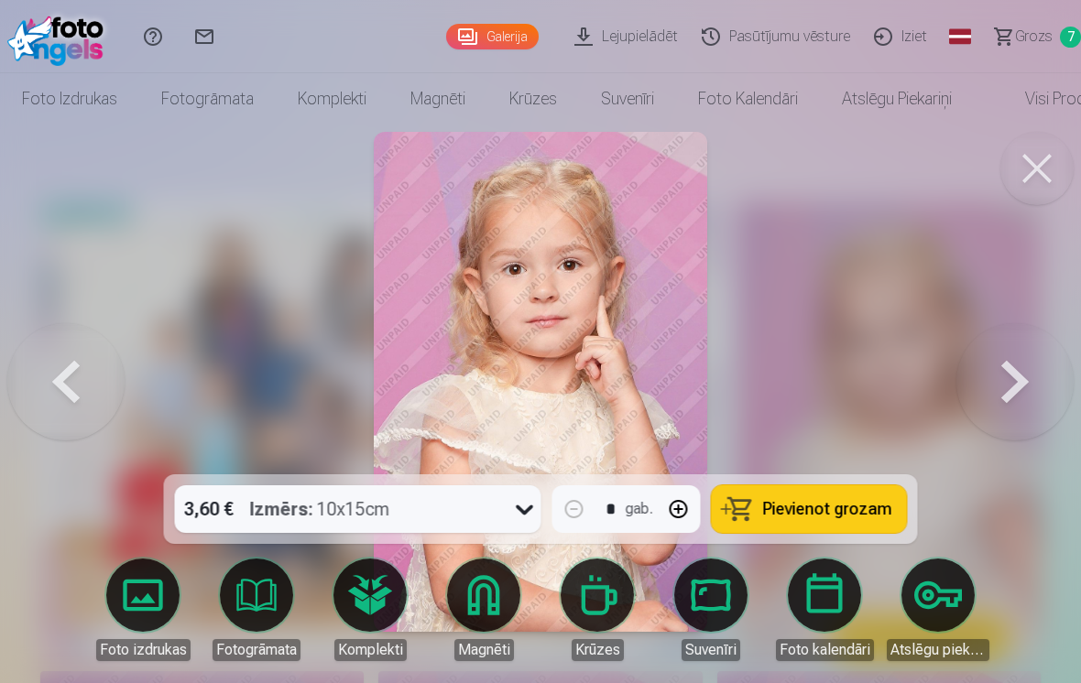
click at [1015, 386] on button at bounding box center [1014, 382] width 117 height 148
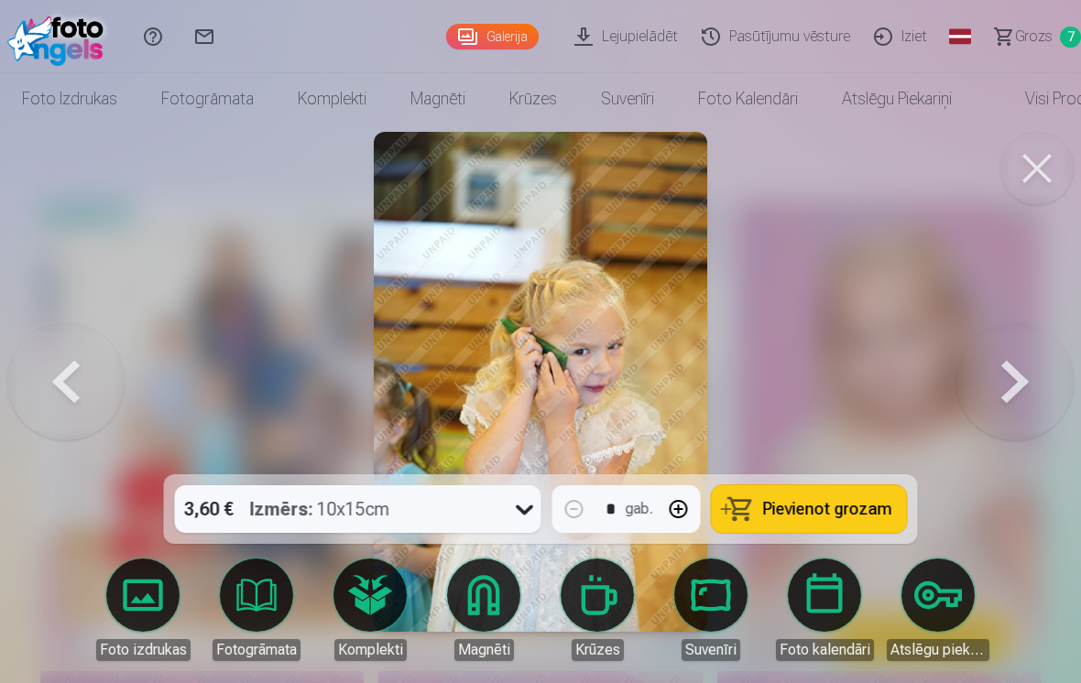
click at [1006, 389] on button at bounding box center [1014, 382] width 117 height 148
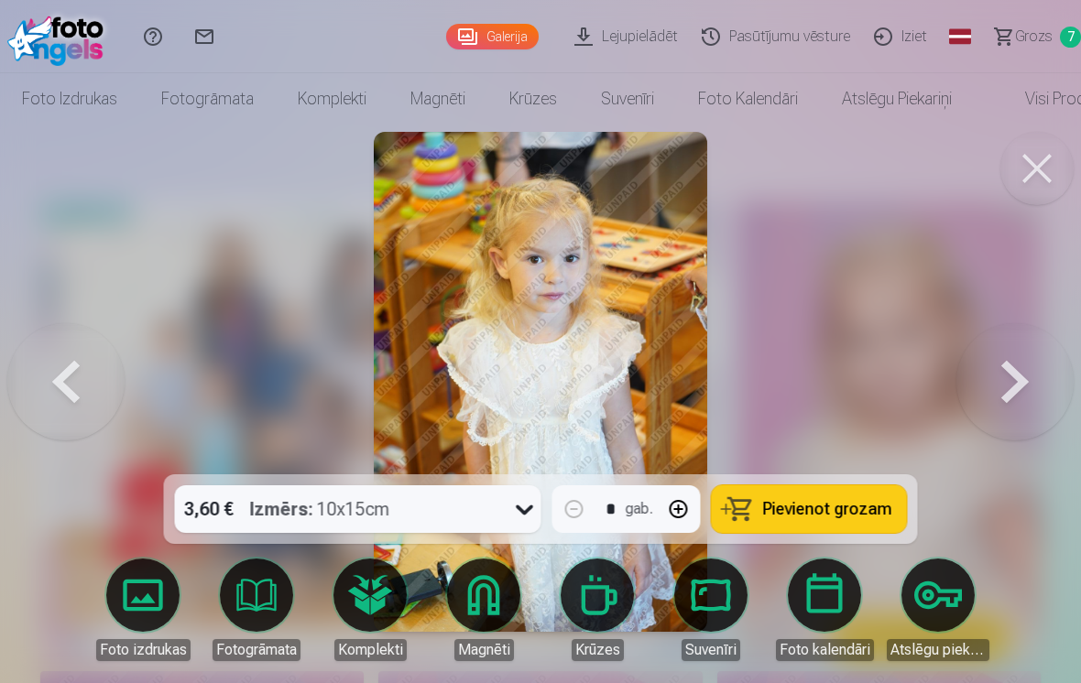
click at [1004, 379] on button at bounding box center [1014, 382] width 117 height 148
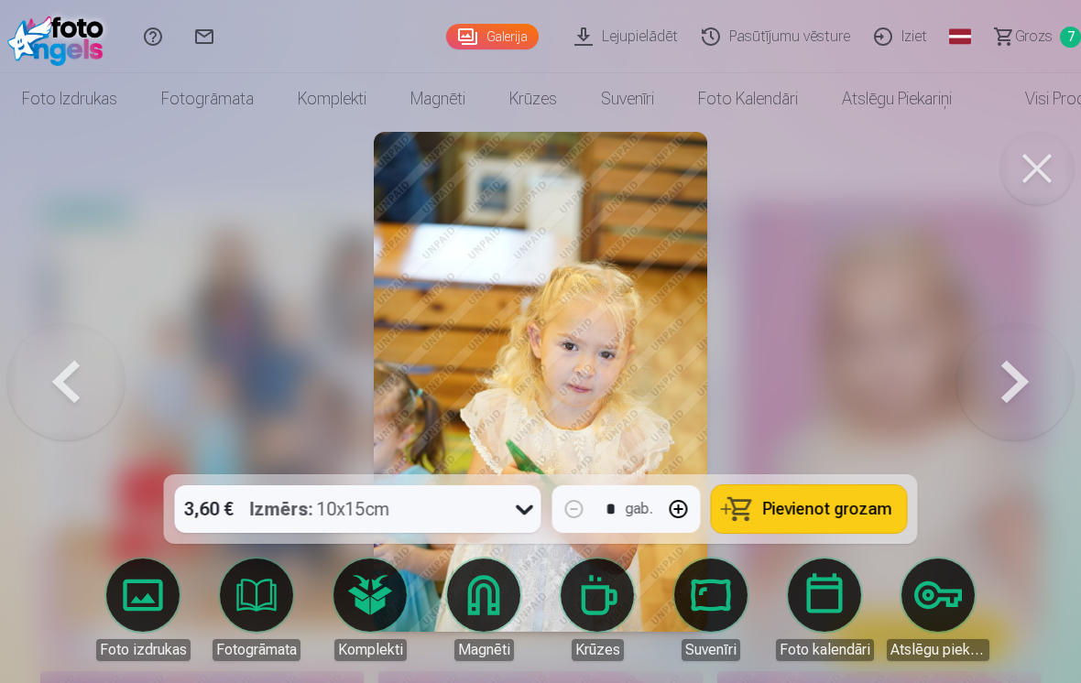
click at [1001, 388] on button at bounding box center [1014, 382] width 117 height 148
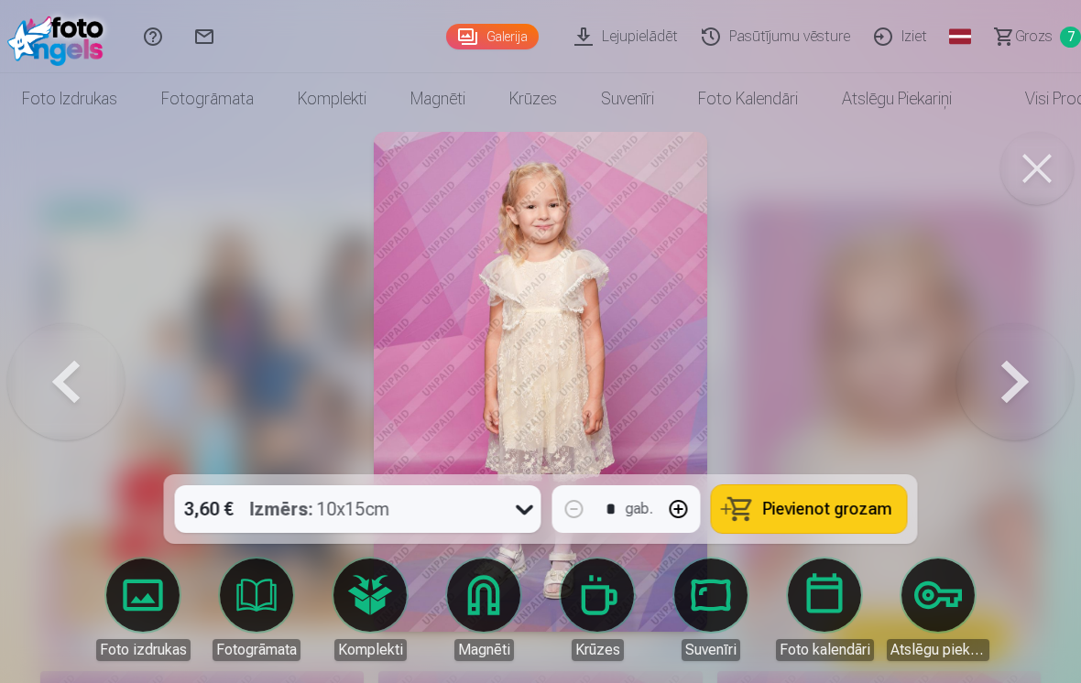
click at [1005, 384] on button at bounding box center [1014, 382] width 117 height 148
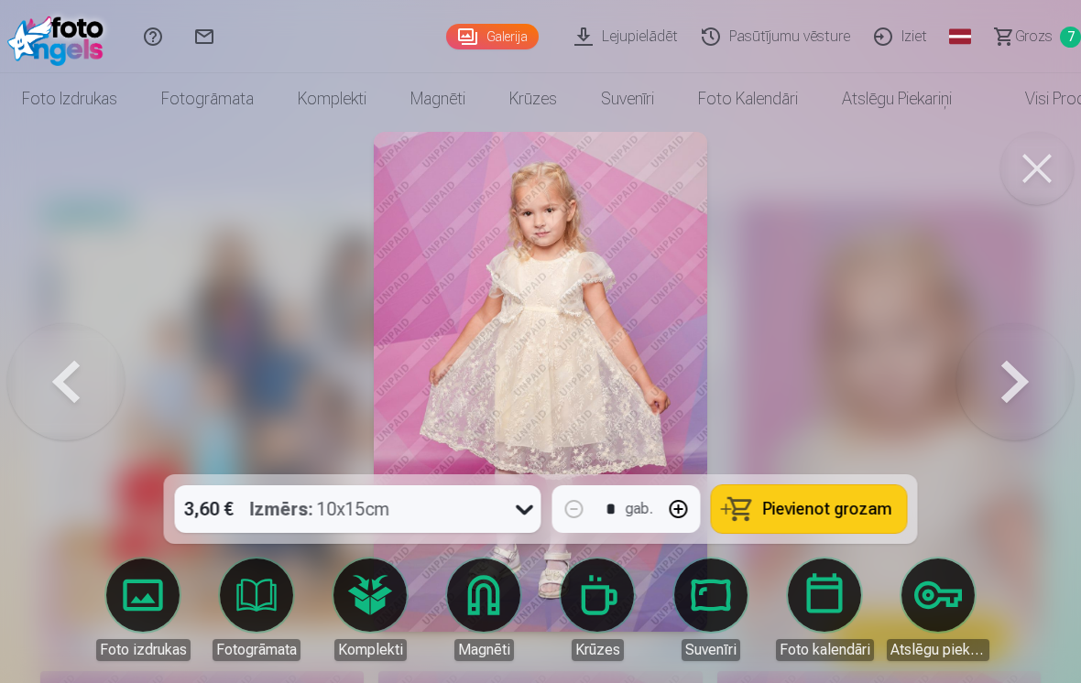
click at [1006, 381] on button at bounding box center [1014, 382] width 117 height 148
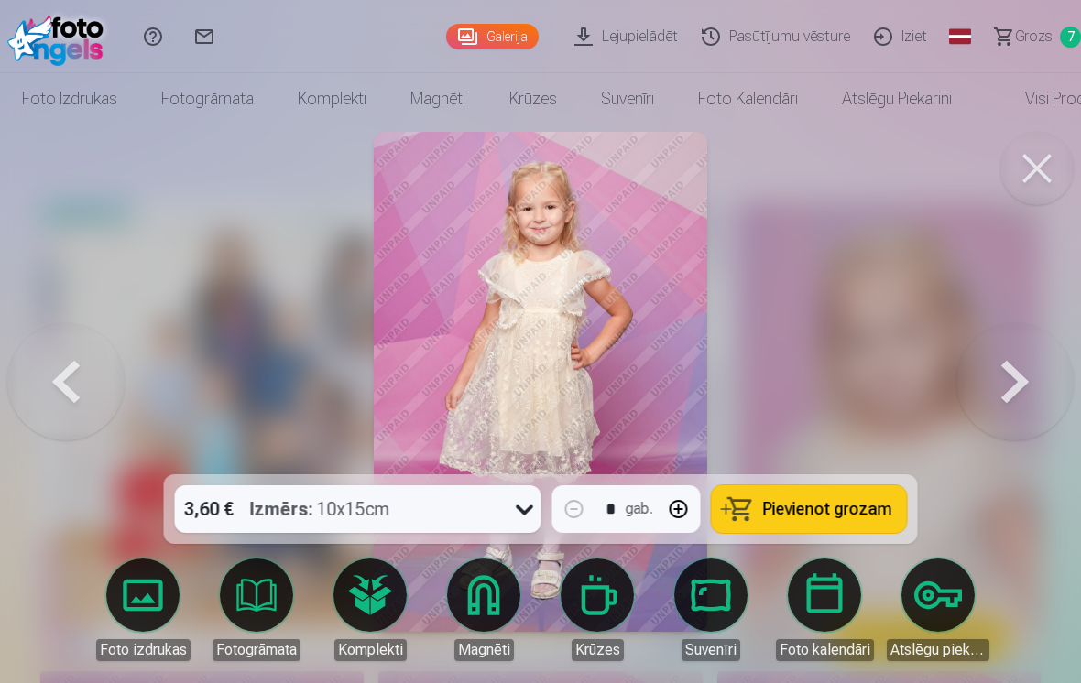
click at [1005, 381] on button at bounding box center [1014, 382] width 117 height 148
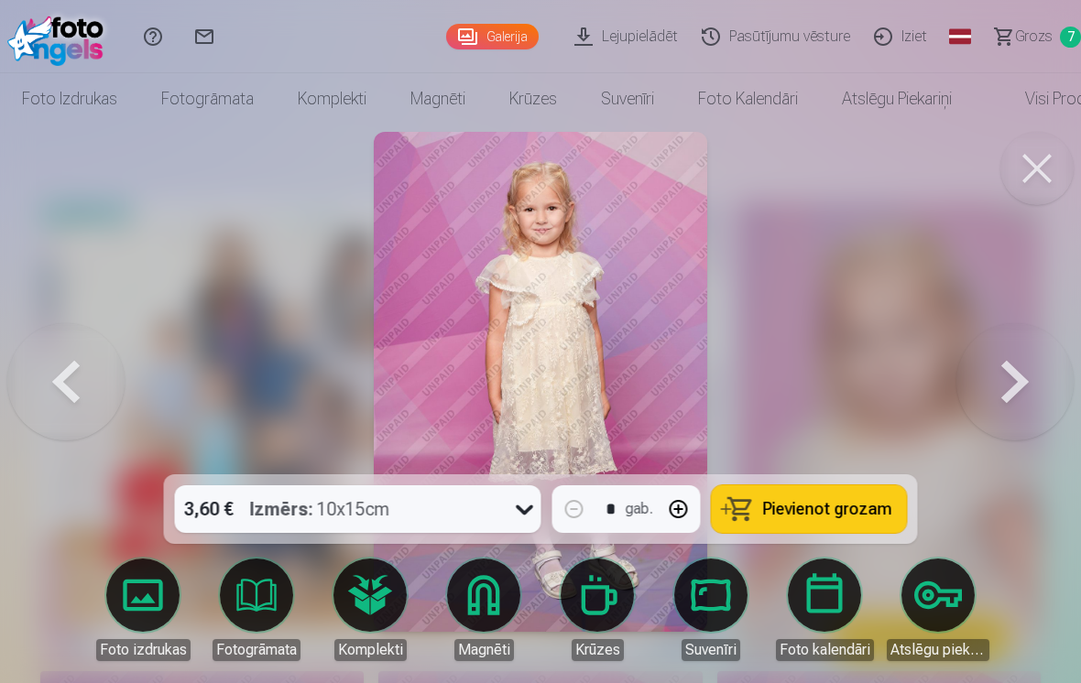
click at [1011, 386] on button at bounding box center [1014, 382] width 117 height 148
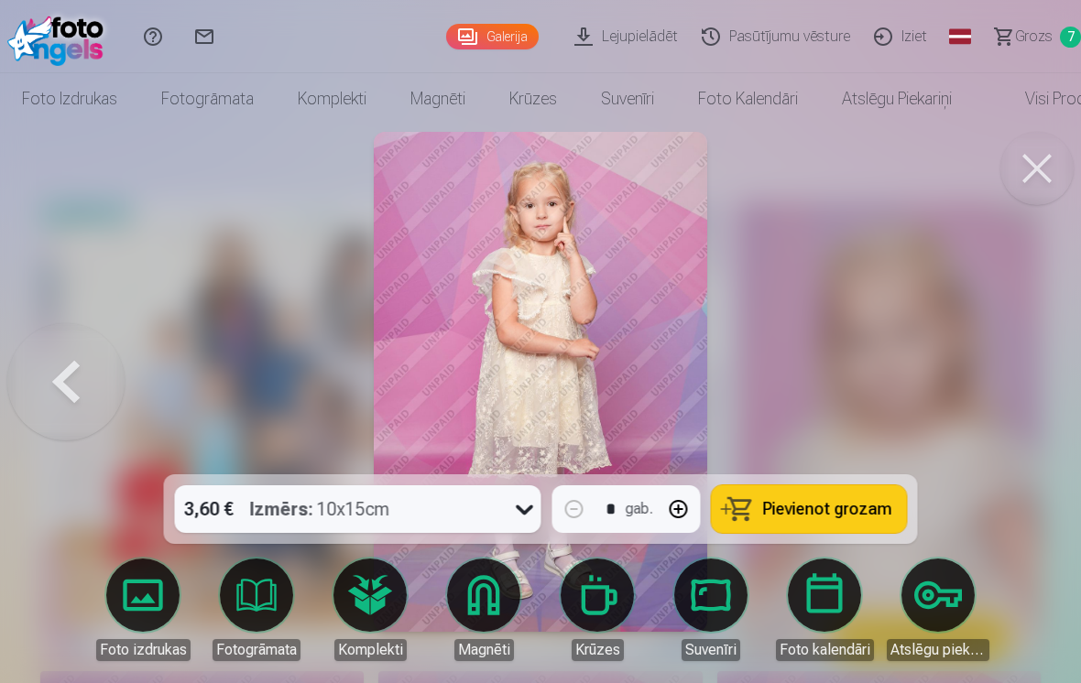
click at [1017, 389] on div at bounding box center [540, 341] width 1081 height 683
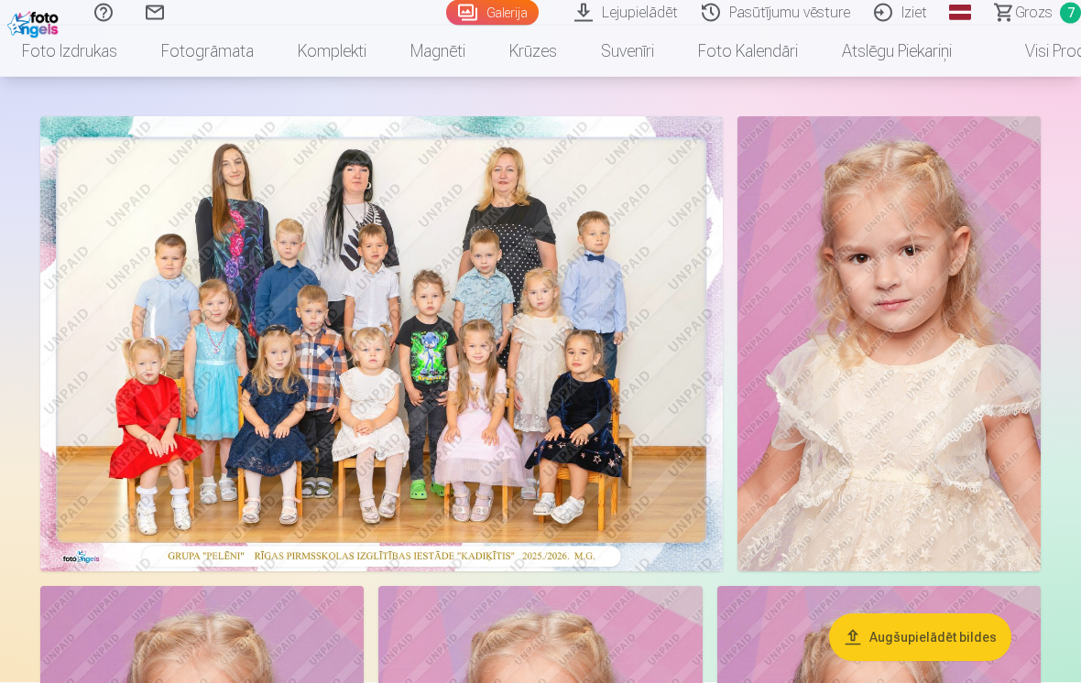
scroll to position [86, 0]
click at [917, 375] on img at bounding box center [888, 342] width 303 height 455
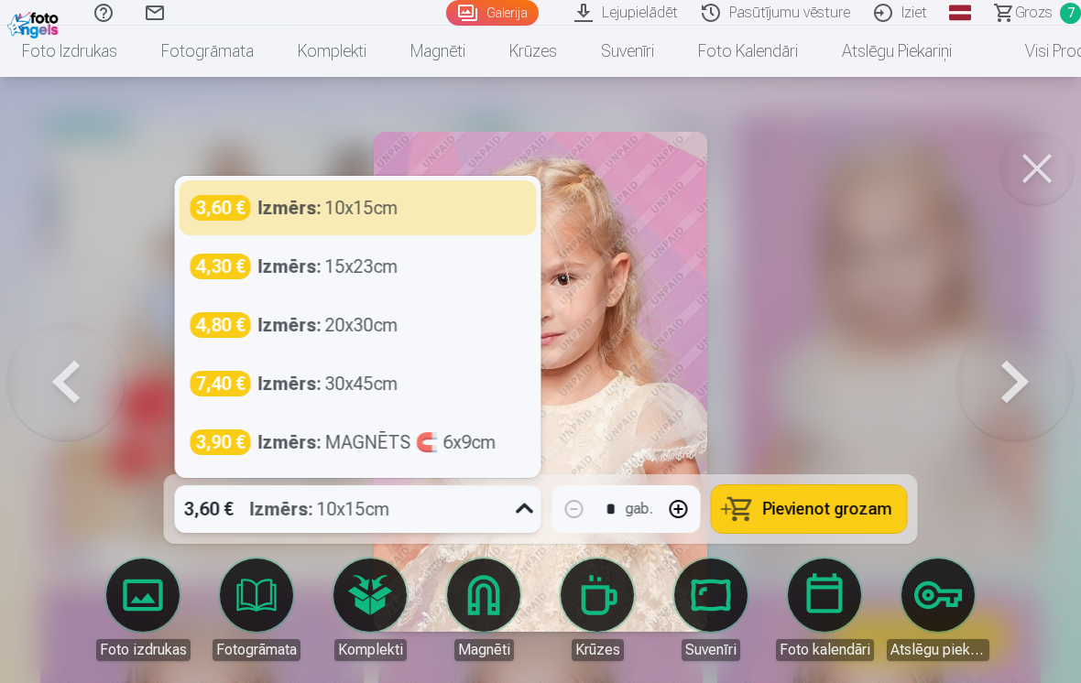
click at [377, 338] on div "Izmērs : 20x30cm" at bounding box center [328, 325] width 140 height 26
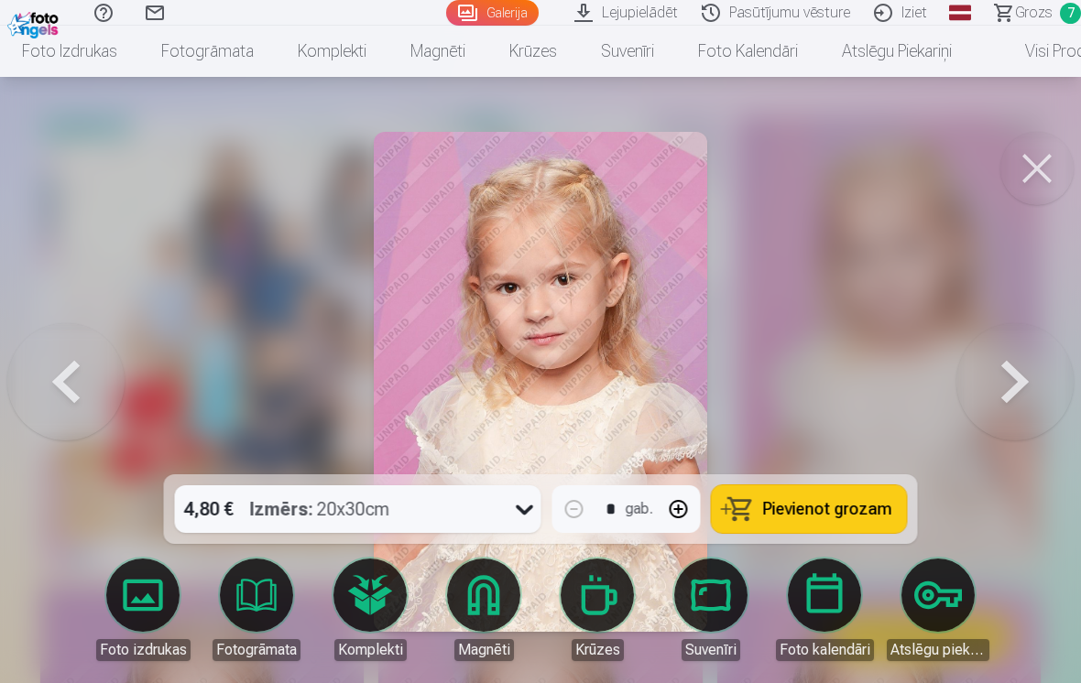
click at [811, 517] on span "Pievienot grozam" at bounding box center [827, 509] width 129 height 16
click at [1044, 9] on span "Grozs" at bounding box center [1034, 13] width 38 height 22
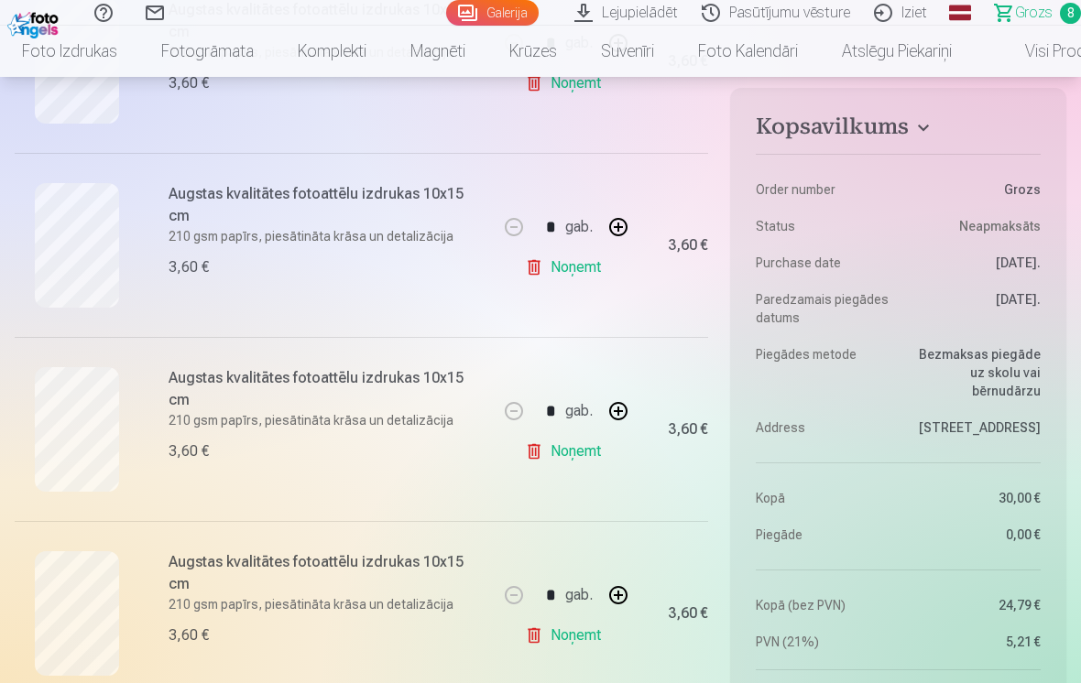
scroll to position [1033, 0]
click at [578, 260] on link "Noņemt" at bounding box center [566, 268] width 83 height 37
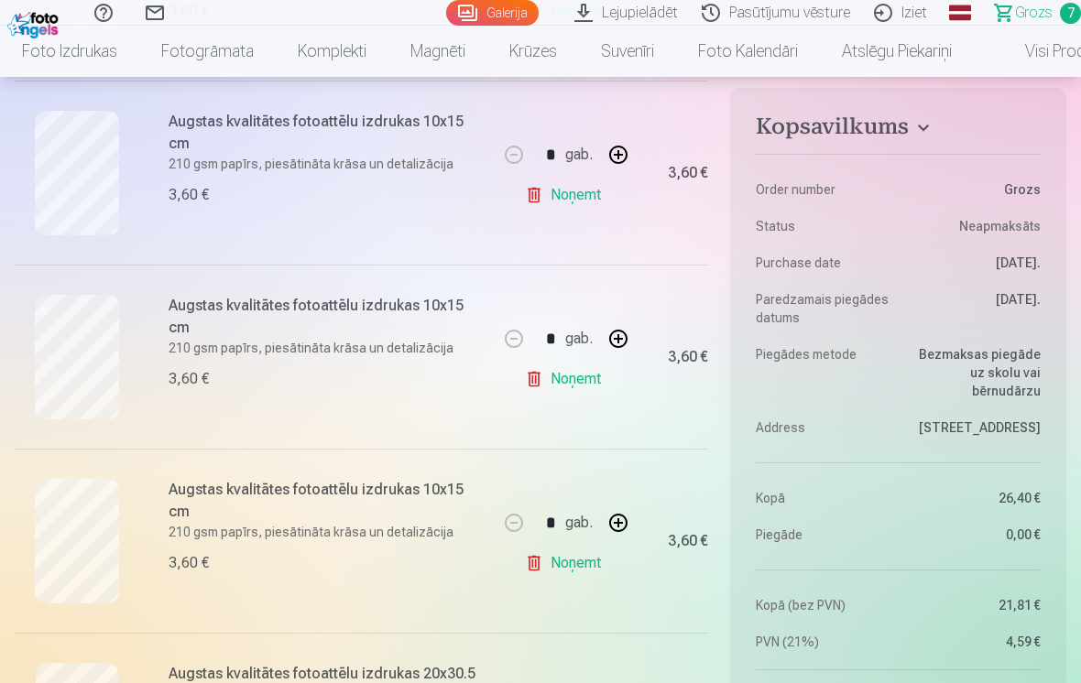
scroll to position [939, 0]
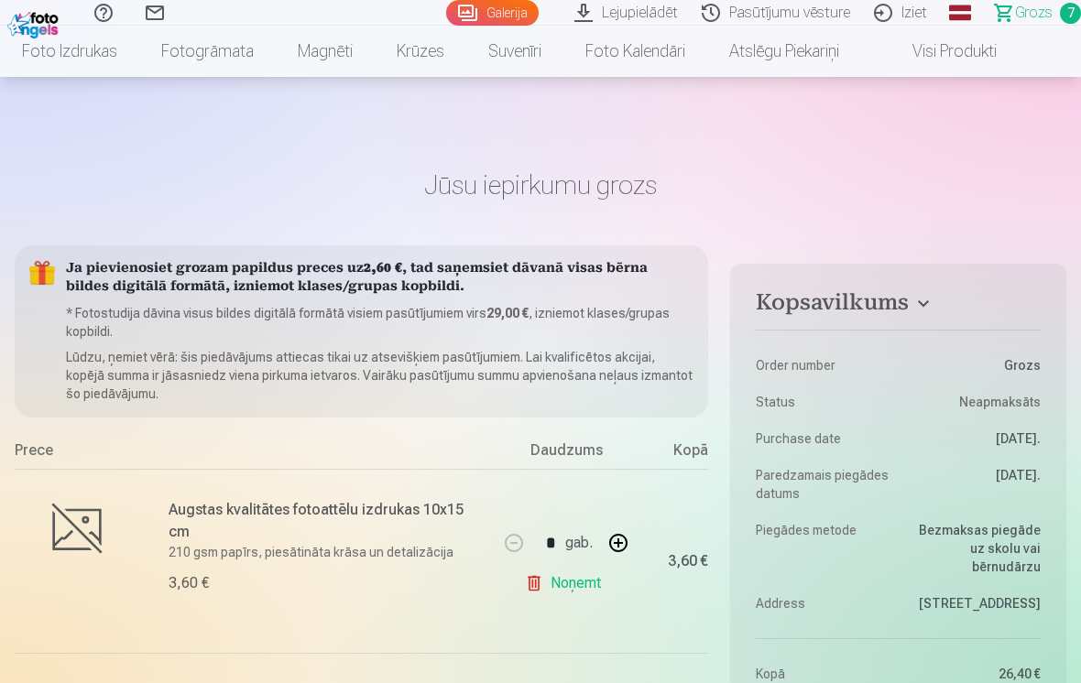
scroll to position [359, 0]
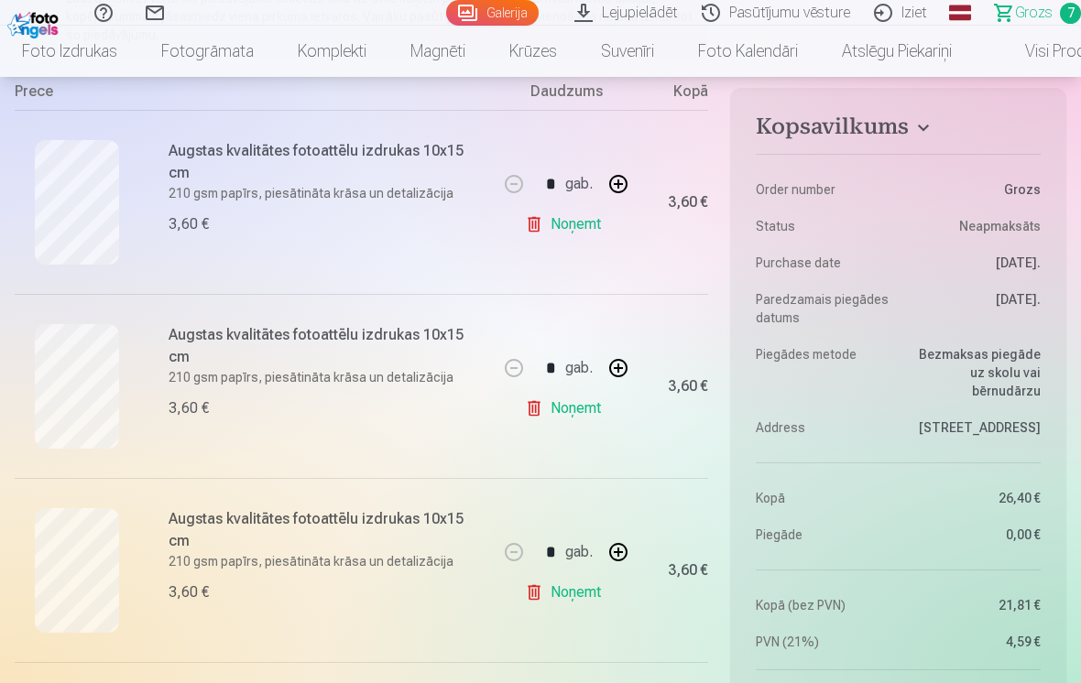
click at [671, 504] on div "3,60 €" at bounding box center [671, 570] width 73 height 184
